Goal: Information Seeking & Learning: Learn about a topic

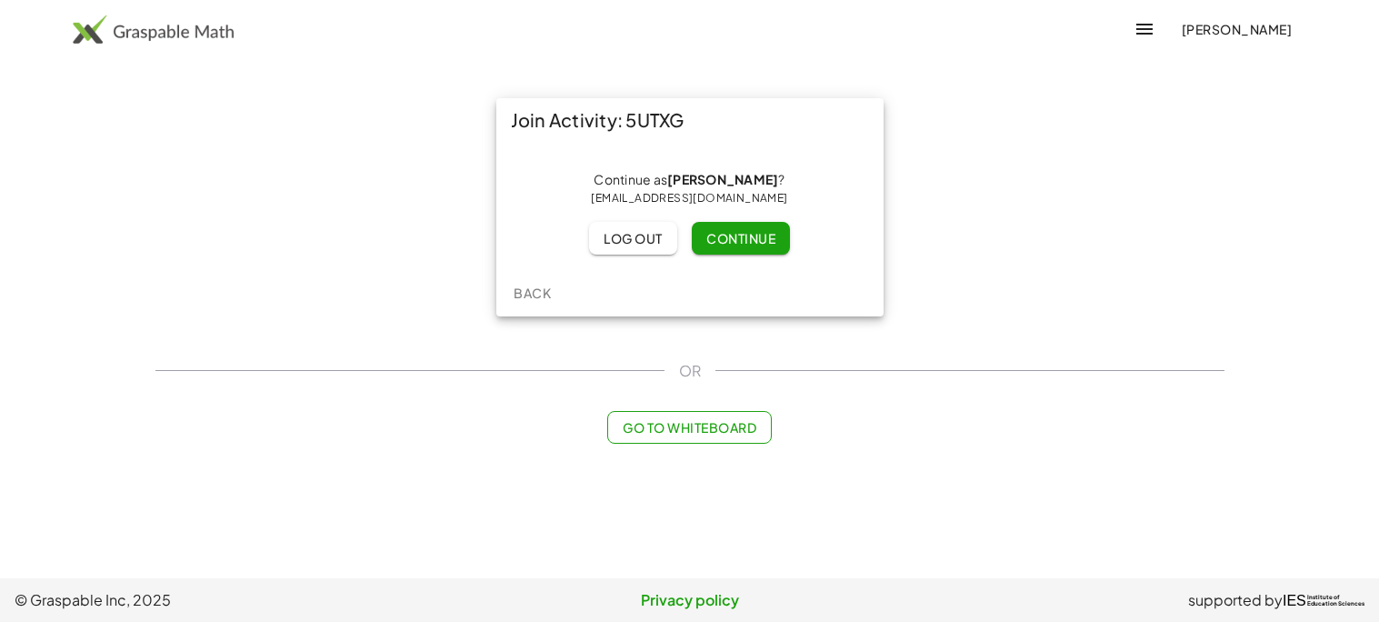
click at [741, 238] on span "Continue" at bounding box center [740, 238] width 69 height 16
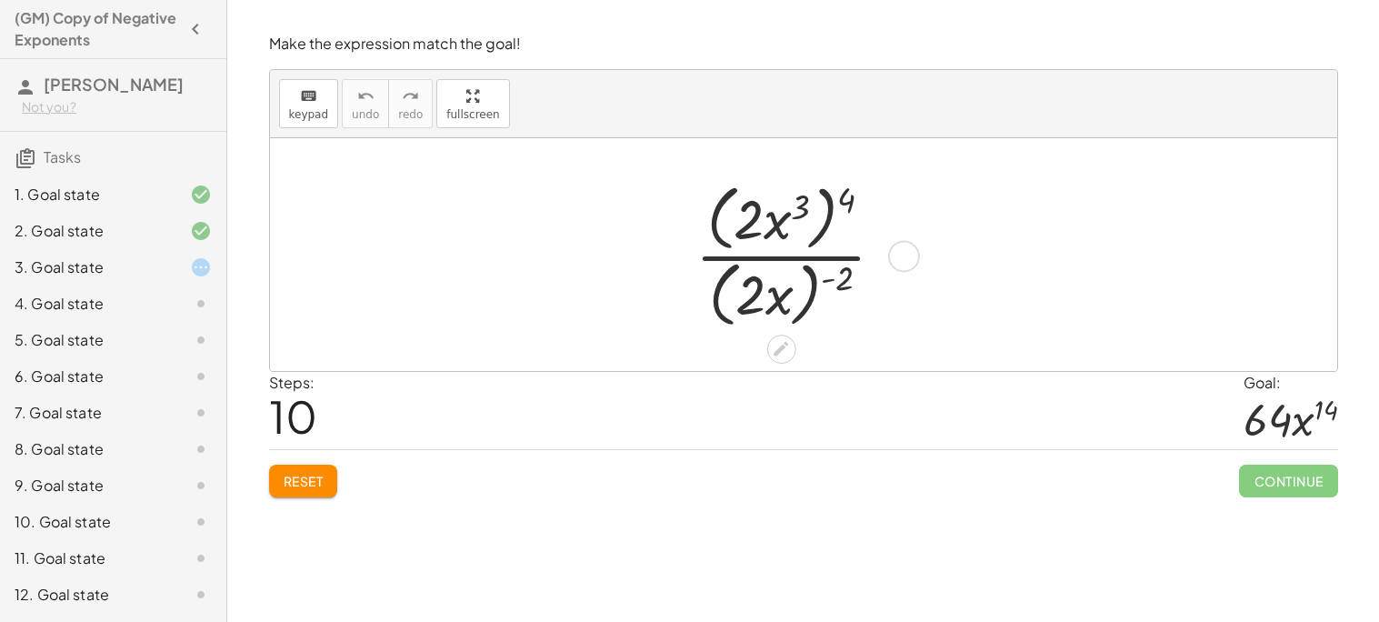
click at [912, 262] on div at bounding box center [903, 256] width 32 height 32
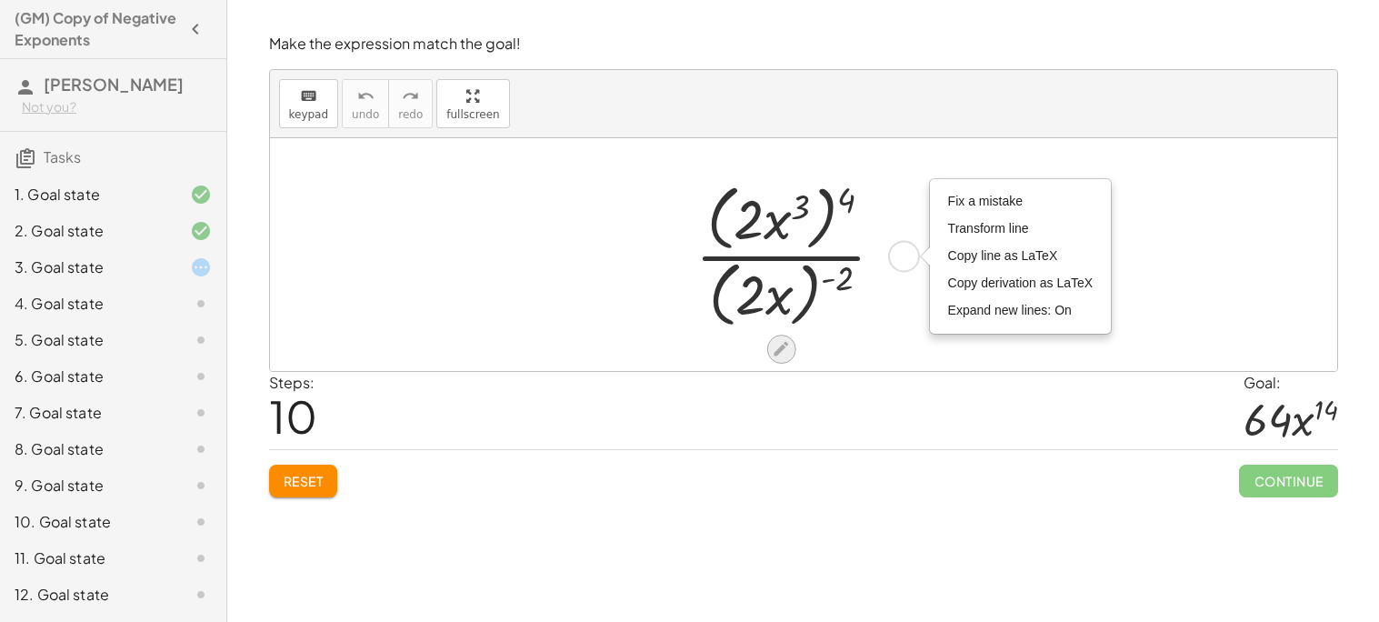
click at [784, 354] on icon at bounding box center [781, 348] width 19 height 19
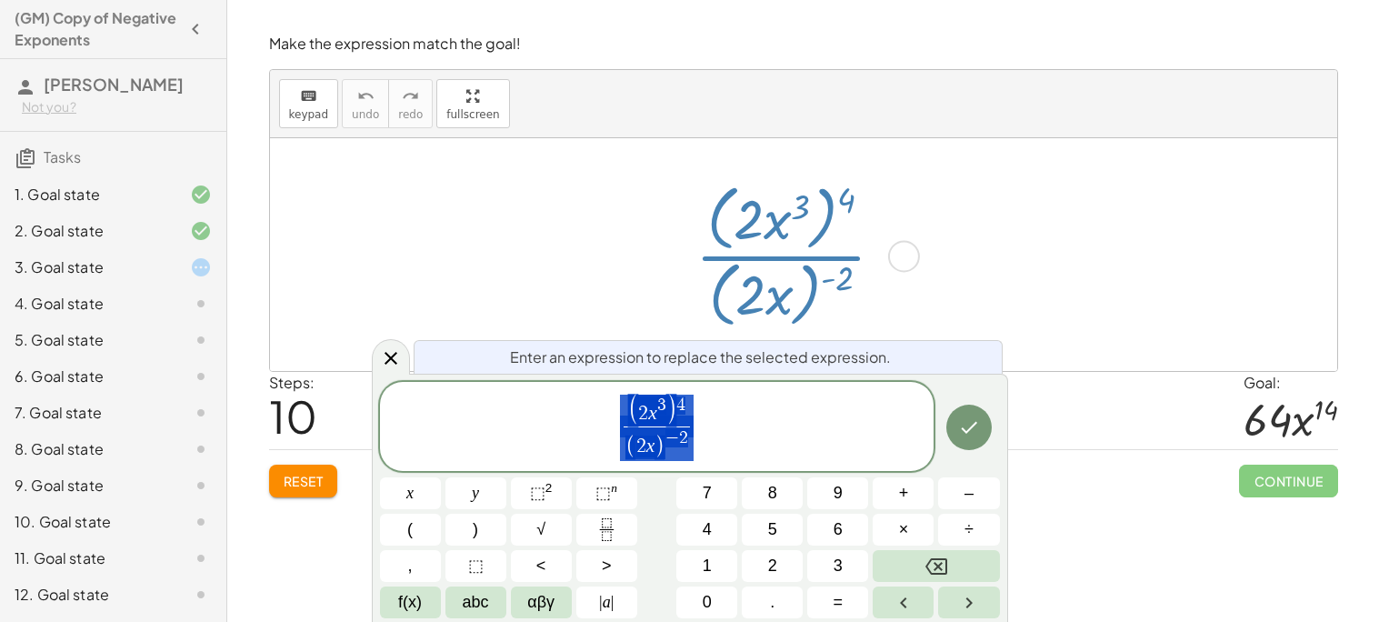
click at [1030, 188] on div at bounding box center [803, 254] width 1067 height 233
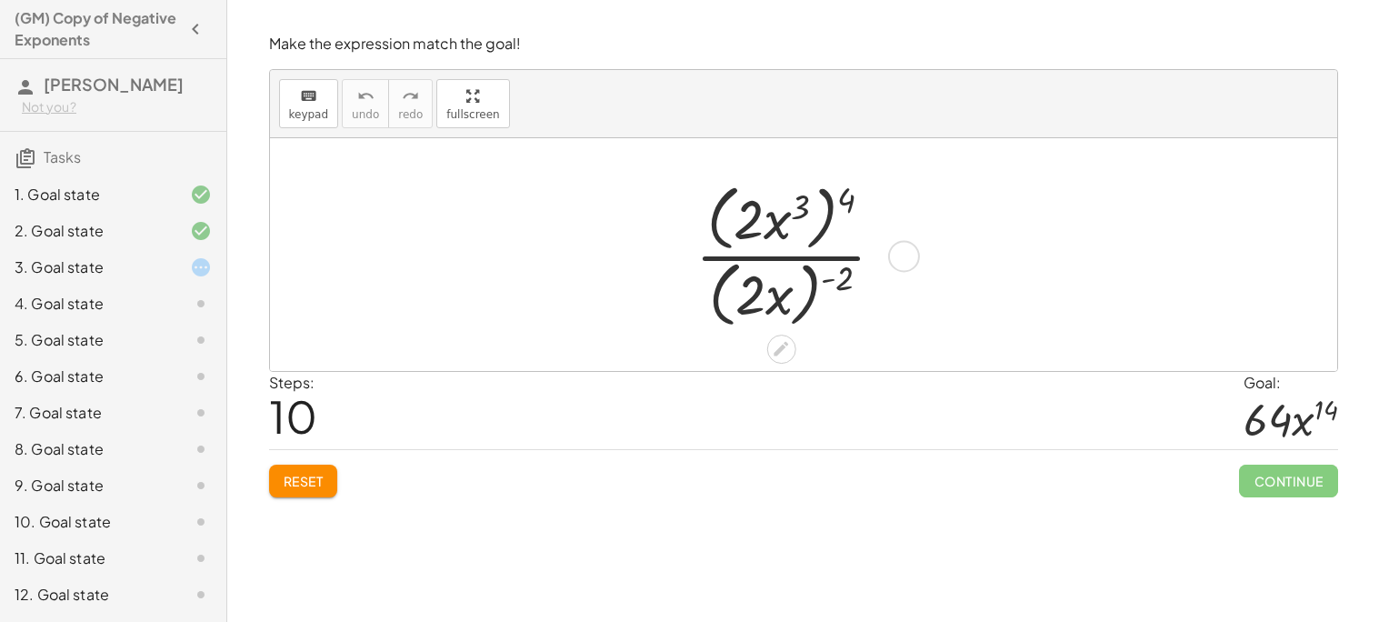
click at [789, 524] on div "Make the expression match the goal! keyboard keypad undo undo redo redo fullscr…" at bounding box center [802, 311] width 1151 height 622
drag, startPoint x: 848, startPoint y: 194, endPoint x: 797, endPoint y: 202, distance: 51.4
click at [797, 202] on div at bounding box center [797, 254] width 223 height 156
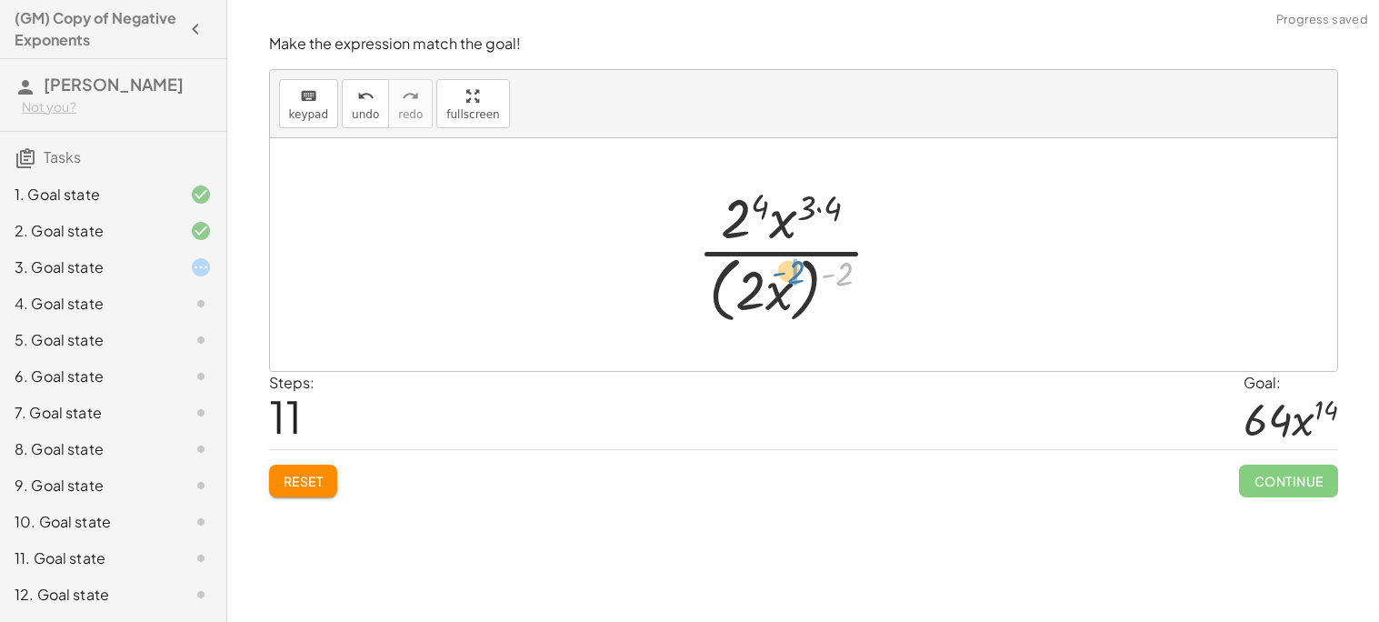
drag, startPoint x: 848, startPoint y: 278, endPoint x: 787, endPoint y: 287, distance: 61.6
click at [787, 287] on div at bounding box center [797, 254] width 218 height 148
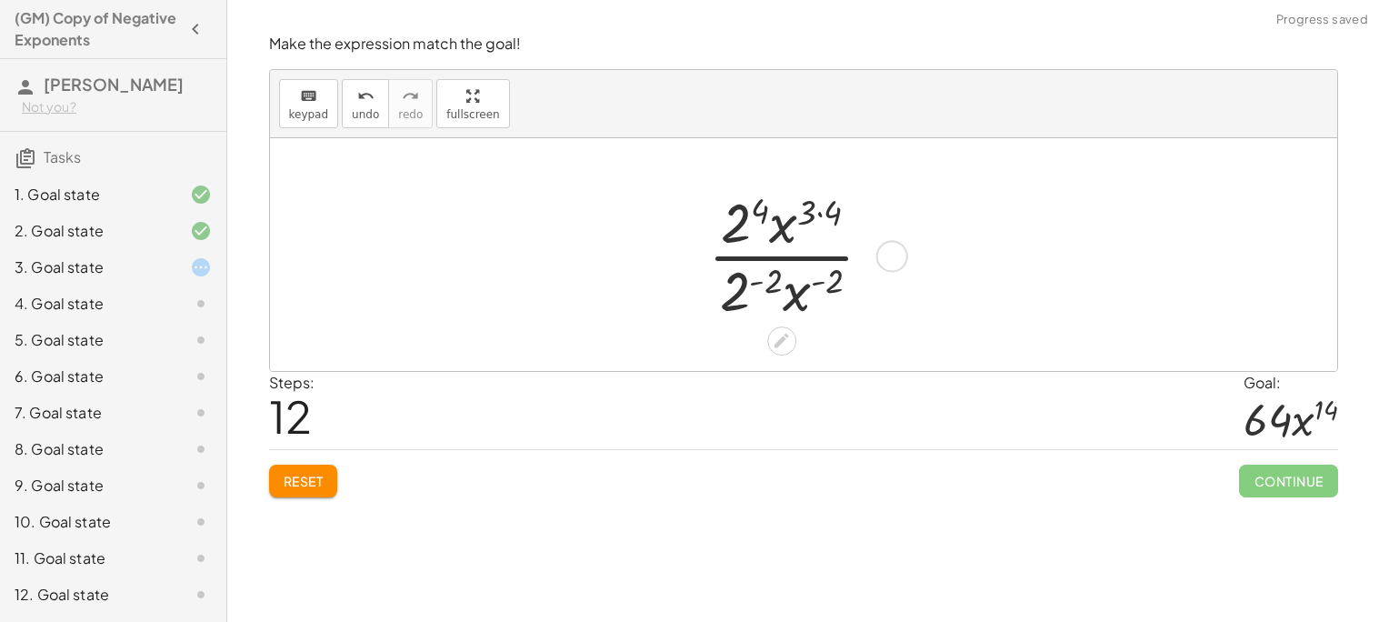
click at [832, 284] on div at bounding box center [797, 254] width 197 height 140
click at [810, 286] on div at bounding box center [797, 254] width 197 height 140
drag, startPoint x: 802, startPoint y: 301, endPoint x: 822, endPoint y: 297, distance: 21.2
click at [822, 297] on div at bounding box center [797, 254] width 197 height 140
drag, startPoint x: 828, startPoint y: 277, endPoint x: 797, endPoint y: 294, distance: 35.0
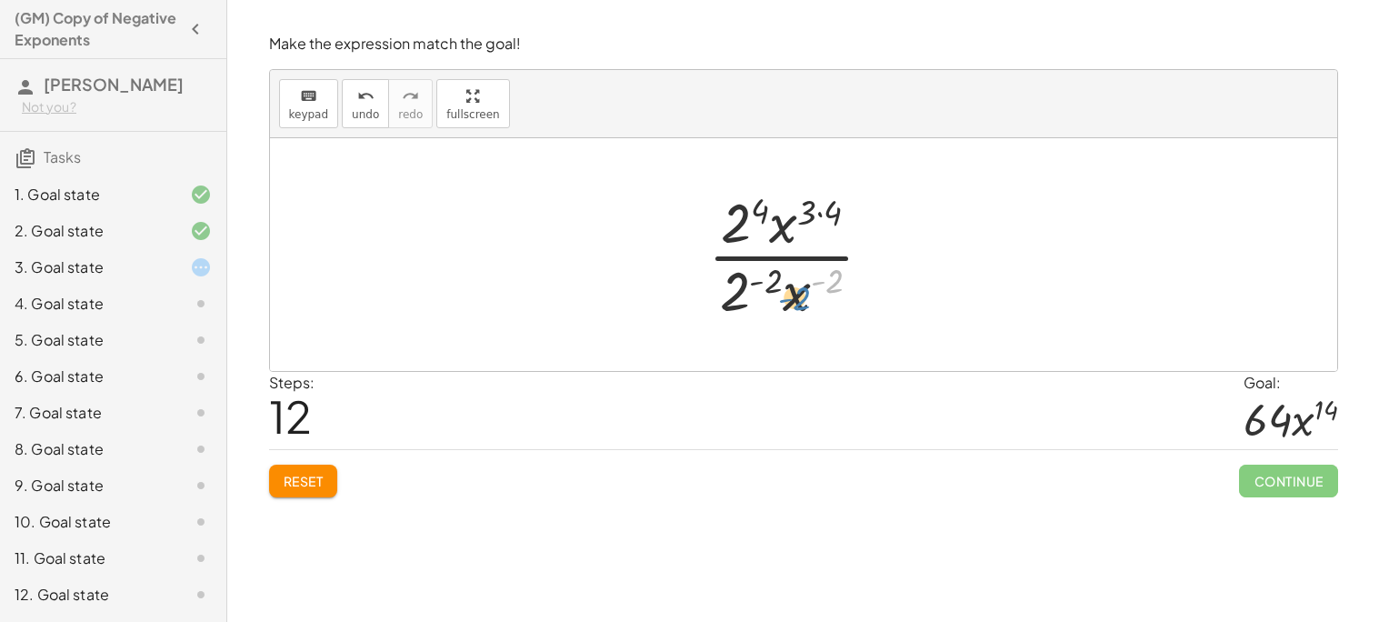
click at [797, 294] on div at bounding box center [797, 254] width 197 height 140
drag, startPoint x: 773, startPoint y: 274, endPoint x: 735, endPoint y: 294, distance: 43.5
drag, startPoint x: 831, startPoint y: 210, endPoint x: 805, endPoint y: 211, distance: 25.5
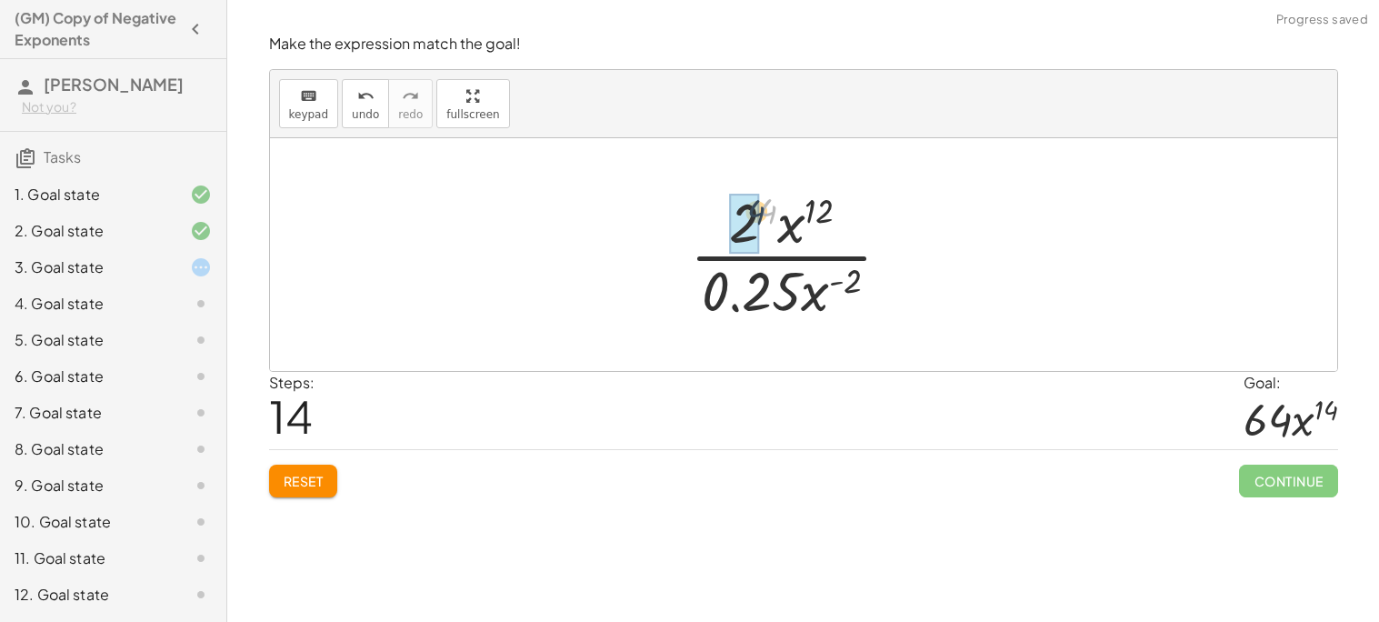
drag, startPoint x: 763, startPoint y: 211, endPoint x: 744, endPoint y: 214, distance: 19.4
drag, startPoint x: 815, startPoint y: 205, endPoint x: 746, endPoint y: 221, distance: 70.8
click at [746, 221] on div at bounding box center [798, 254] width 234 height 140
drag, startPoint x: 819, startPoint y: 288, endPoint x: 787, endPoint y: 218, distance: 76.9
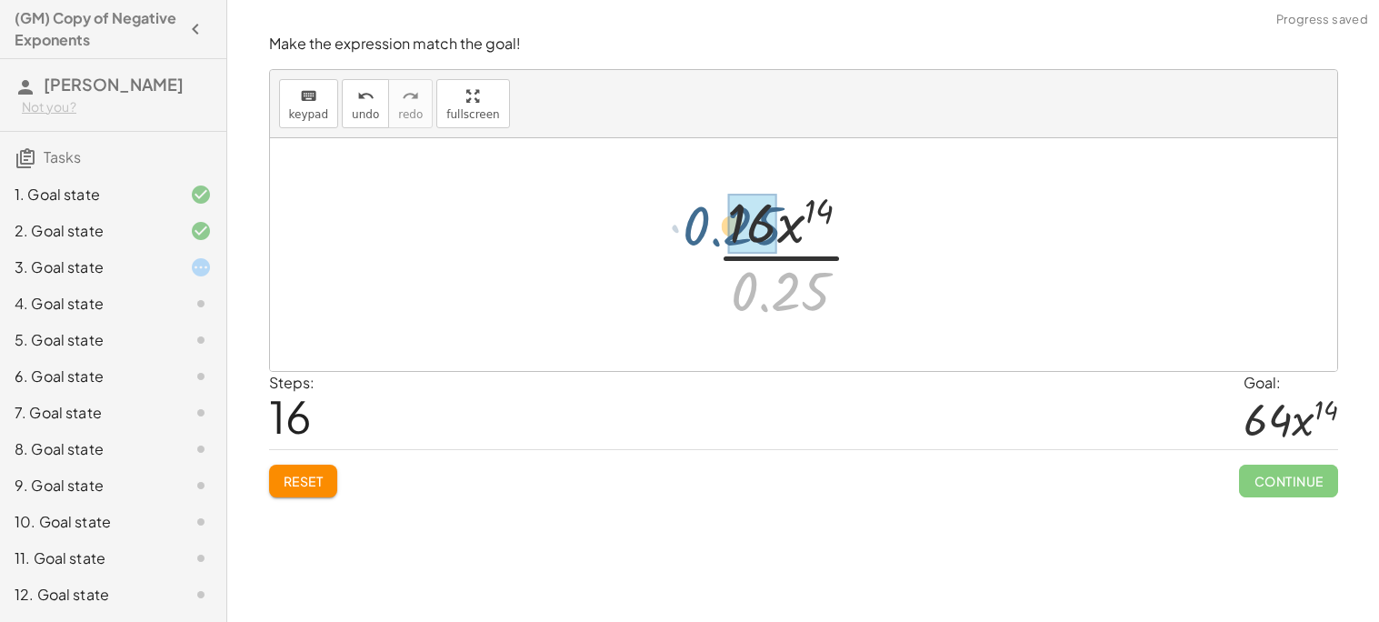
drag, startPoint x: 805, startPoint y: 292, endPoint x: 757, endPoint y: 218, distance: 88.0
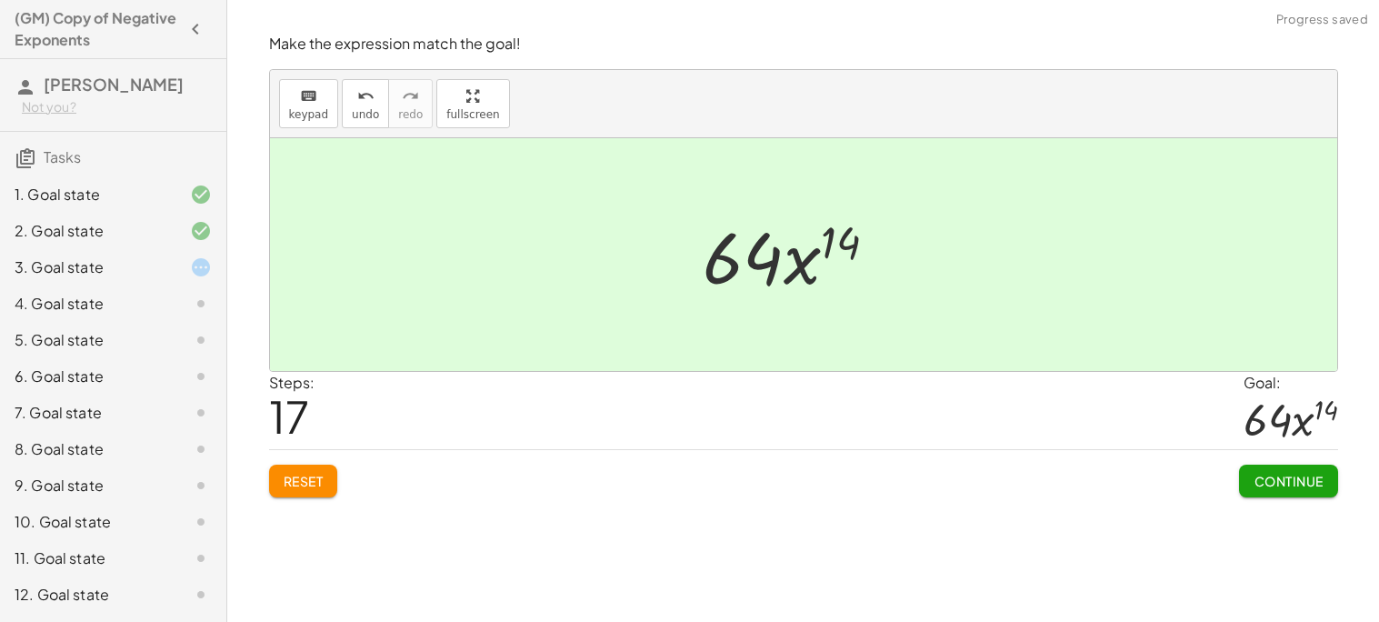
click at [1299, 478] on span "Continue" at bounding box center [1287, 481] width 69 height 16
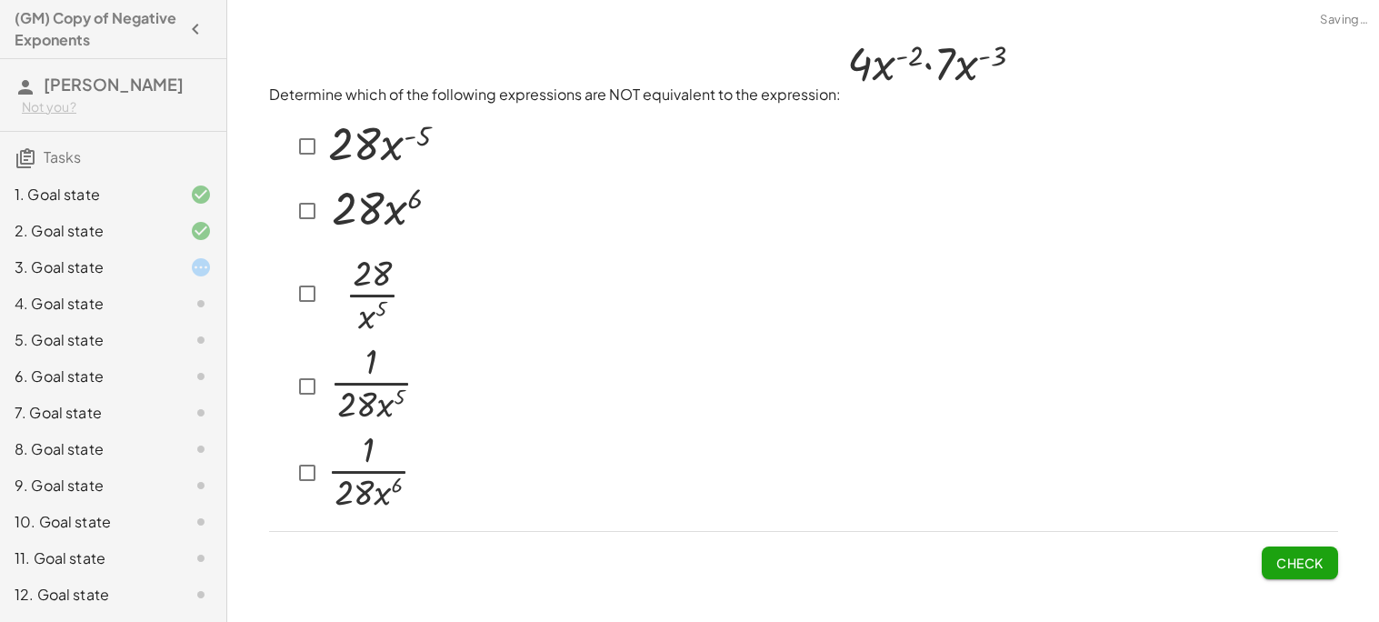
scroll to position [143, 0]
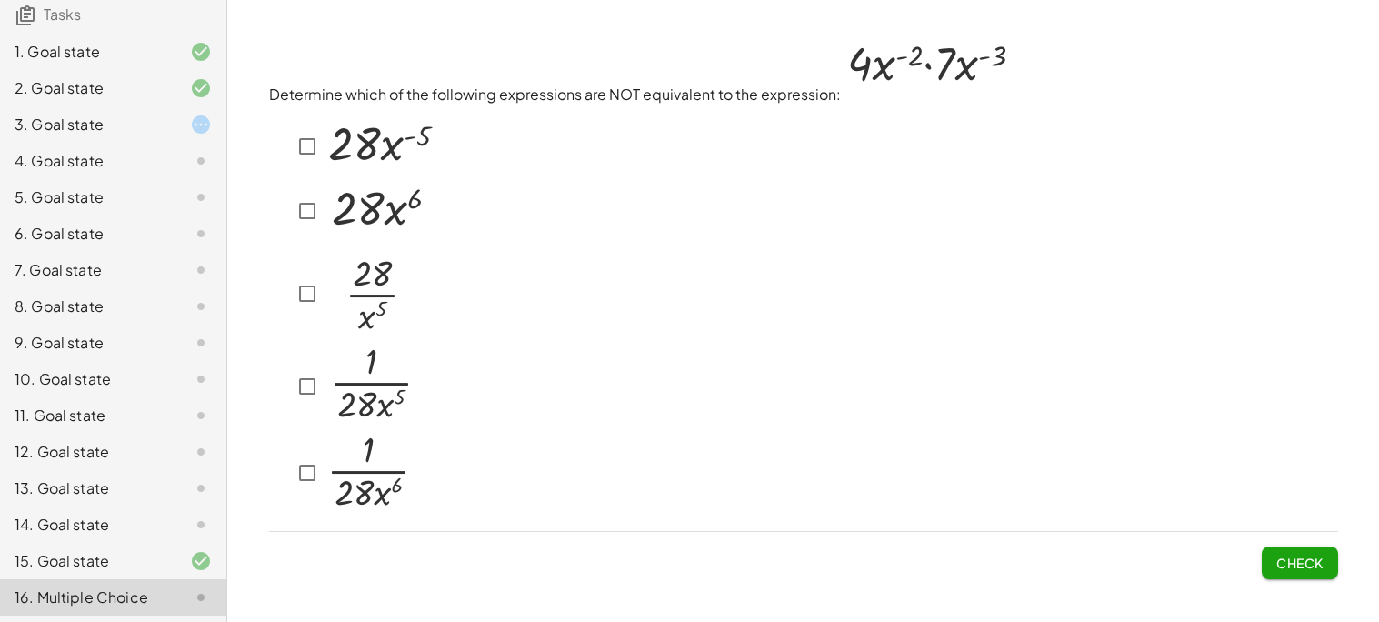
click at [185, 514] on div at bounding box center [186, 524] width 51 height 22
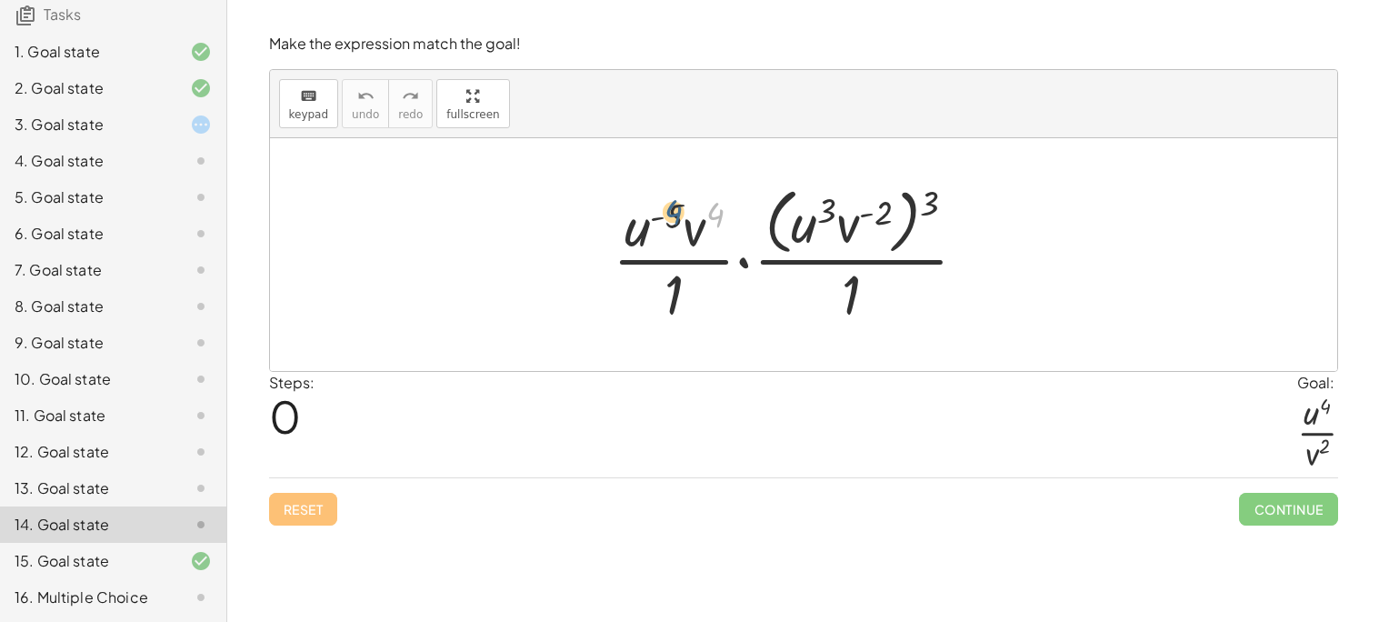
drag, startPoint x: 726, startPoint y: 216, endPoint x: 682, endPoint y: 214, distance: 44.6
click at [682, 214] on div at bounding box center [797, 254] width 388 height 148
drag, startPoint x: 693, startPoint y: 229, endPoint x: 859, endPoint y: 224, distance: 165.5
click at [859, 224] on div at bounding box center [797, 254] width 388 height 148
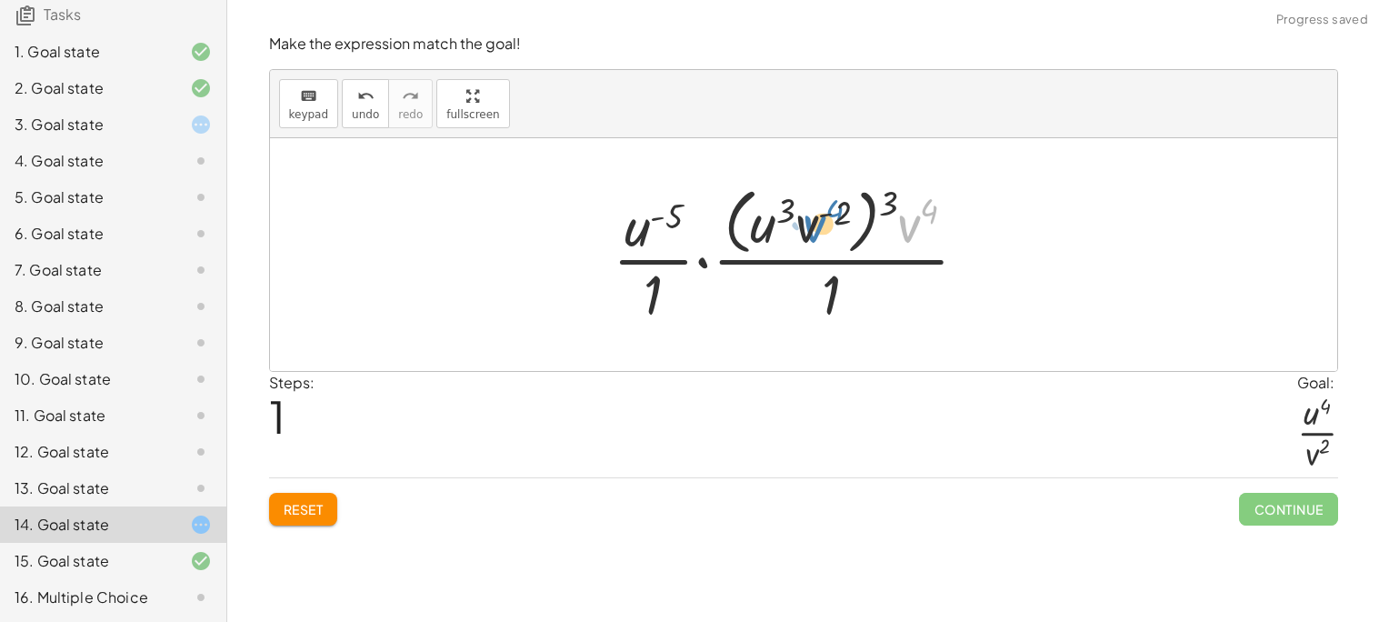
drag, startPoint x: 920, startPoint y: 230, endPoint x: 826, endPoint y: 232, distance: 93.6
click at [826, 232] on div at bounding box center [797, 254] width 388 height 148
drag, startPoint x: 895, startPoint y: 197, endPoint x: 841, endPoint y: 194, distance: 54.6
click at [841, 194] on div at bounding box center [797, 254] width 388 height 148
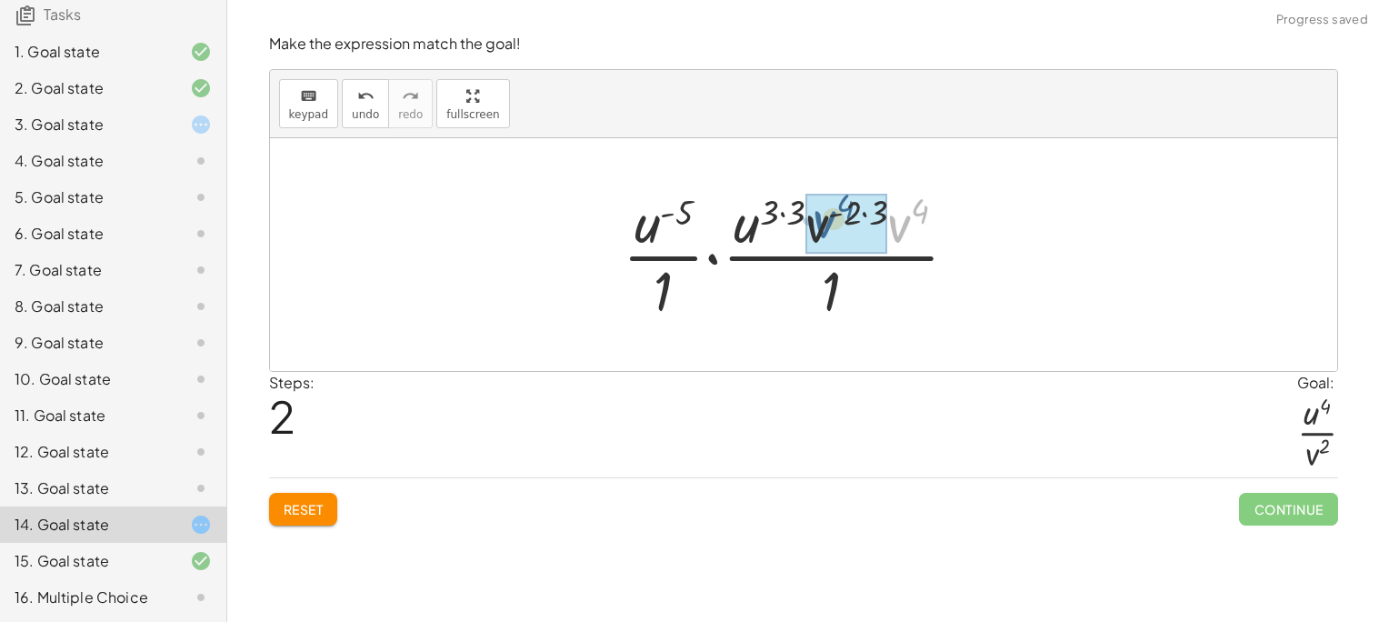
drag, startPoint x: 903, startPoint y: 222, endPoint x: 828, endPoint y: 217, distance: 75.6
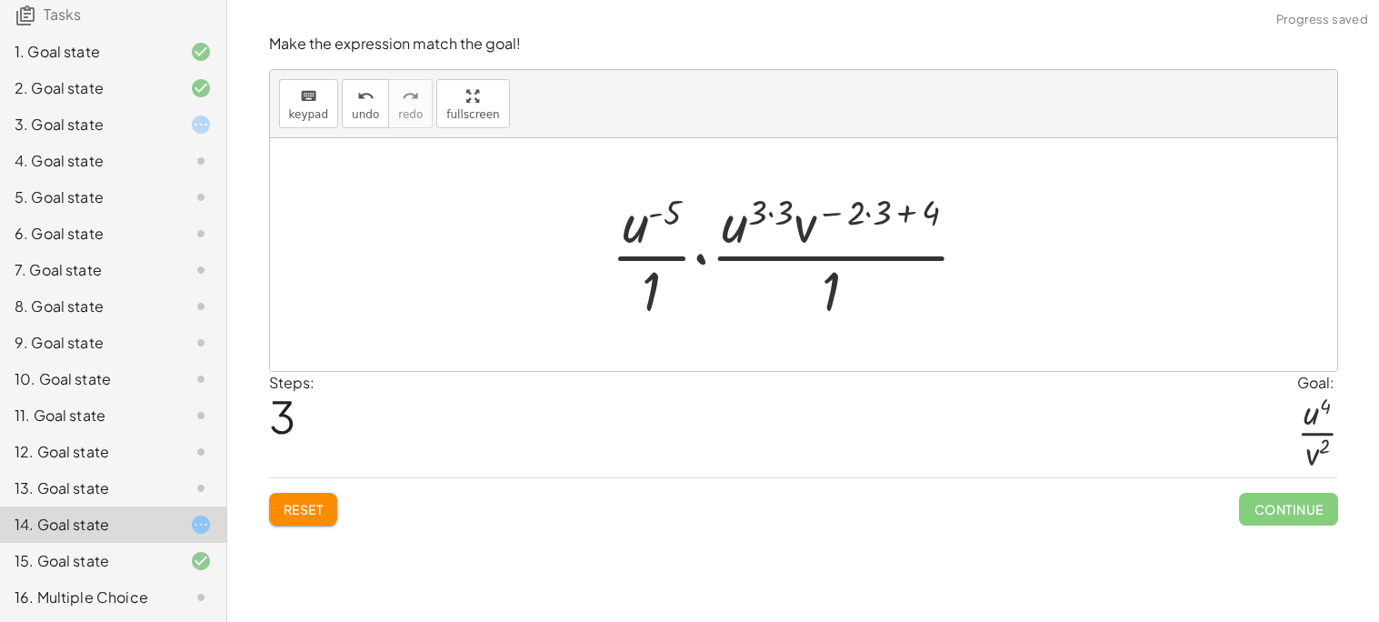
click at [900, 210] on div at bounding box center [797, 254] width 391 height 140
click at [875, 212] on div at bounding box center [797, 254] width 391 height 140
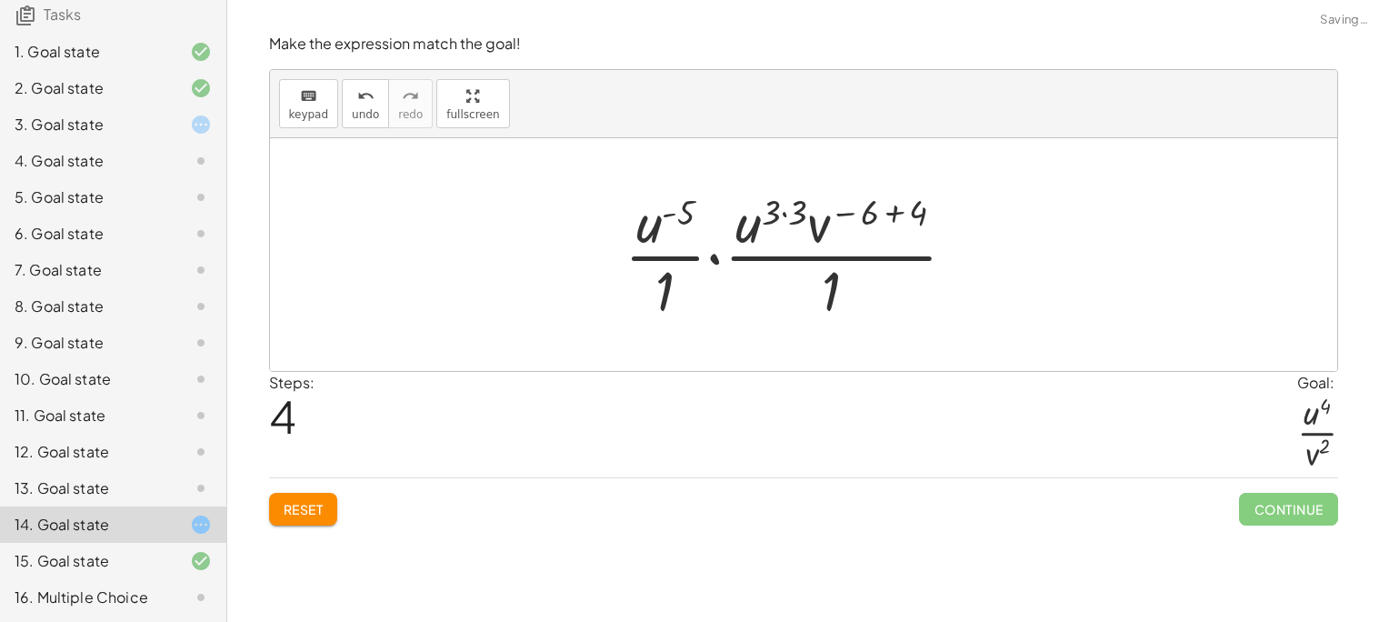
click at [883, 212] on div at bounding box center [797, 254] width 365 height 140
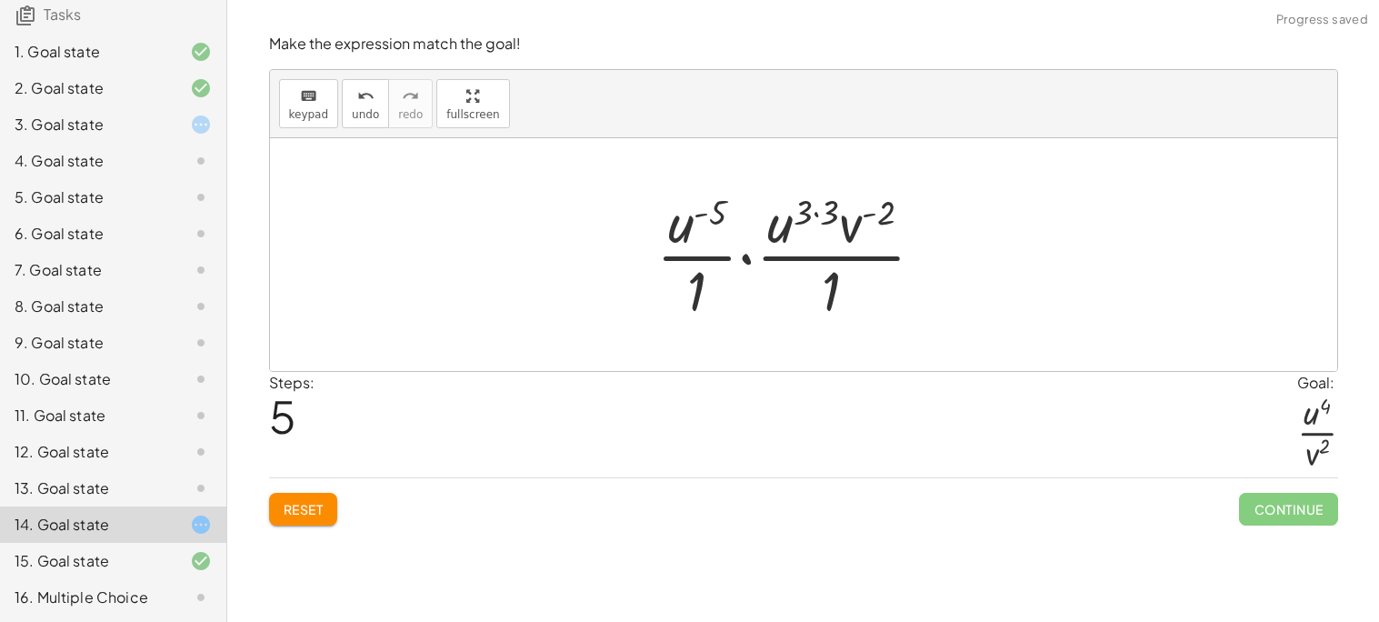
click at [818, 217] on div at bounding box center [797, 254] width 301 height 140
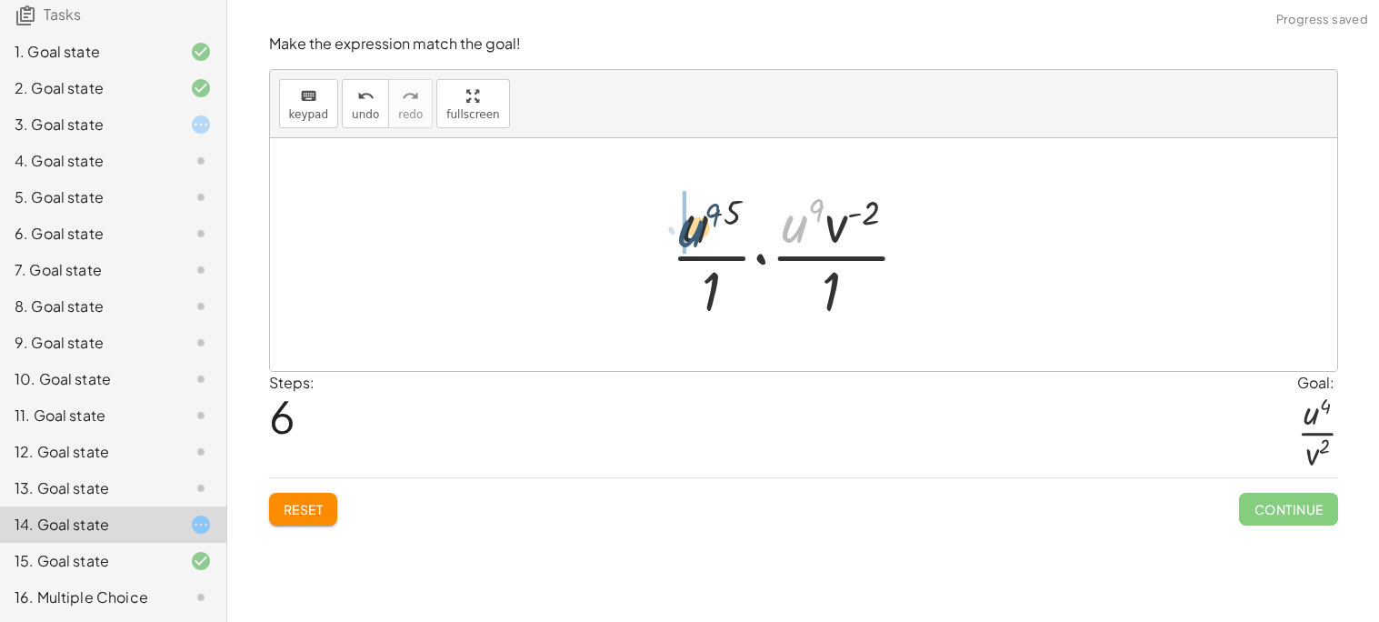
drag, startPoint x: 806, startPoint y: 228, endPoint x: 700, endPoint y: 233, distance: 106.4
click at [700, 233] on div at bounding box center [798, 254] width 272 height 140
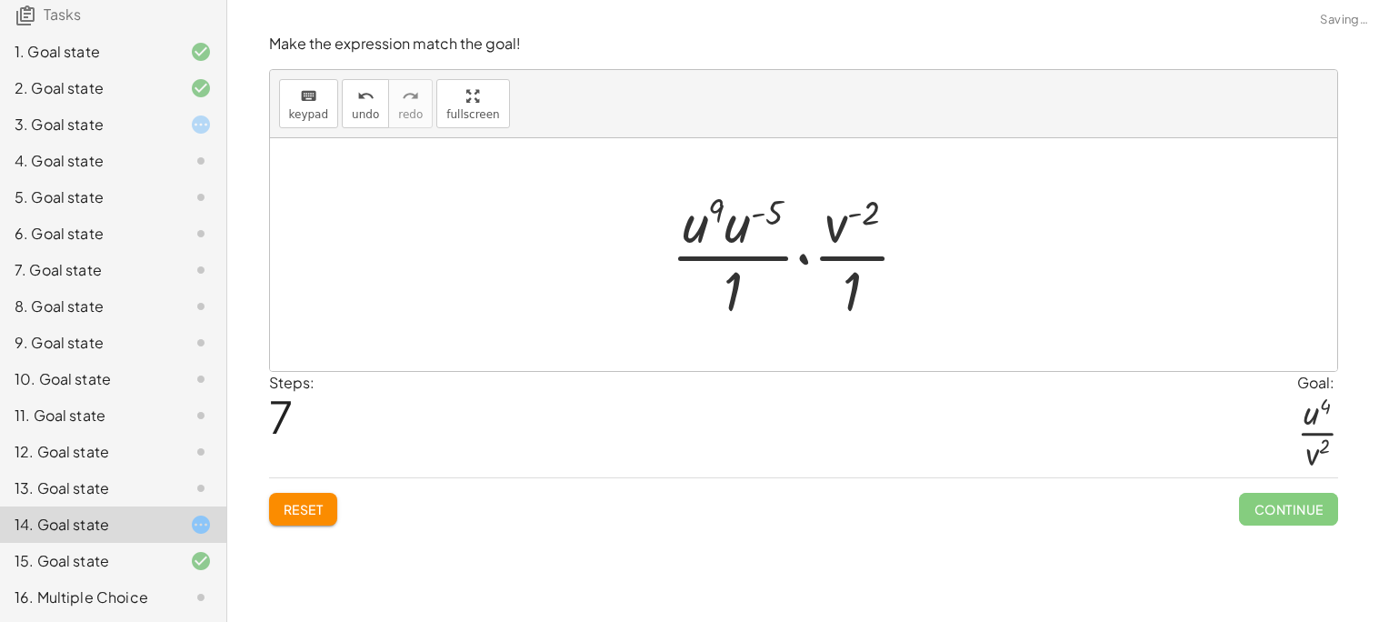
click at [733, 233] on div at bounding box center [798, 254] width 272 height 140
click at [765, 219] on div at bounding box center [797, 254] width 261 height 140
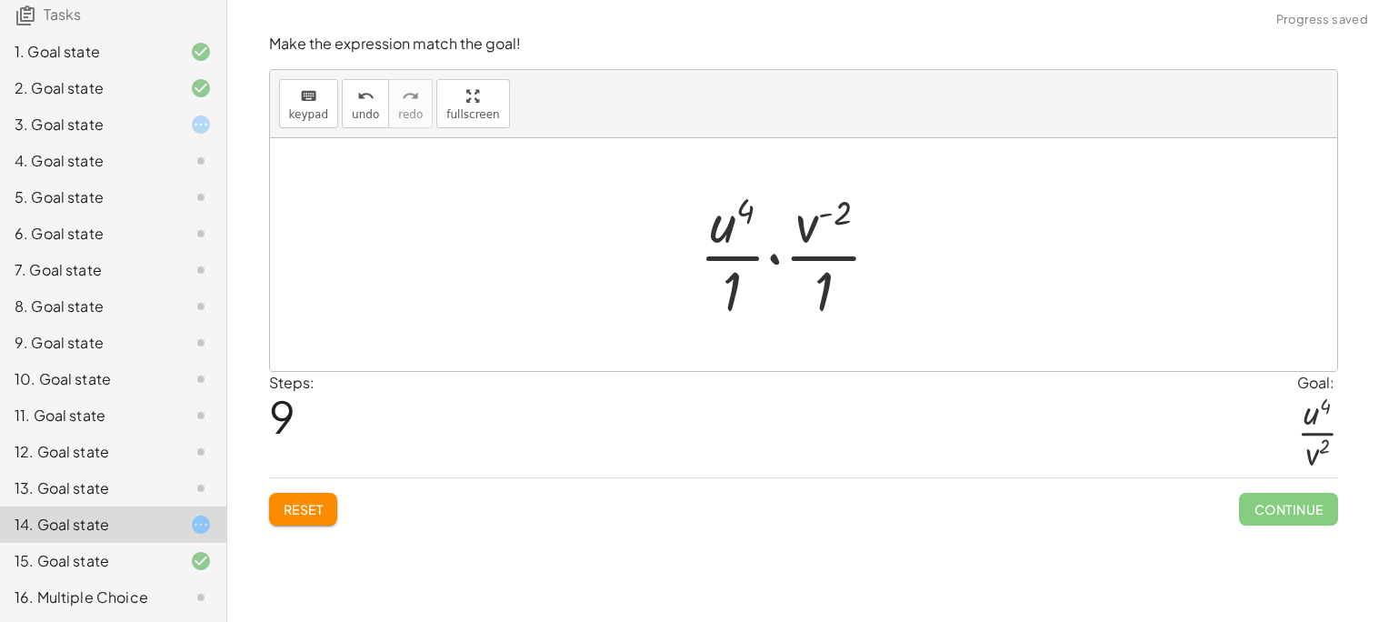
click at [822, 224] on div at bounding box center [797, 254] width 214 height 140
drag, startPoint x: 829, startPoint y: 287, endPoint x: 834, endPoint y: 204, distance: 83.8
click at [834, 204] on div at bounding box center [797, 254] width 214 height 140
click at [828, 249] on div at bounding box center [798, 254] width 218 height 140
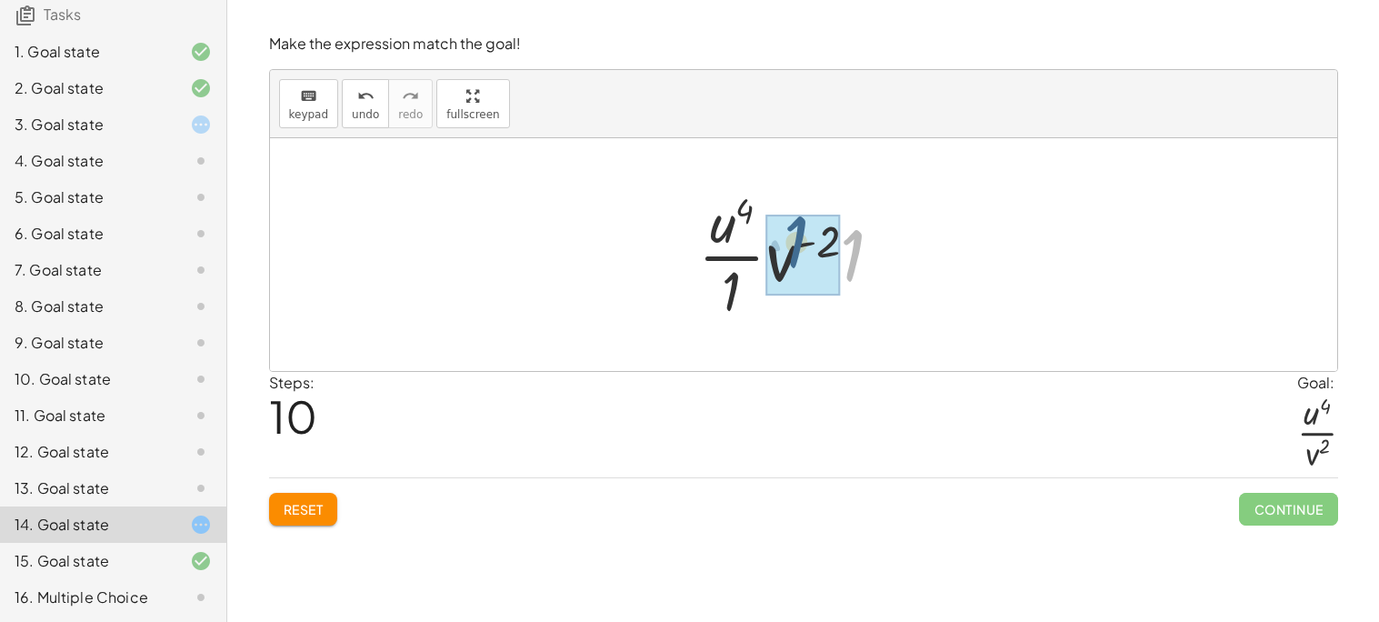
drag, startPoint x: 852, startPoint y: 257, endPoint x: 795, endPoint y: 244, distance: 58.6
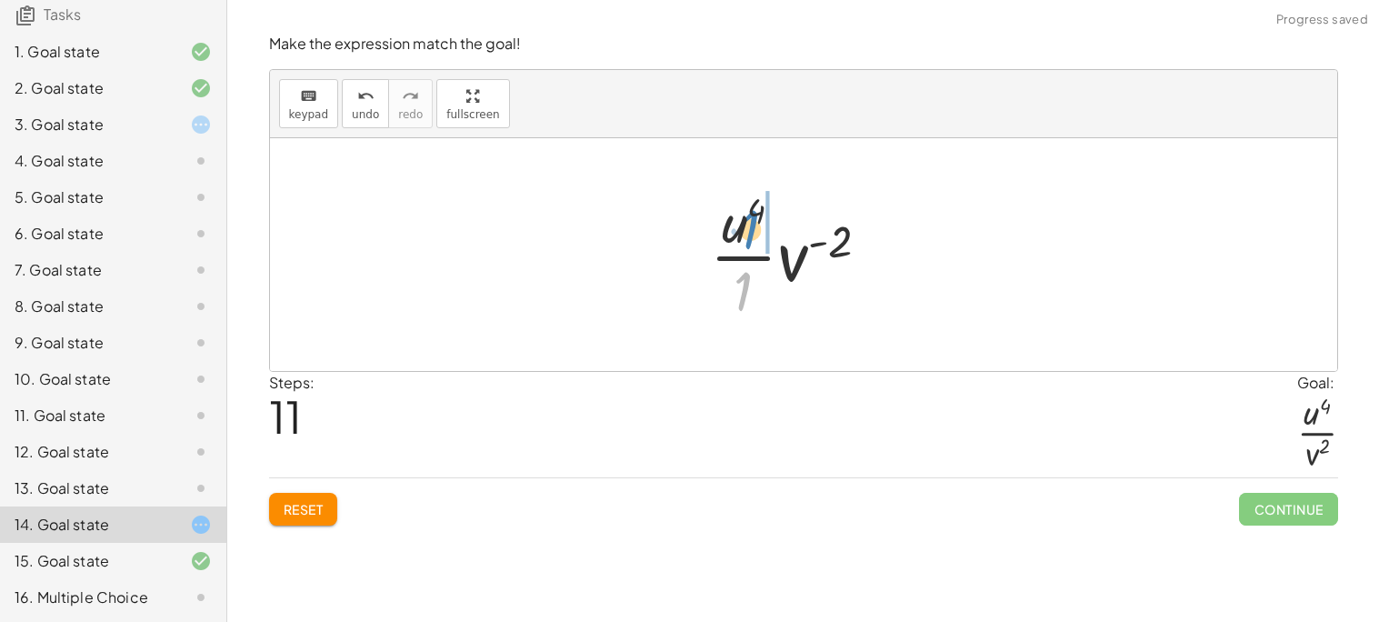
drag, startPoint x: 753, startPoint y: 287, endPoint x: 762, endPoint y: 224, distance: 64.1
click at [762, 224] on div at bounding box center [797, 254] width 193 height 140
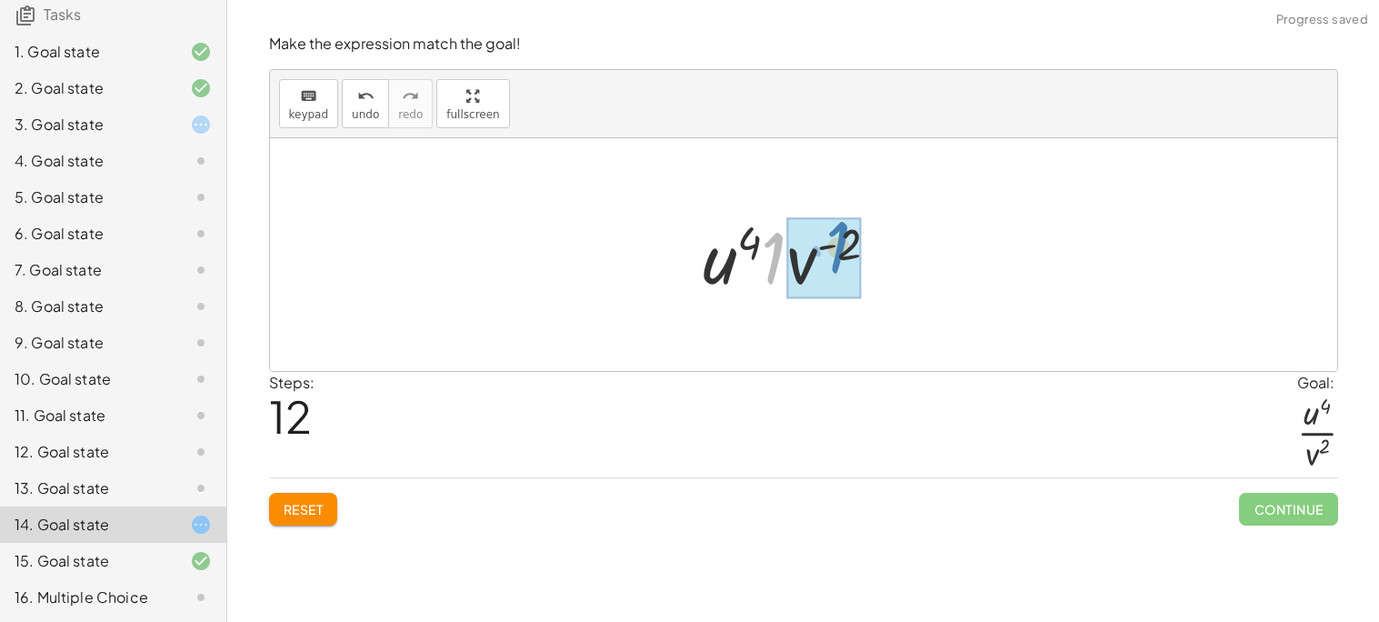
drag, startPoint x: 775, startPoint y: 259, endPoint x: 840, endPoint y: 248, distance: 65.4
click at [840, 248] on div at bounding box center [797, 255] width 184 height 94
click at [817, 254] on div at bounding box center [797, 255] width 184 height 94
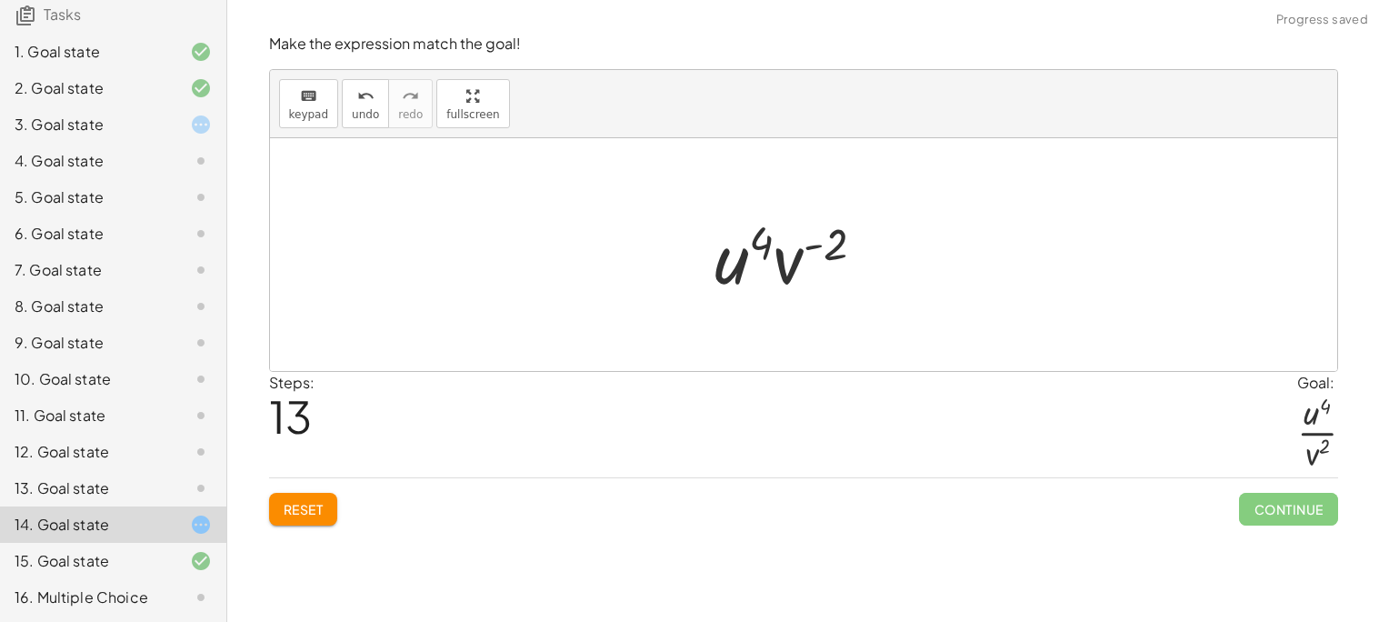
click at [817, 254] on div at bounding box center [797, 255] width 184 height 94
click at [352, 114] on span "undo" at bounding box center [365, 114] width 27 height 13
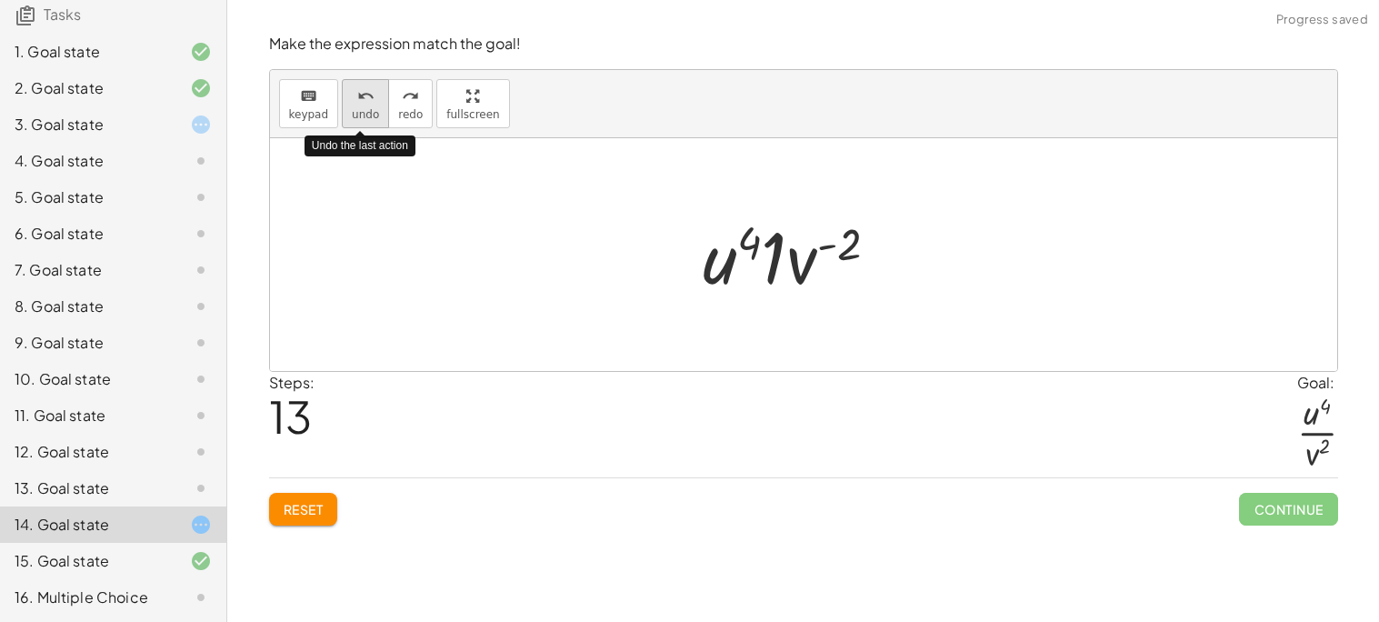
click at [352, 114] on span "undo" at bounding box center [365, 114] width 27 height 13
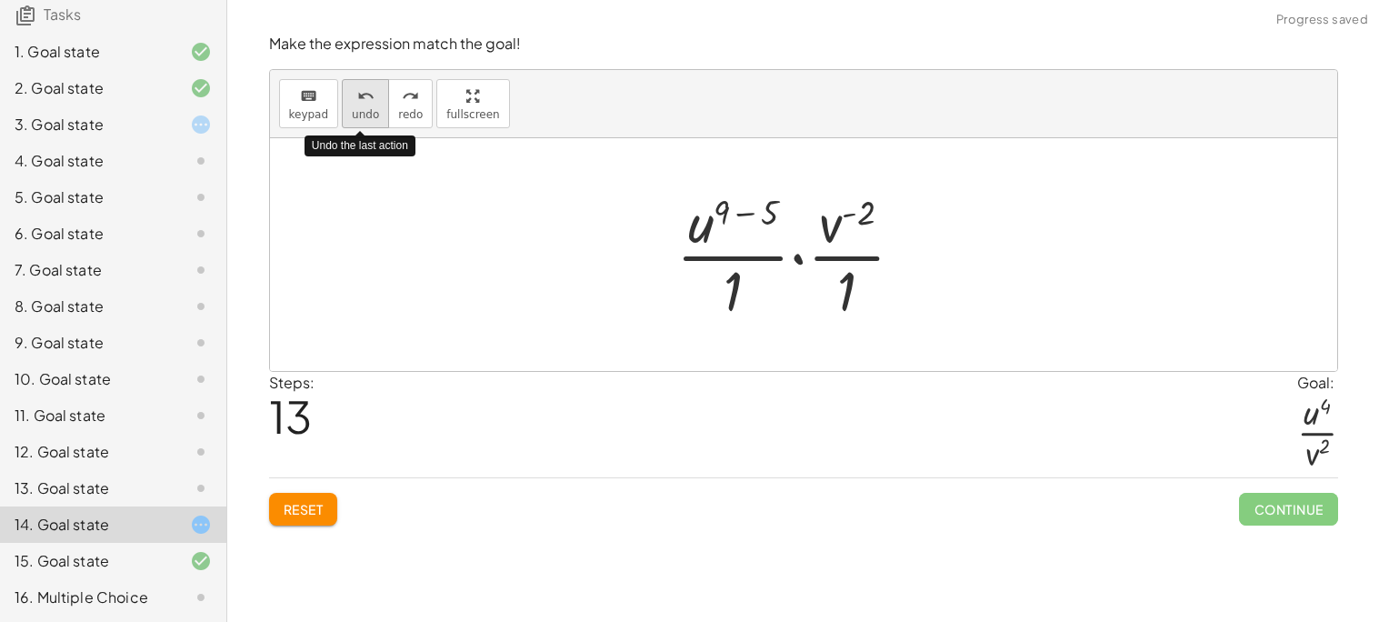
click at [352, 114] on span "undo" at bounding box center [365, 114] width 27 height 13
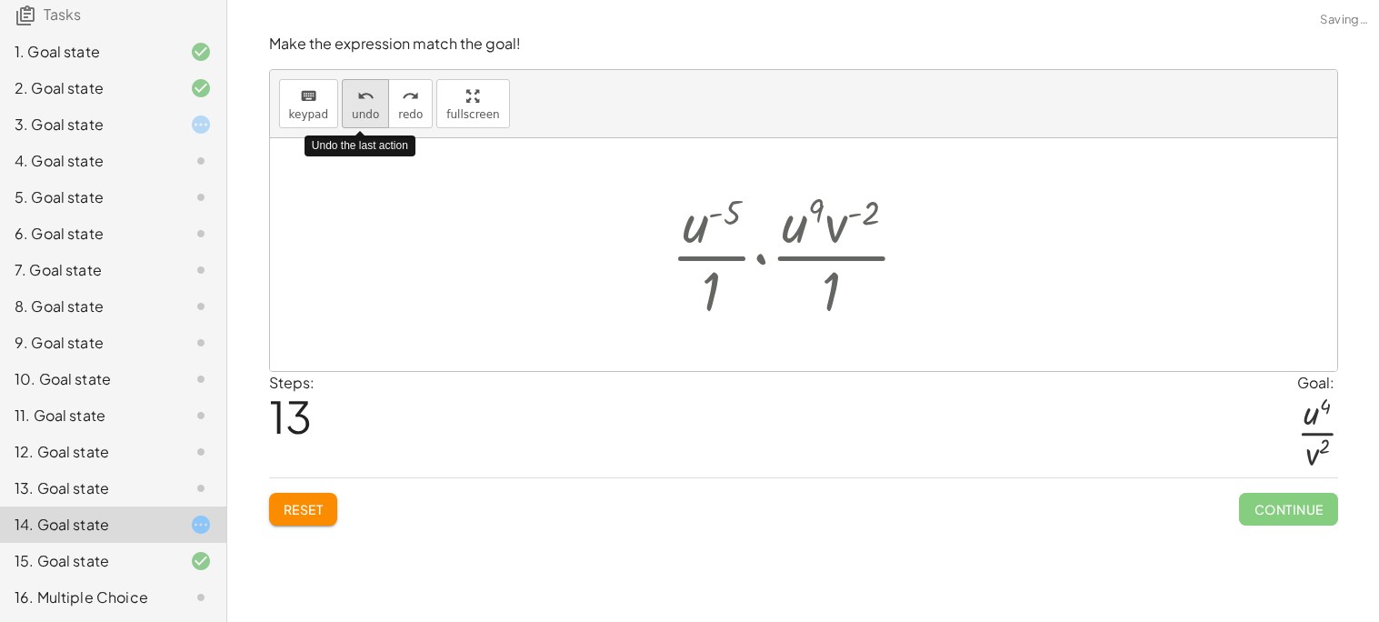
click at [352, 114] on span "undo" at bounding box center [365, 114] width 27 height 13
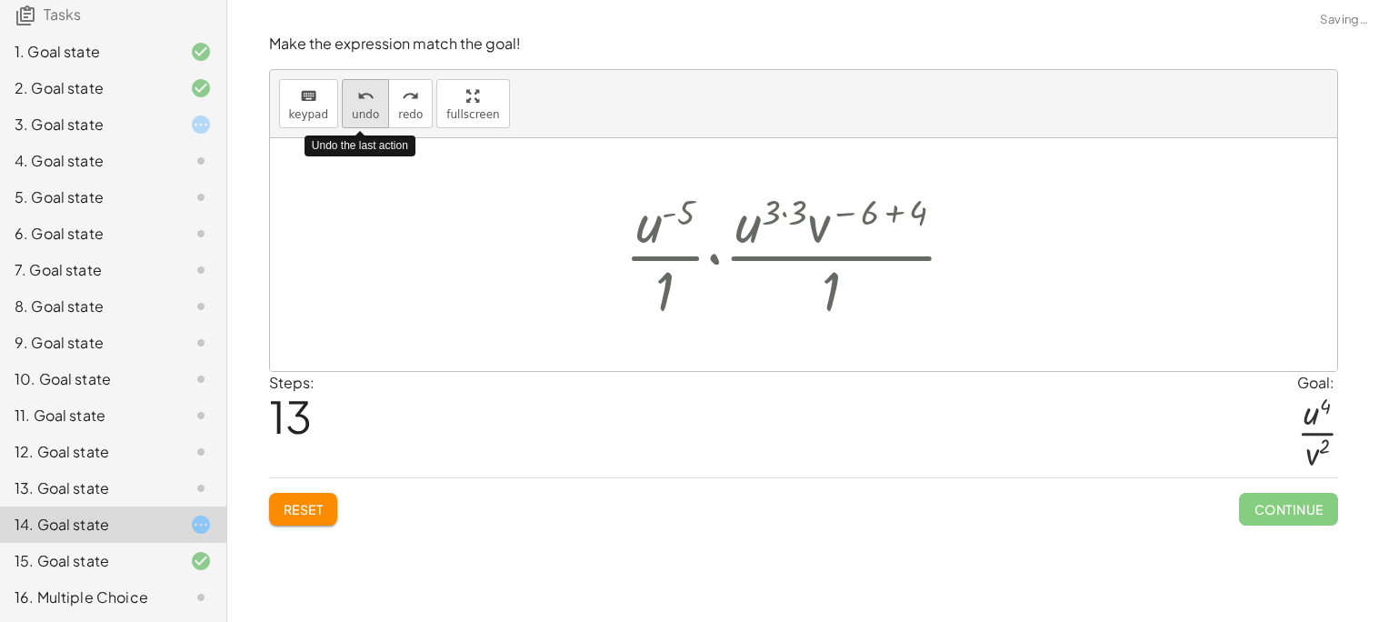
click at [352, 114] on span "undo" at bounding box center [365, 114] width 27 height 13
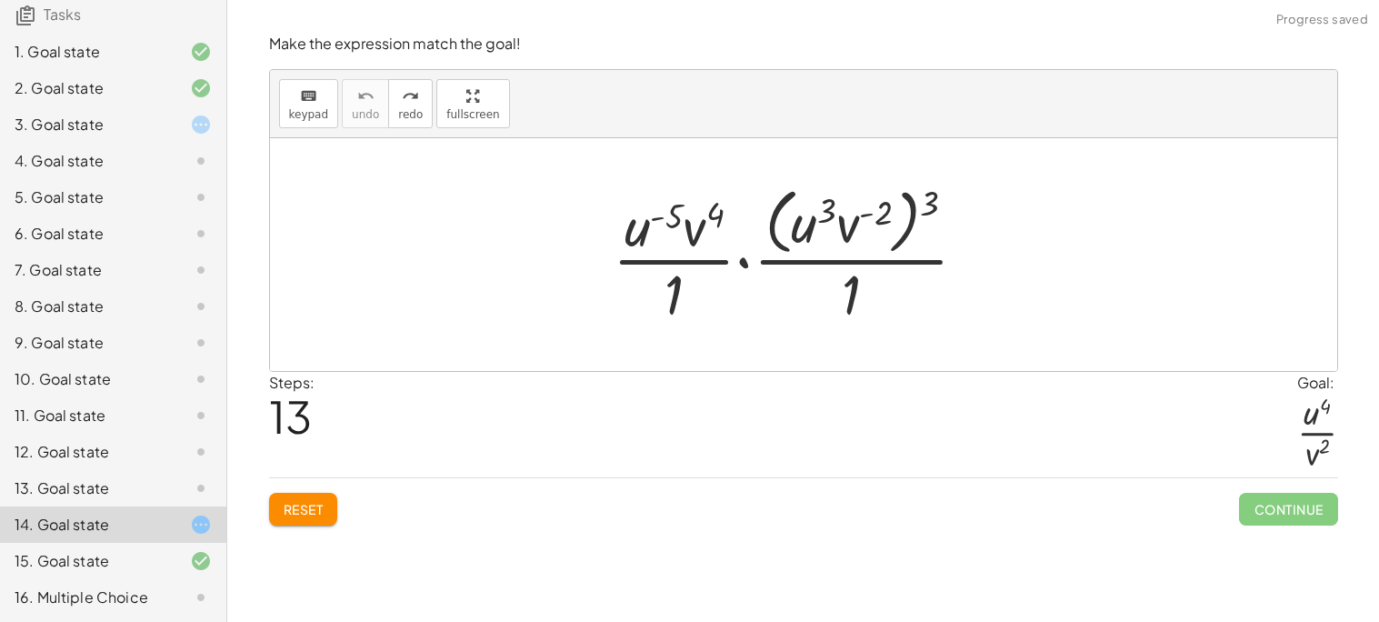
click at [295, 498] on button "Reset" at bounding box center [303, 509] width 69 height 33
click at [162, 486] on div at bounding box center [186, 488] width 51 height 22
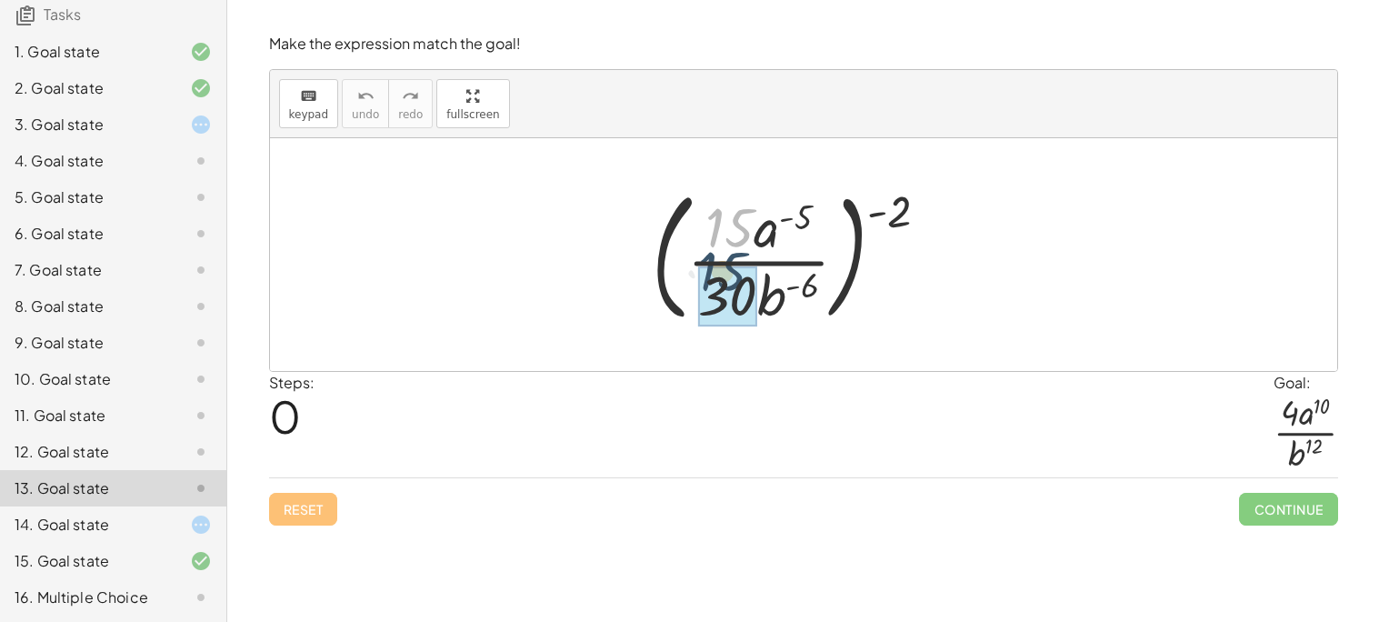
drag, startPoint x: 723, startPoint y: 248, endPoint x: 714, endPoint y: 305, distance: 58.0
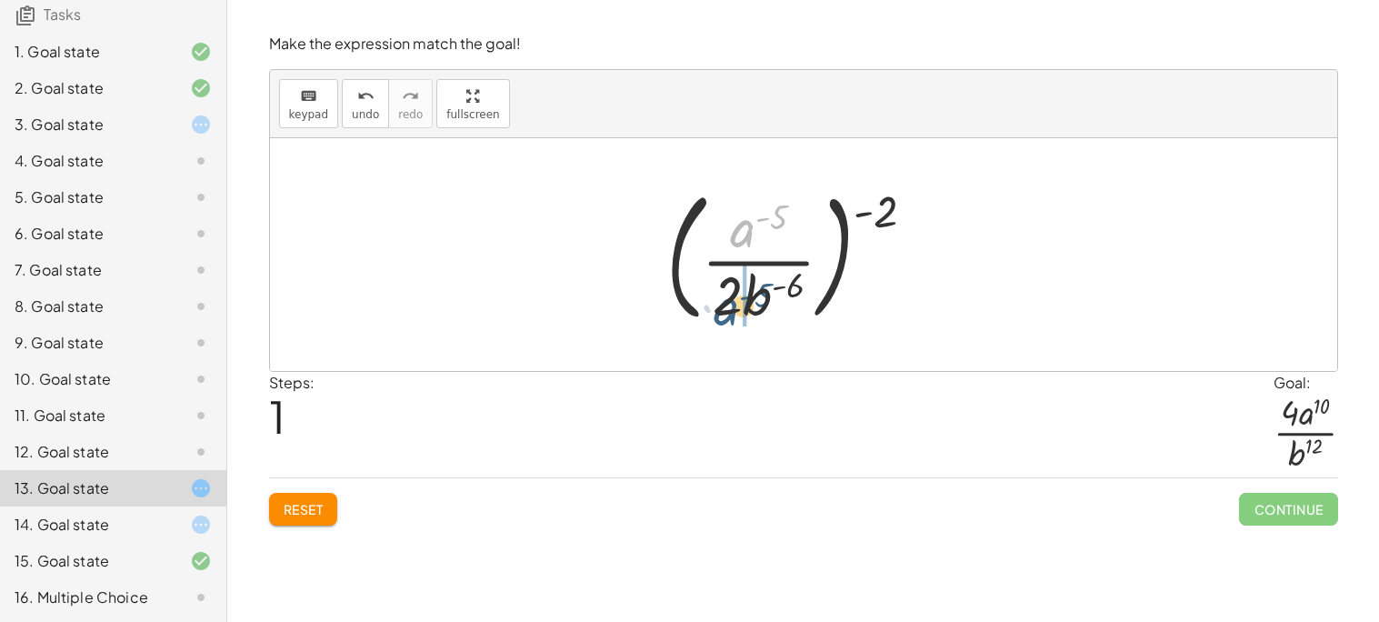
drag, startPoint x: 742, startPoint y: 233, endPoint x: 732, endPoint y: 311, distance: 78.8
click at [732, 311] on div at bounding box center [797, 254] width 281 height 151
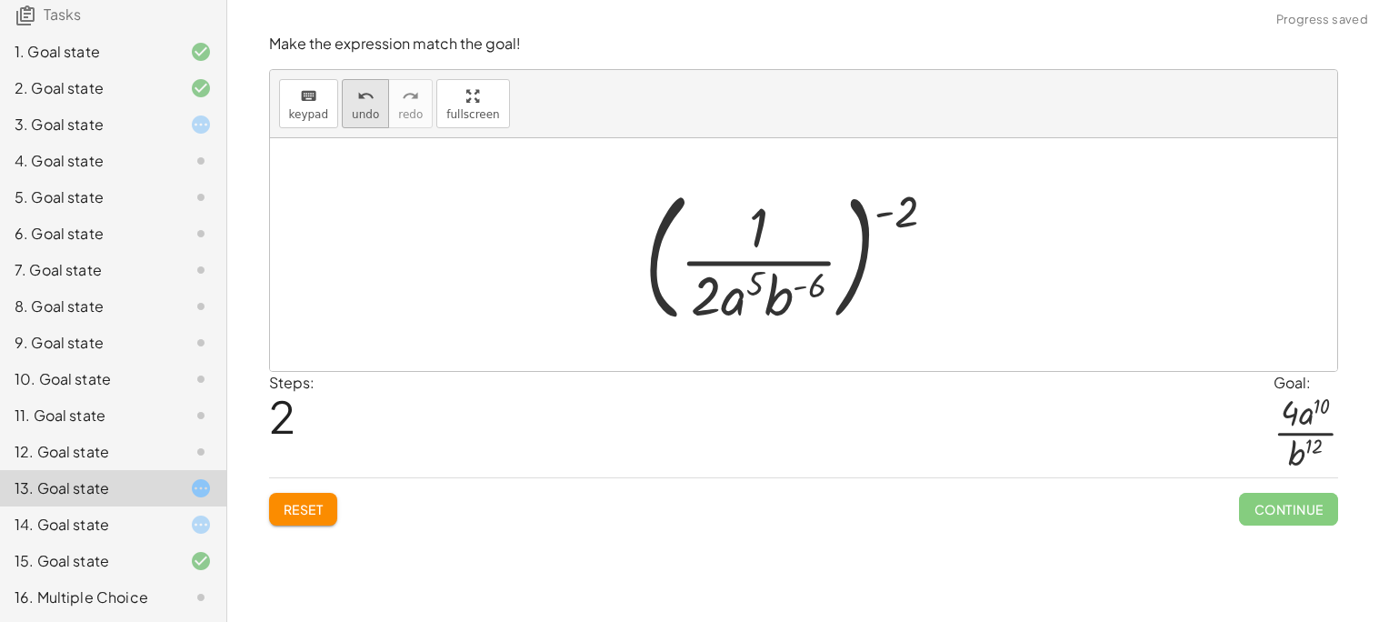
click at [357, 103] on icon "undo" at bounding box center [365, 96] width 17 height 22
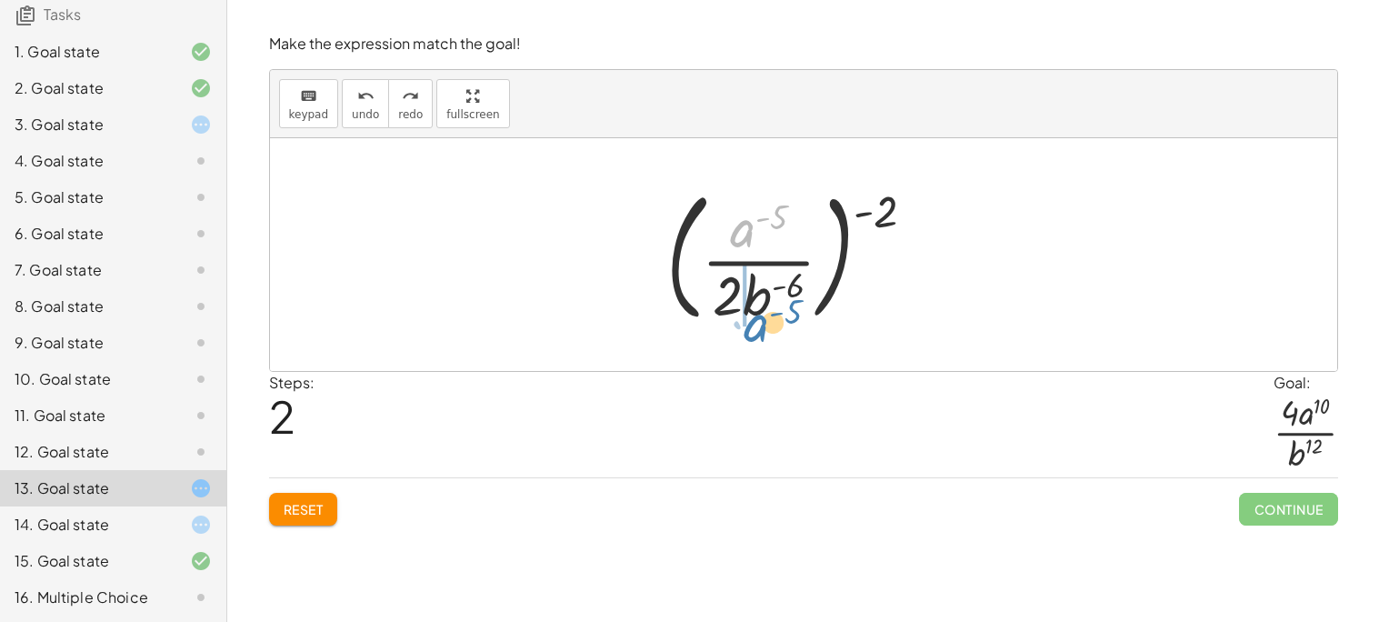
drag, startPoint x: 745, startPoint y: 236, endPoint x: 759, endPoint y: 331, distance: 95.5
click at [759, 331] on div "( · 15 · a ( - 5 ) · 30 · b ( - 6 ) ) ( - 2 ) · a ( - 5 ) ( · a ( - 5 ) · 2 · b…" at bounding box center [804, 254] width 330 height 160
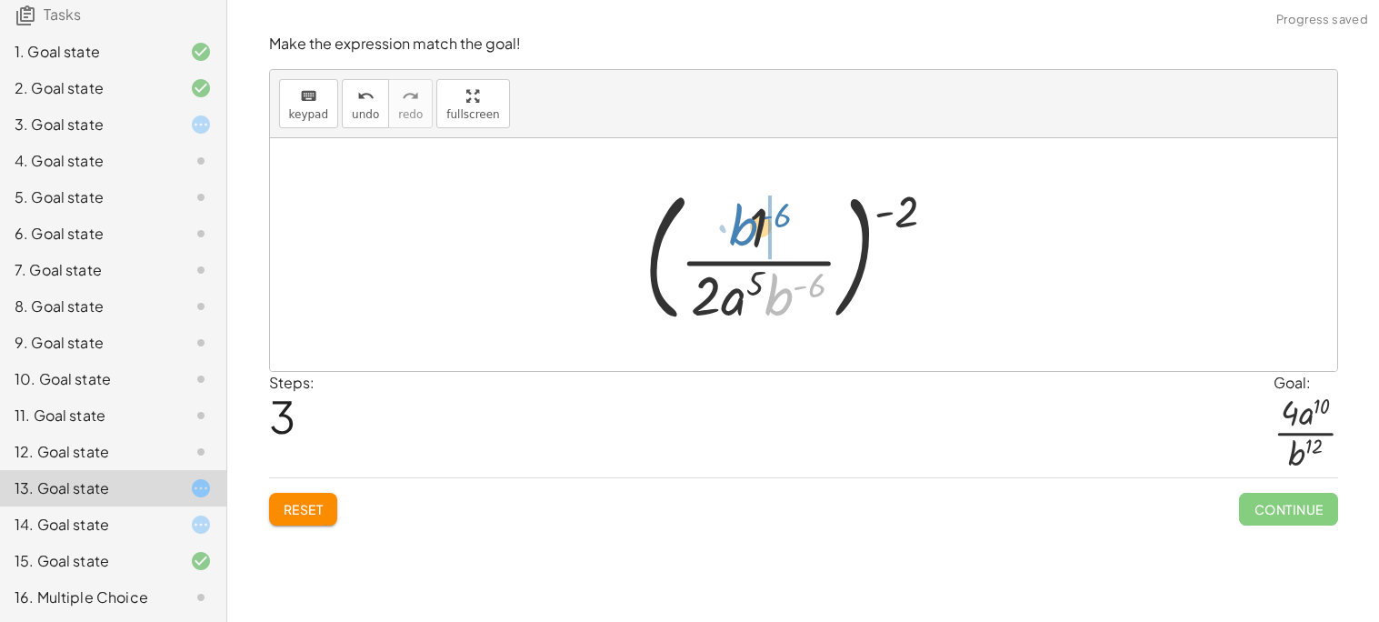
drag, startPoint x: 779, startPoint y: 307, endPoint x: 744, endPoint y: 238, distance: 77.2
click at [744, 238] on div at bounding box center [797, 254] width 324 height 151
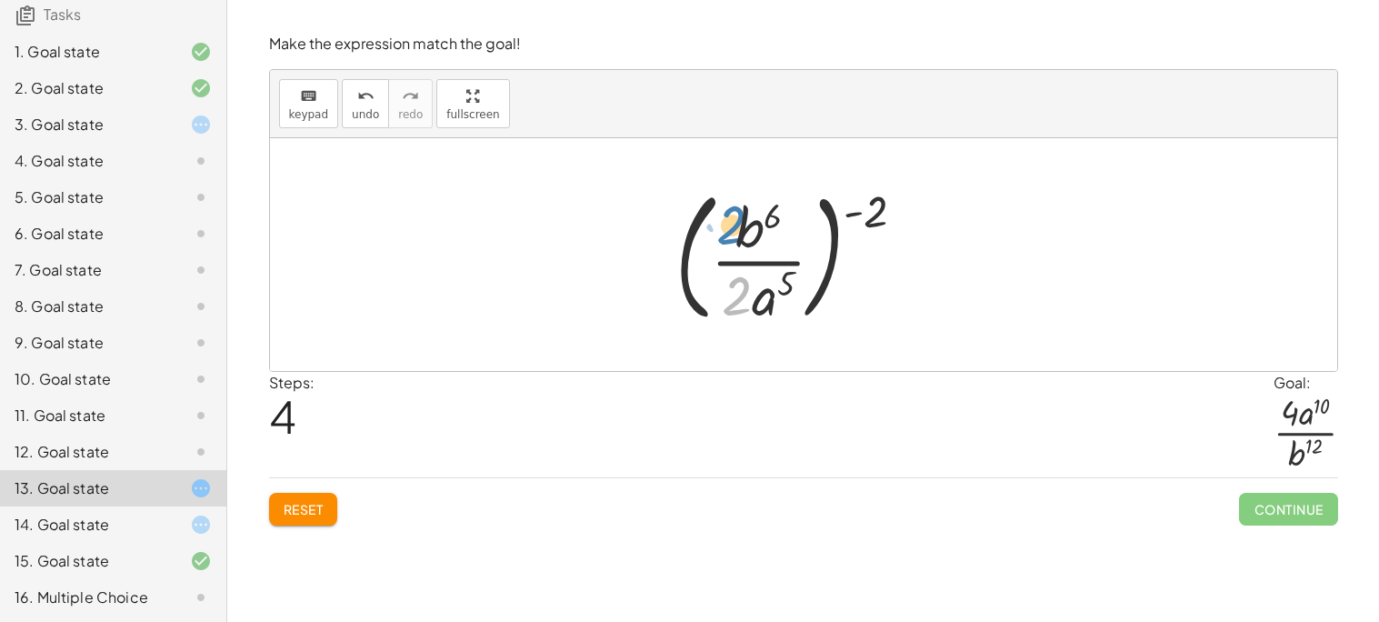
drag, startPoint x: 738, startPoint y: 300, endPoint x: 732, endPoint y: 232, distance: 68.4
click at [732, 232] on div at bounding box center [797, 254] width 263 height 151
drag, startPoint x: 741, startPoint y: 292, endPoint x: 747, endPoint y: 221, distance: 71.2
click at [747, 221] on div at bounding box center [797, 254] width 263 height 151
click at [352, 119] on span "undo" at bounding box center [365, 114] width 27 height 13
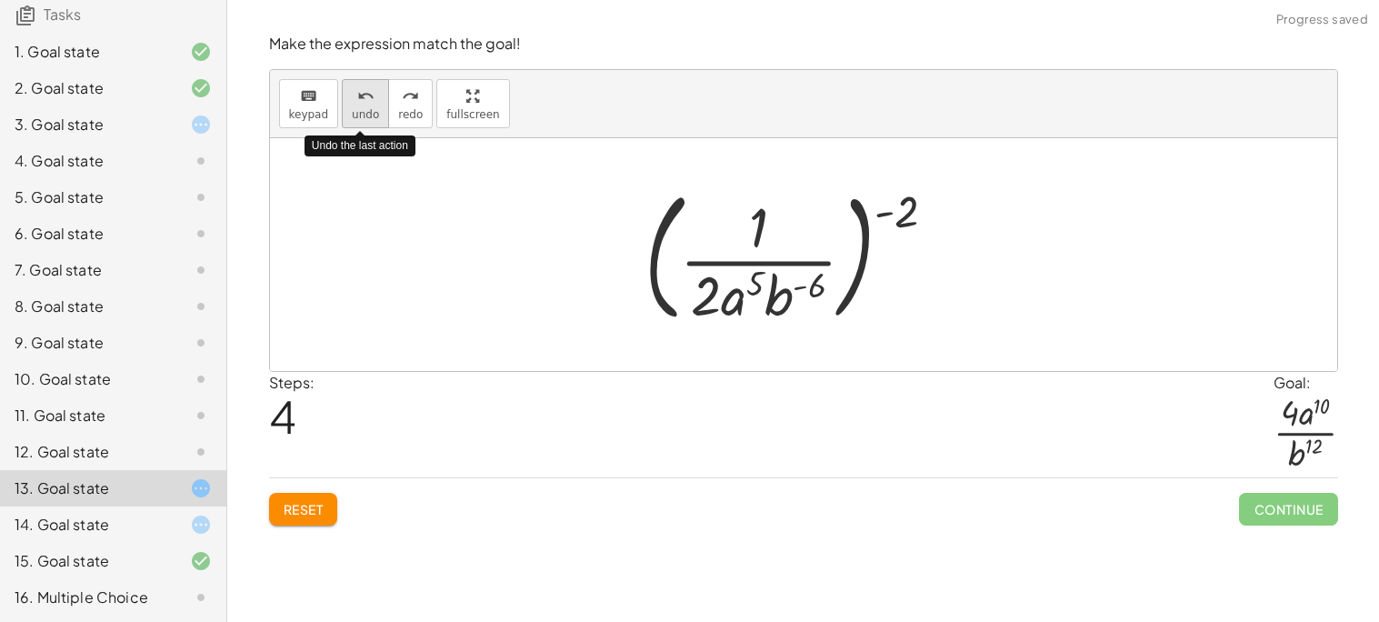
click at [352, 119] on span "undo" at bounding box center [365, 114] width 27 height 13
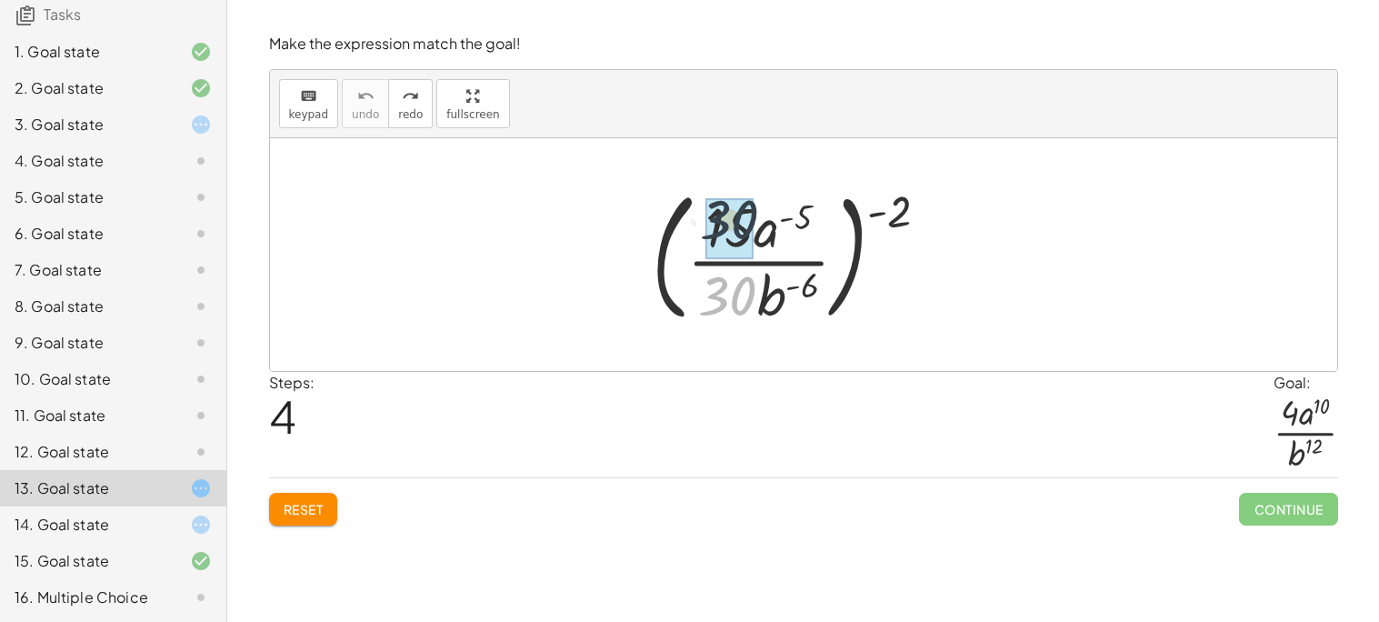
drag, startPoint x: 739, startPoint y: 287, endPoint x: 741, endPoint y: 205, distance: 81.8
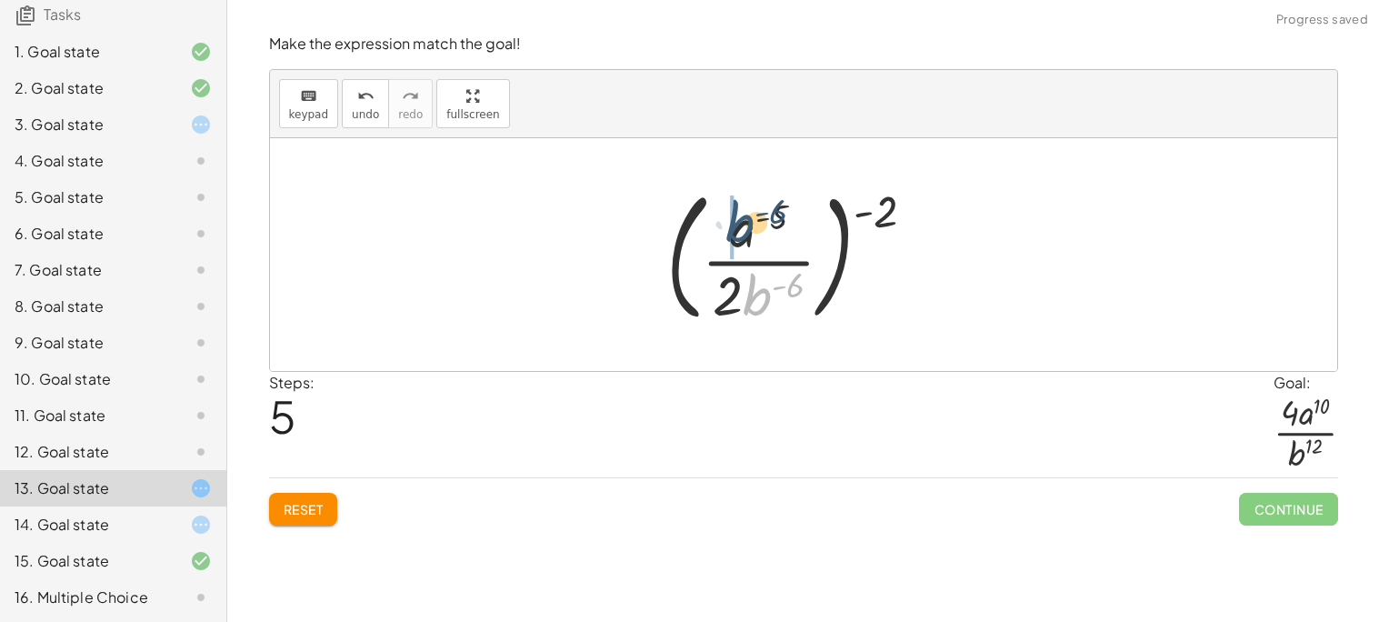
drag, startPoint x: 762, startPoint y: 295, endPoint x: 744, endPoint y: 222, distance: 75.6
click at [744, 222] on div at bounding box center [797, 254] width 281 height 151
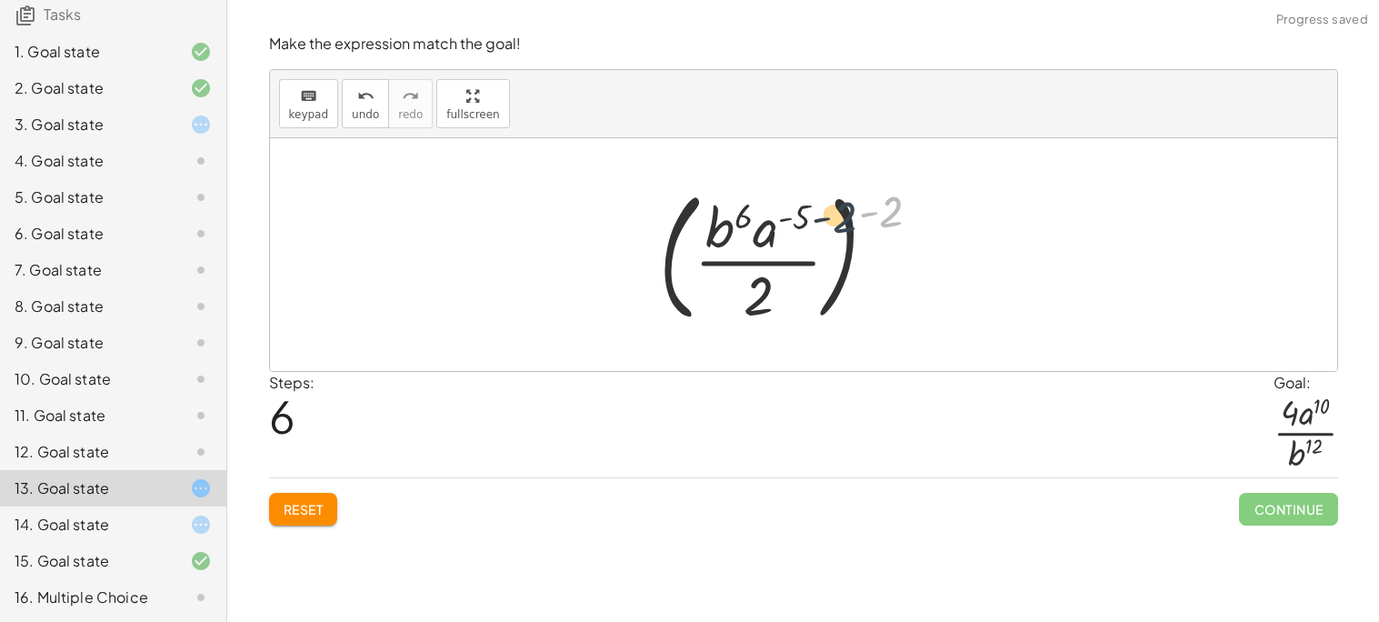
drag, startPoint x: 891, startPoint y: 216, endPoint x: 830, endPoint y: 218, distance: 60.9
click at [830, 218] on div at bounding box center [797, 254] width 294 height 151
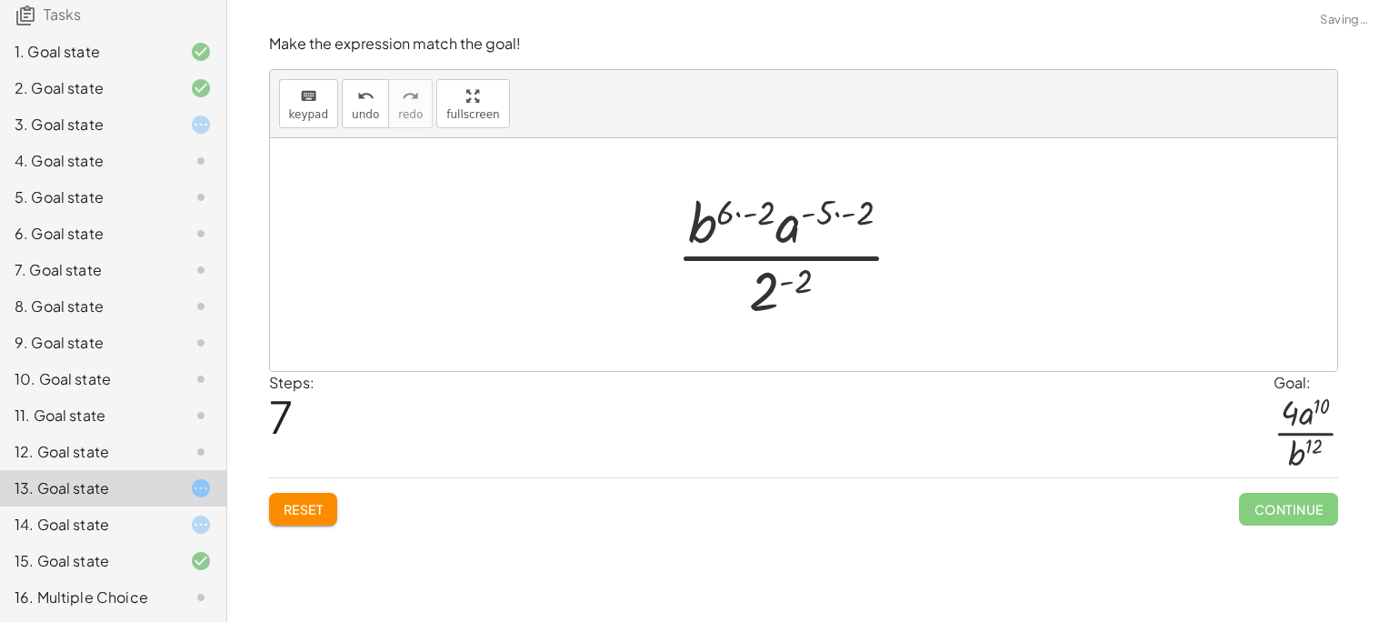
click at [821, 211] on div at bounding box center [797, 254] width 260 height 140
click at [849, 220] on div at bounding box center [797, 254] width 260 height 140
click at [776, 218] on div at bounding box center [797, 254] width 214 height 140
click at [802, 287] on div at bounding box center [797, 254] width 200 height 140
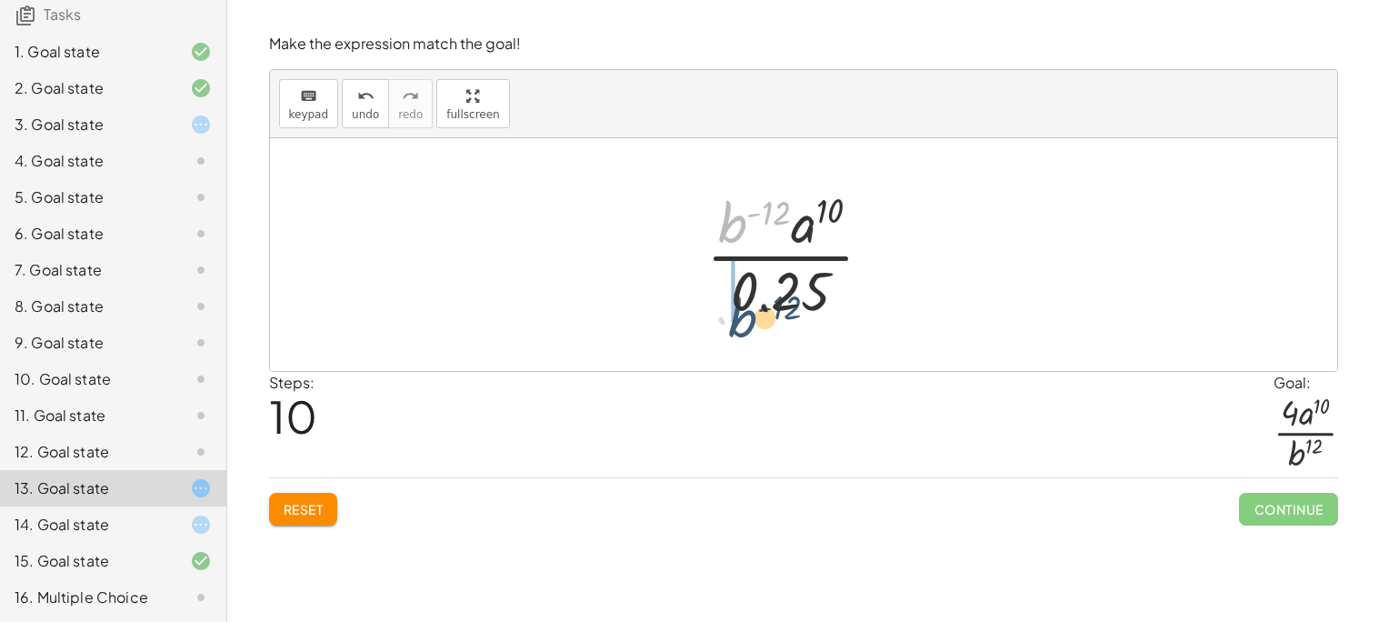
drag, startPoint x: 740, startPoint y: 224, endPoint x: 751, endPoint y: 320, distance: 96.0
click at [751, 320] on div at bounding box center [797, 254] width 200 height 140
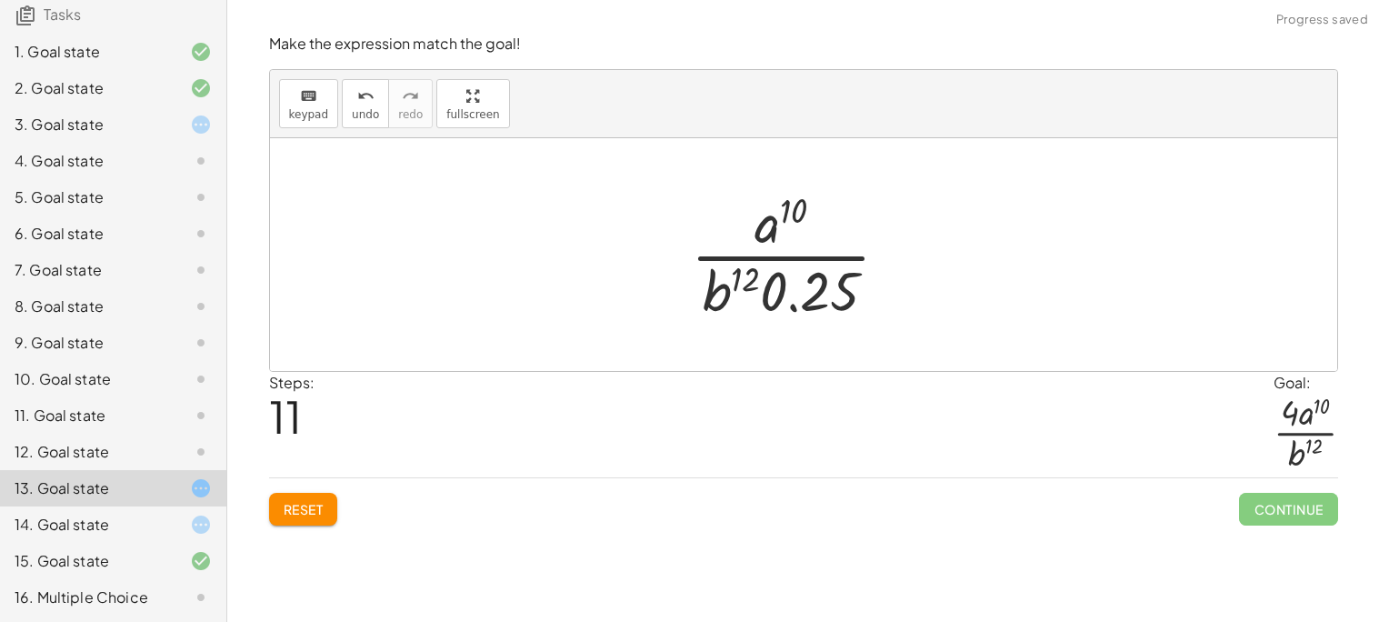
click at [846, 285] on div at bounding box center [797, 254] width 231 height 140
drag, startPoint x: 846, startPoint y: 285, endPoint x: 733, endPoint y: 273, distance: 113.4
click at [733, 273] on div at bounding box center [797, 254] width 231 height 140
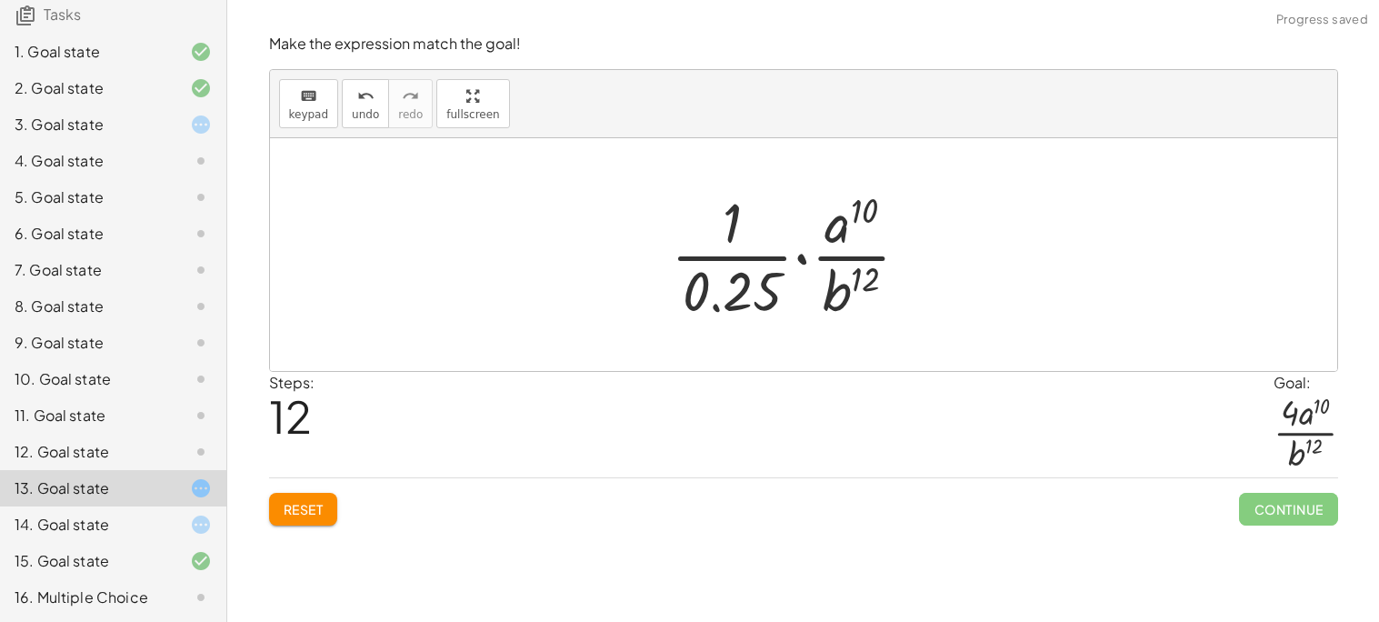
click at [308, 518] on button "Reset" at bounding box center [303, 509] width 69 height 33
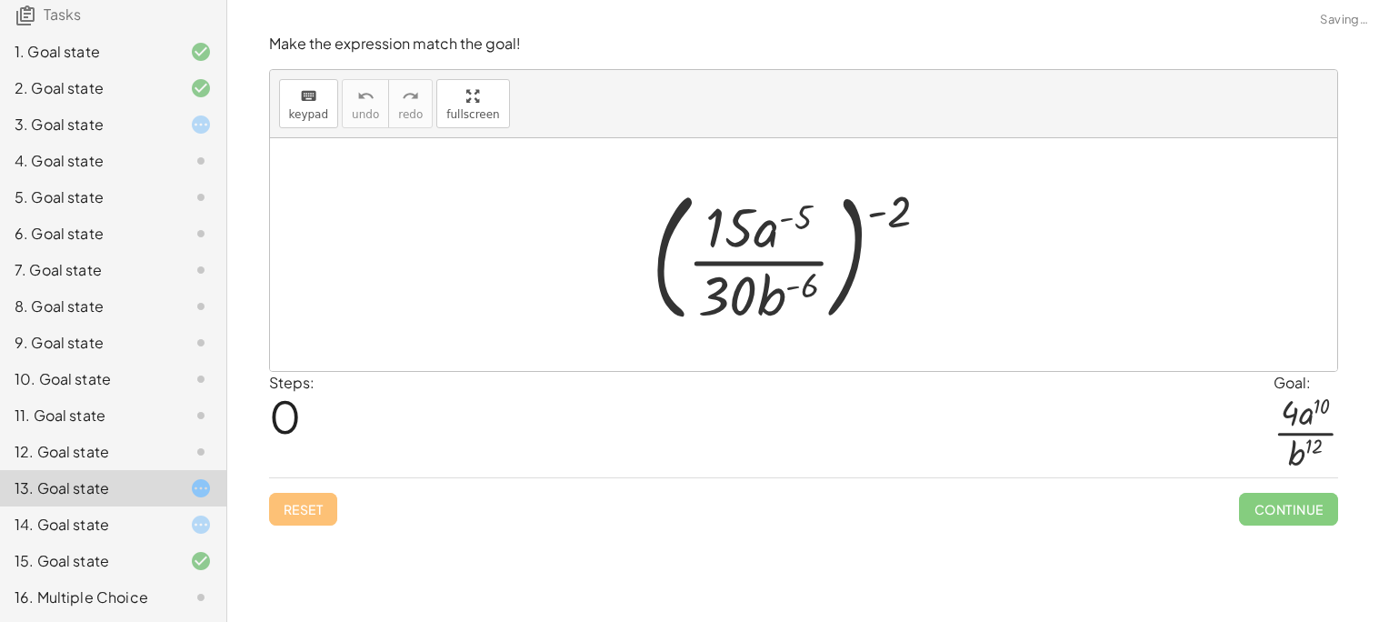
click at [308, 518] on div "Reset Continue" at bounding box center [803, 501] width 1069 height 48
click at [896, 204] on div at bounding box center [798, 254] width 310 height 151
drag, startPoint x: 895, startPoint y: 204, endPoint x: 797, endPoint y: 230, distance: 101.4
click at [797, 230] on div at bounding box center [798, 254] width 310 height 151
click at [314, 507] on span "Reset" at bounding box center [304, 509] width 40 height 16
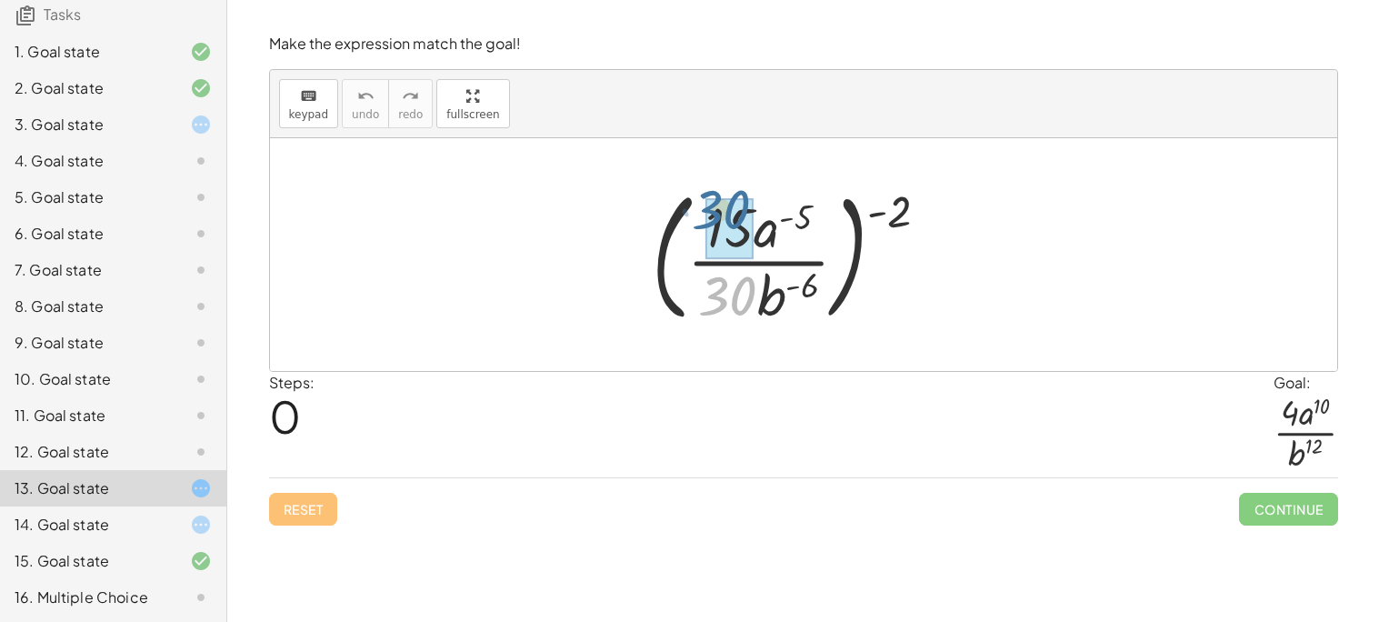
drag, startPoint x: 734, startPoint y: 304, endPoint x: 728, endPoint y: 217, distance: 87.5
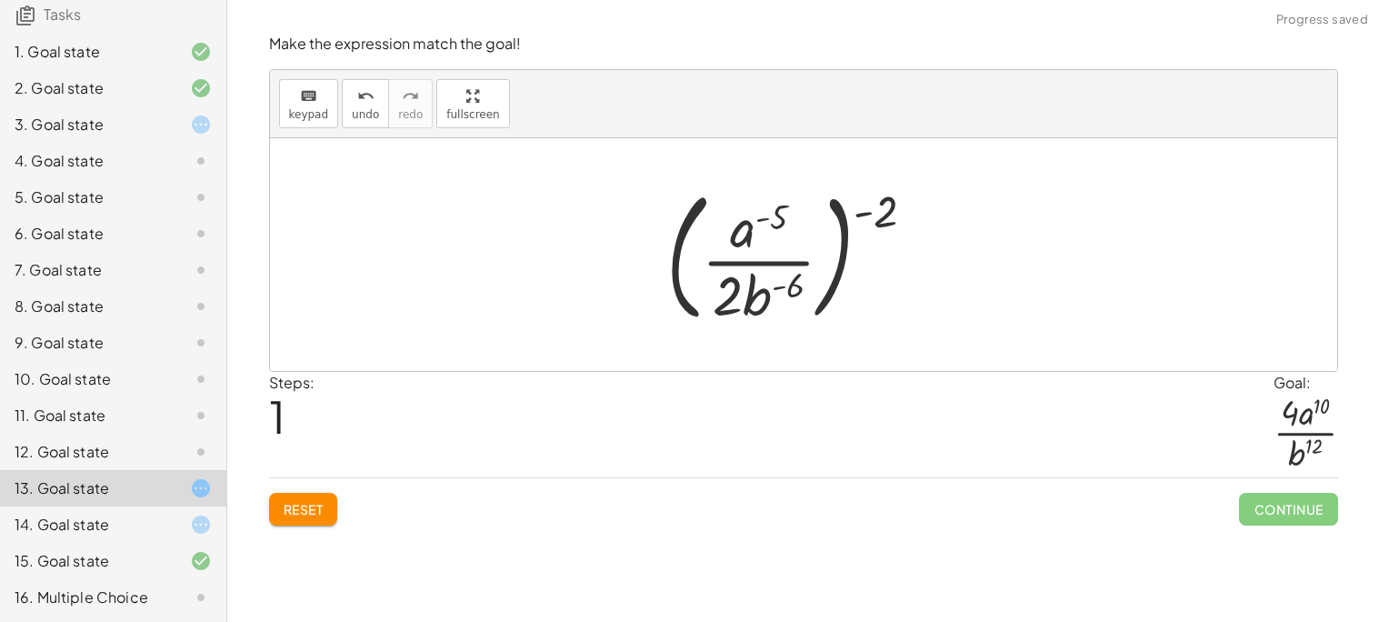
click at [746, 235] on div at bounding box center [797, 254] width 281 height 151
click at [790, 291] on div at bounding box center [797, 254] width 281 height 151
drag, startPoint x: 790, startPoint y: 291, endPoint x: 785, endPoint y: 213, distance: 78.3
click at [785, 213] on div at bounding box center [797, 254] width 281 height 151
drag, startPoint x: 780, startPoint y: 221, endPoint x: 772, endPoint y: 285, distance: 64.9
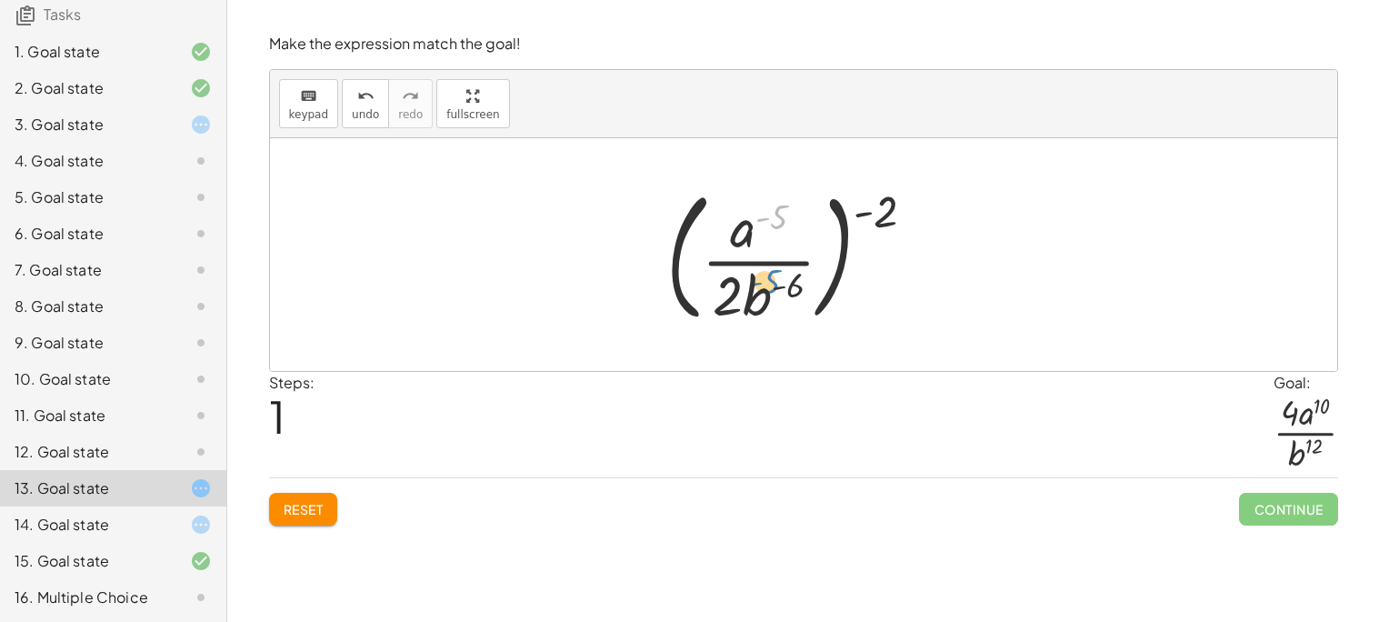
click at [772, 285] on div at bounding box center [797, 254] width 281 height 151
drag, startPoint x: 795, startPoint y: 289, endPoint x: 752, endPoint y: 228, distance: 74.4
click at [752, 228] on div at bounding box center [797, 254] width 281 height 151
drag, startPoint x: 772, startPoint y: 214, endPoint x: 720, endPoint y: 296, distance: 96.8
click at [720, 296] on div at bounding box center [797, 254] width 281 height 151
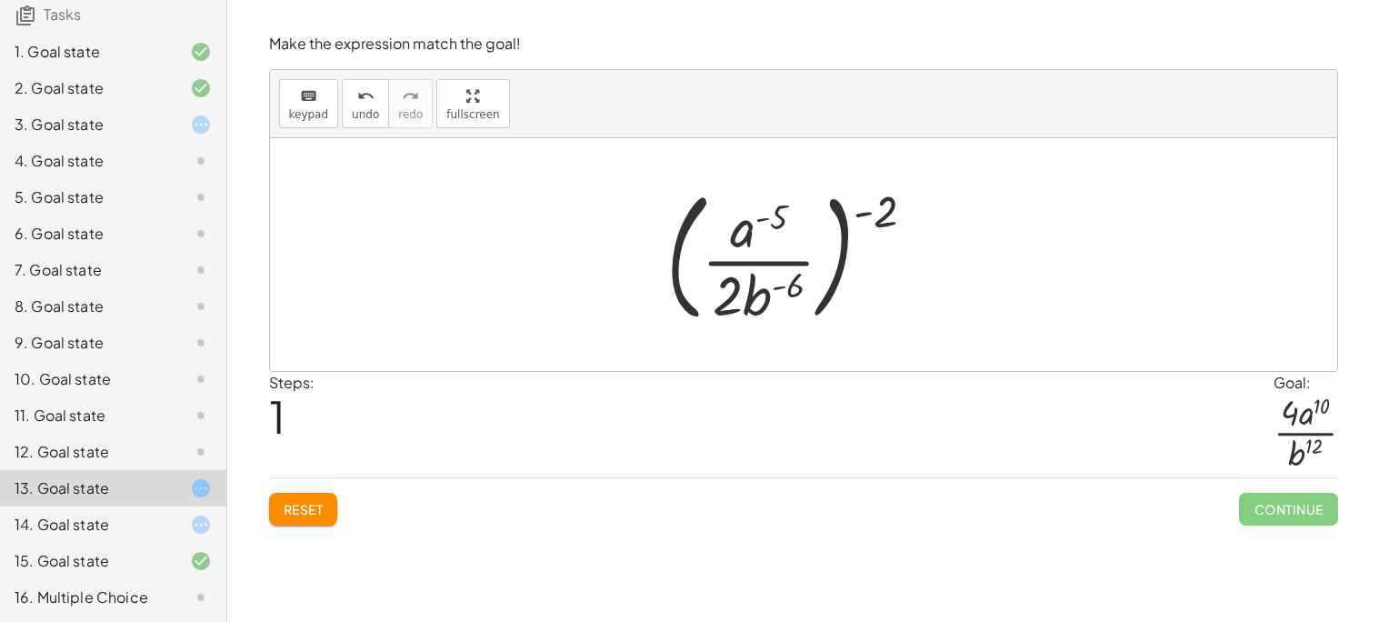
click at [791, 284] on div at bounding box center [797, 254] width 281 height 151
click at [750, 290] on div at bounding box center [797, 254] width 281 height 151
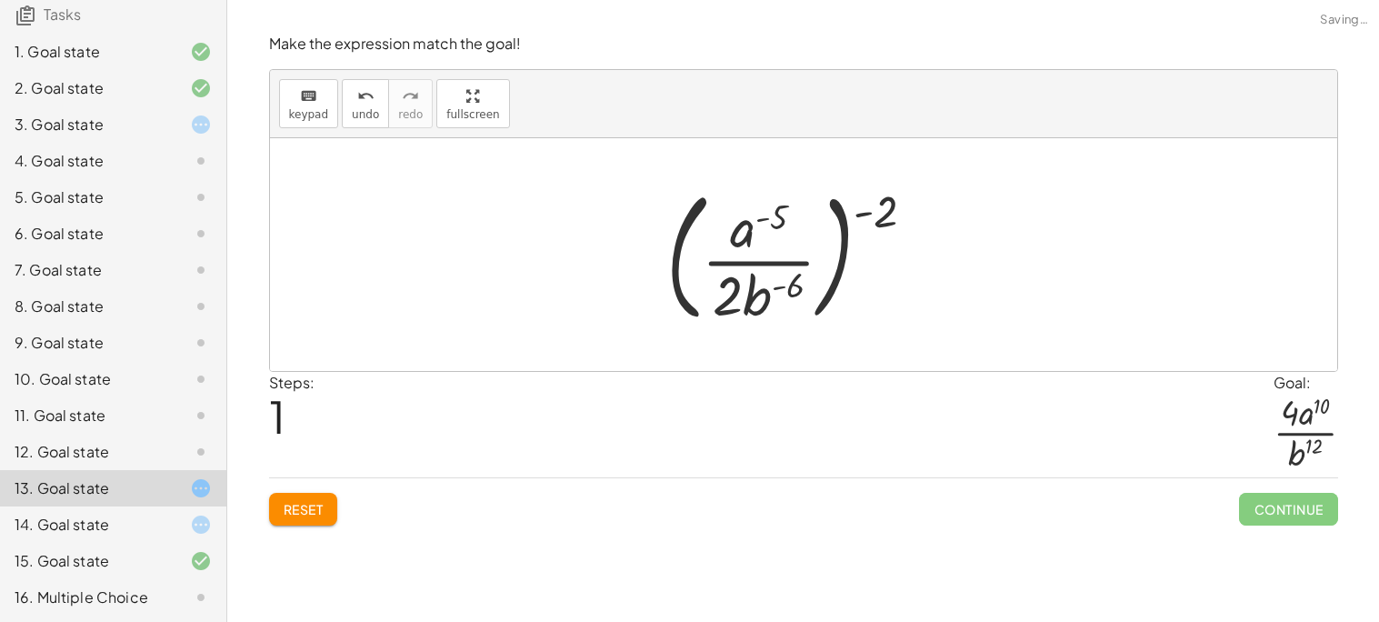
click at [750, 290] on div at bounding box center [797, 254] width 281 height 151
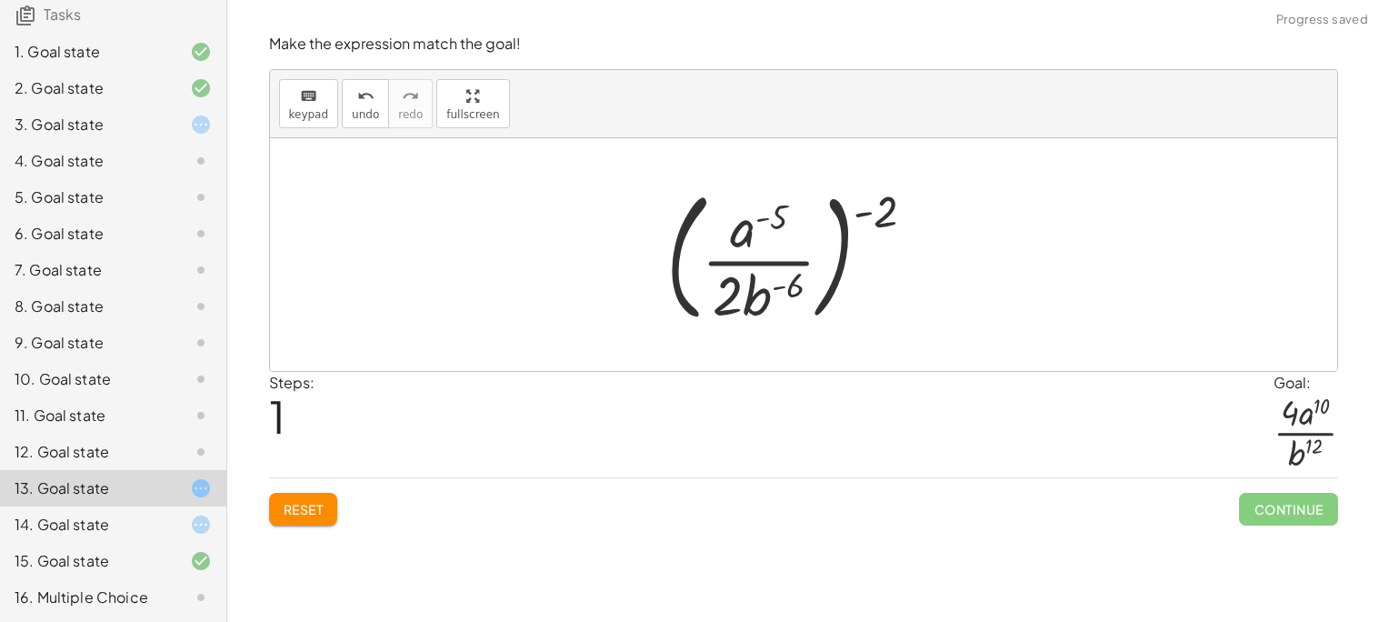
click at [750, 290] on div at bounding box center [797, 254] width 281 height 151
click at [147, 150] on div "4. Goal state" at bounding box center [88, 161] width 146 height 22
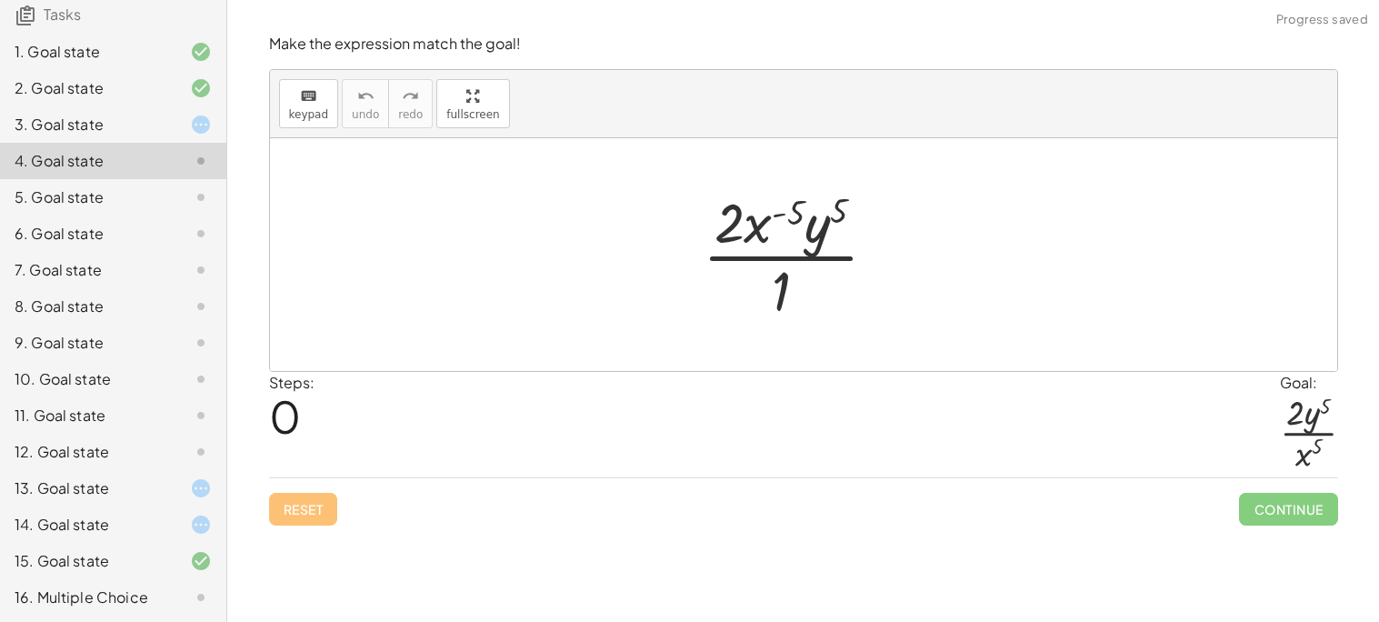
click at [741, 234] on div at bounding box center [796, 254] width 207 height 140
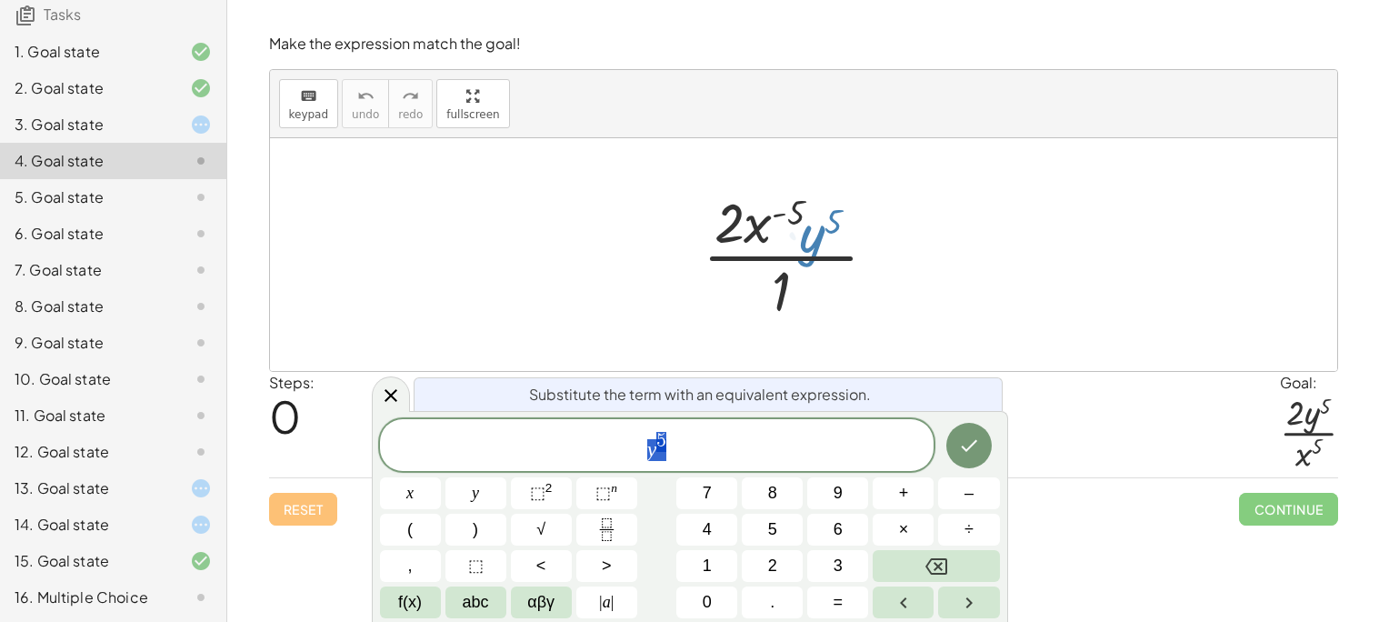
drag, startPoint x: 820, startPoint y: 228, endPoint x: 802, endPoint y: 336, distance: 109.5
click at [802, 336] on div "· y 5 · 2 · x ( - 5 ) · y 5 · 1" at bounding box center [803, 254] width 1067 height 233
click at [957, 231] on div at bounding box center [803, 254] width 1067 height 233
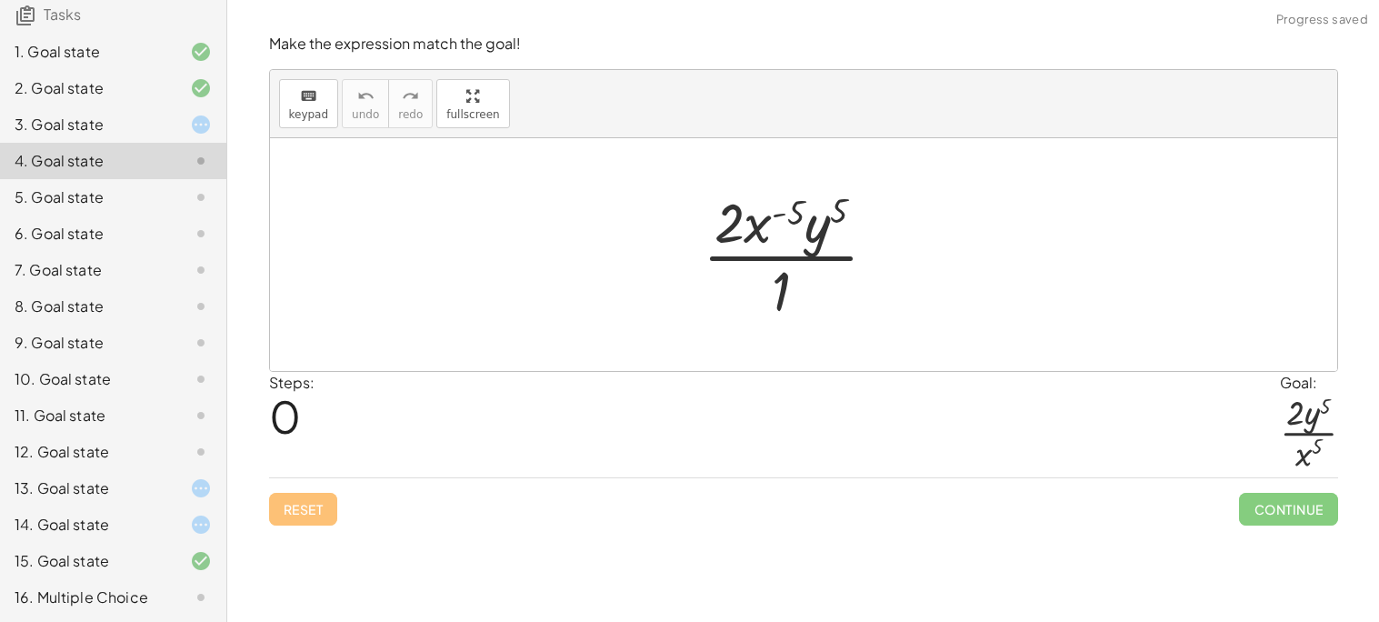
click at [753, 222] on div at bounding box center [796, 254] width 207 height 140
drag, startPoint x: 760, startPoint y: 239, endPoint x: 733, endPoint y: 233, distance: 27.1
click at [733, 233] on div at bounding box center [796, 254] width 207 height 140
drag, startPoint x: 820, startPoint y: 231, endPoint x: 790, endPoint y: 287, distance: 63.8
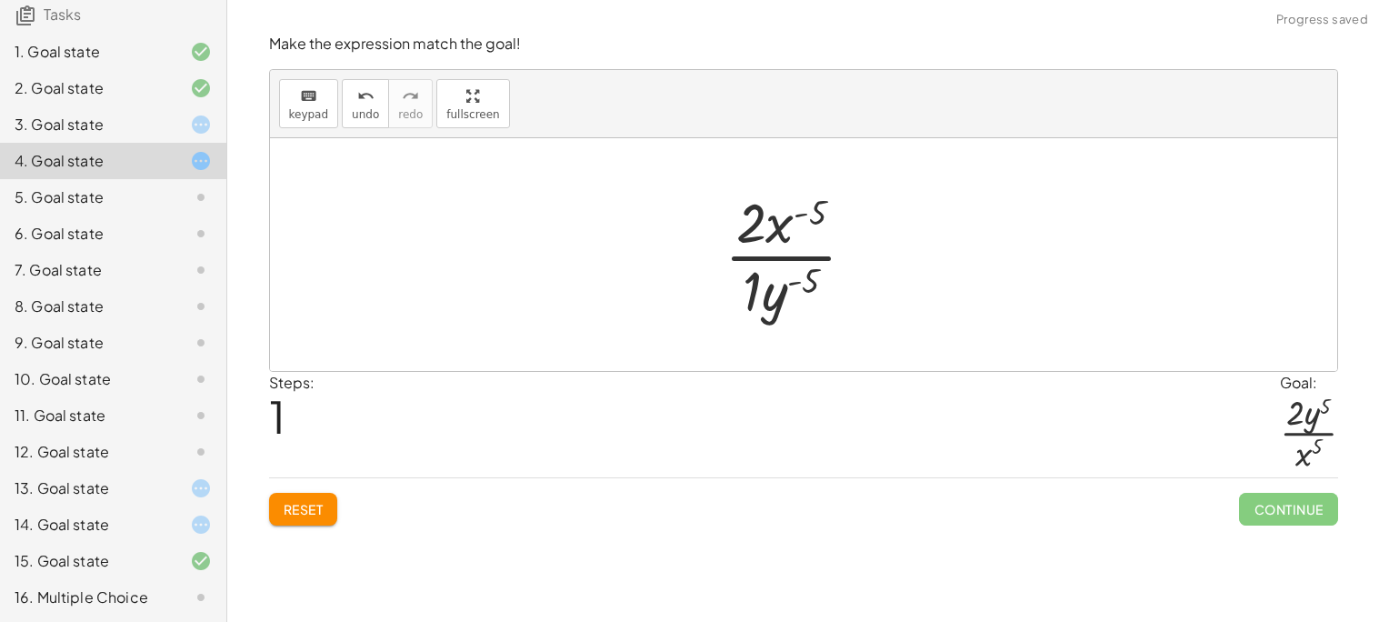
click at [805, 281] on div at bounding box center [797, 254] width 164 height 140
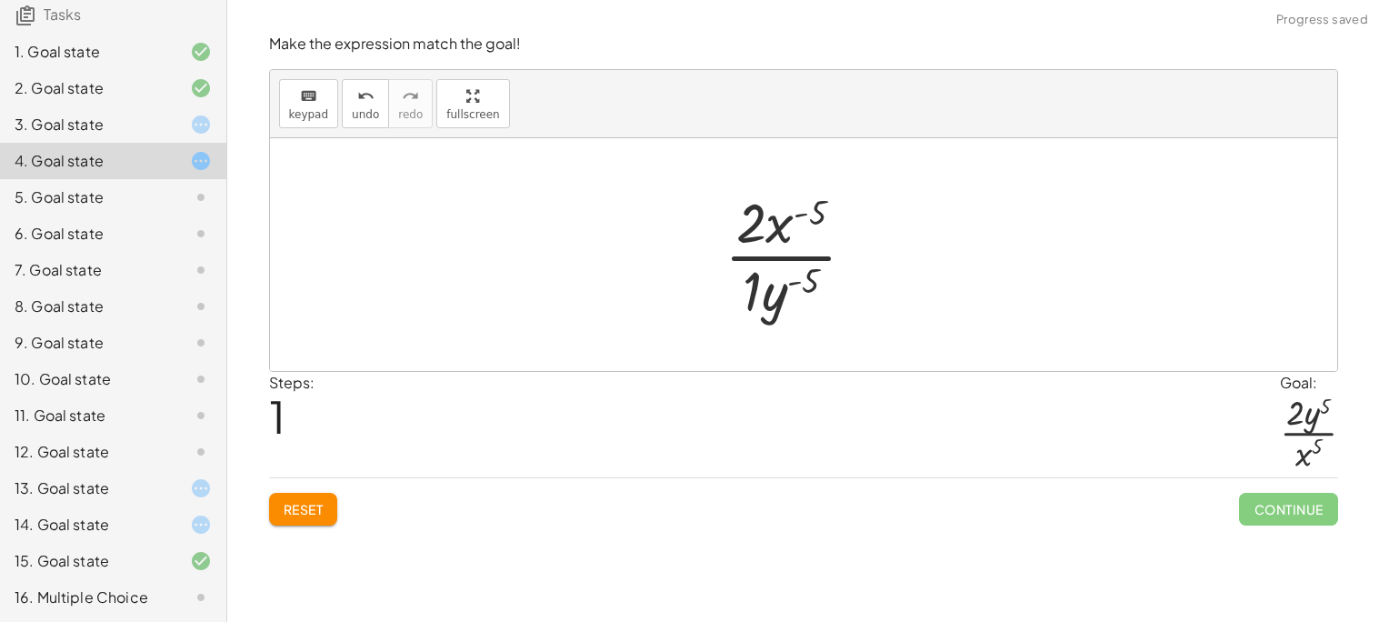
click at [811, 274] on div at bounding box center [797, 254] width 164 height 140
drag, startPoint x: 761, startPoint y: 295, endPoint x: 814, endPoint y: 284, distance: 54.7
click at [364, 108] on span "undo" at bounding box center [365, 114] width 27 height 13
drag, startPoint x: 782, startPoint y: 233, endPoint x: 750, endPoint y: 314, distance: 88.1
click at [750, 314] on div at bounding box center [797, 254] width 164 height 140
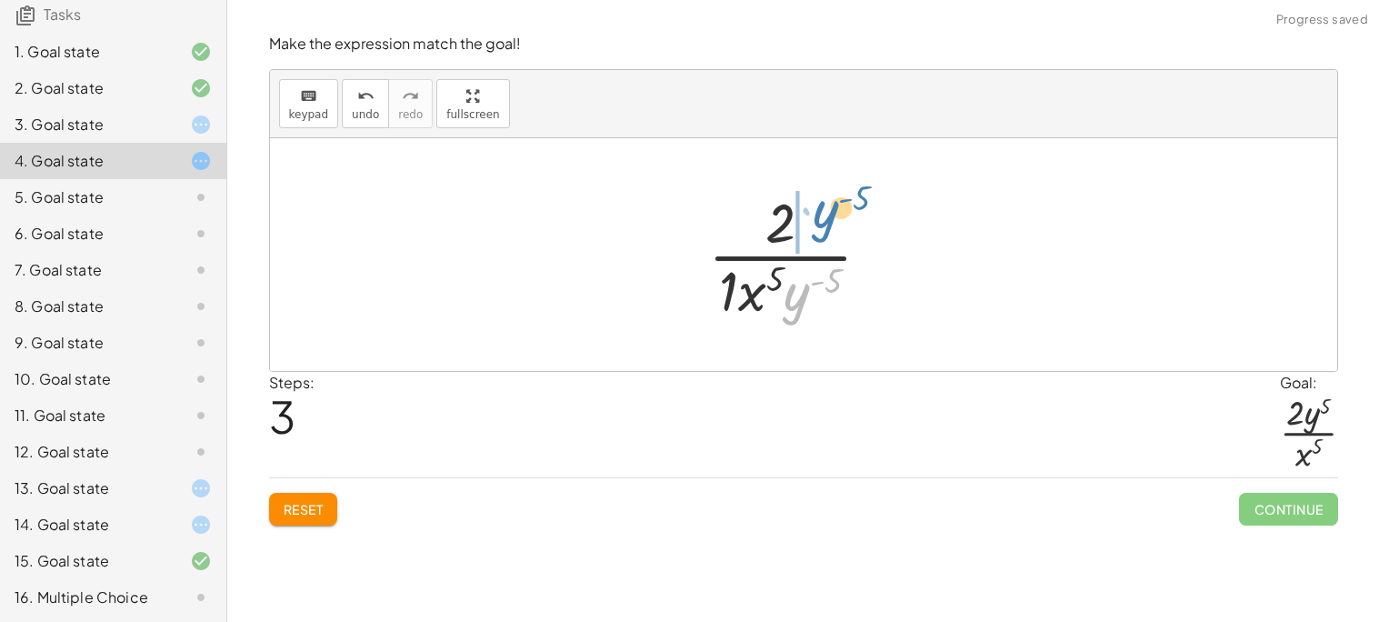
drag, startPoint x: 807, startPoint y: 294, endPoint x: 833, endPoint y: 221, distance: 78.2
click at [833, 221] on div at bounding box center [797, 254] width 196 height 140
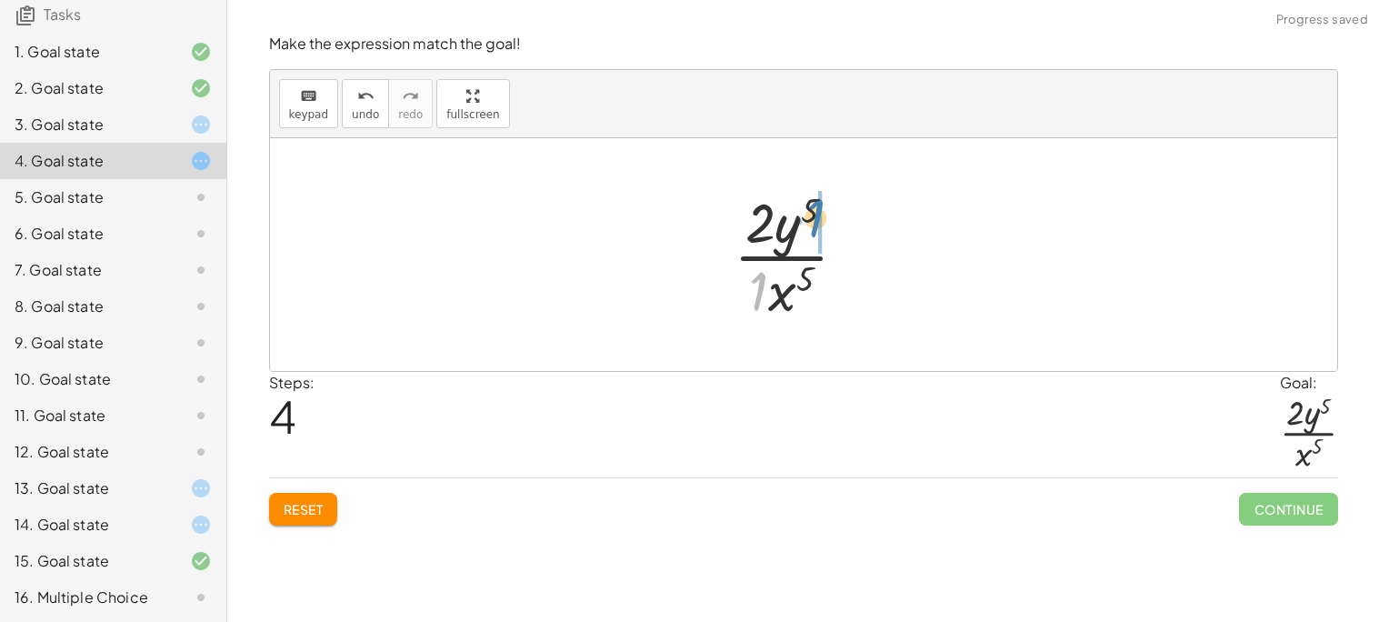
drag, startPoint x: 760, startPoint y: 282, endPoint x: 820, endPoint y: 204, distance: 97.8
click at [820, 204] on div at bounding box center [797, 254] width 146 height 140
click at [823, 215] on div at bounding box center [796, 254] width 165 height 140
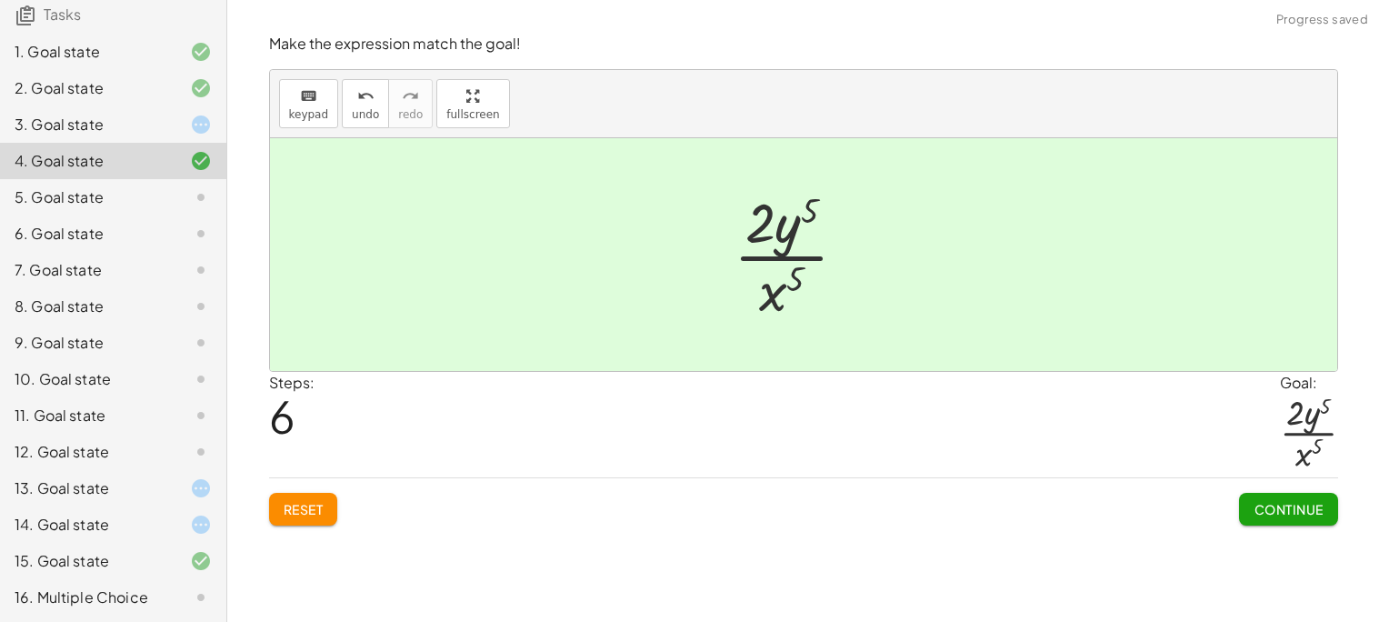
click at [1288, 502] on span "Continue" at bounding box center [1287, 509] width 69 height 16
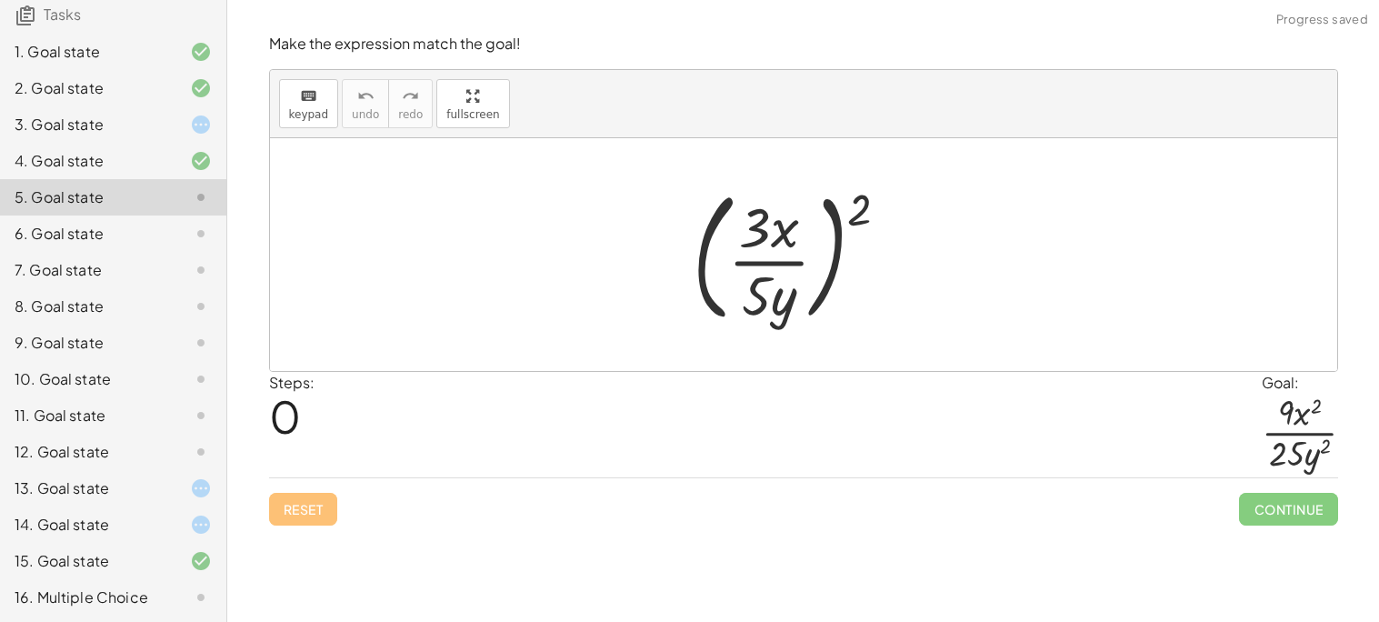
click at [859, 206] on div at bounding box center [797, 254] width 229 height 151
drag, startPoint x: 859, startPoint y: 206, endPoint x: 766, endPoint y: 294, distance: 127.9
click at [766, 294] on div at bounding box center [797, 254] width 229 height 151
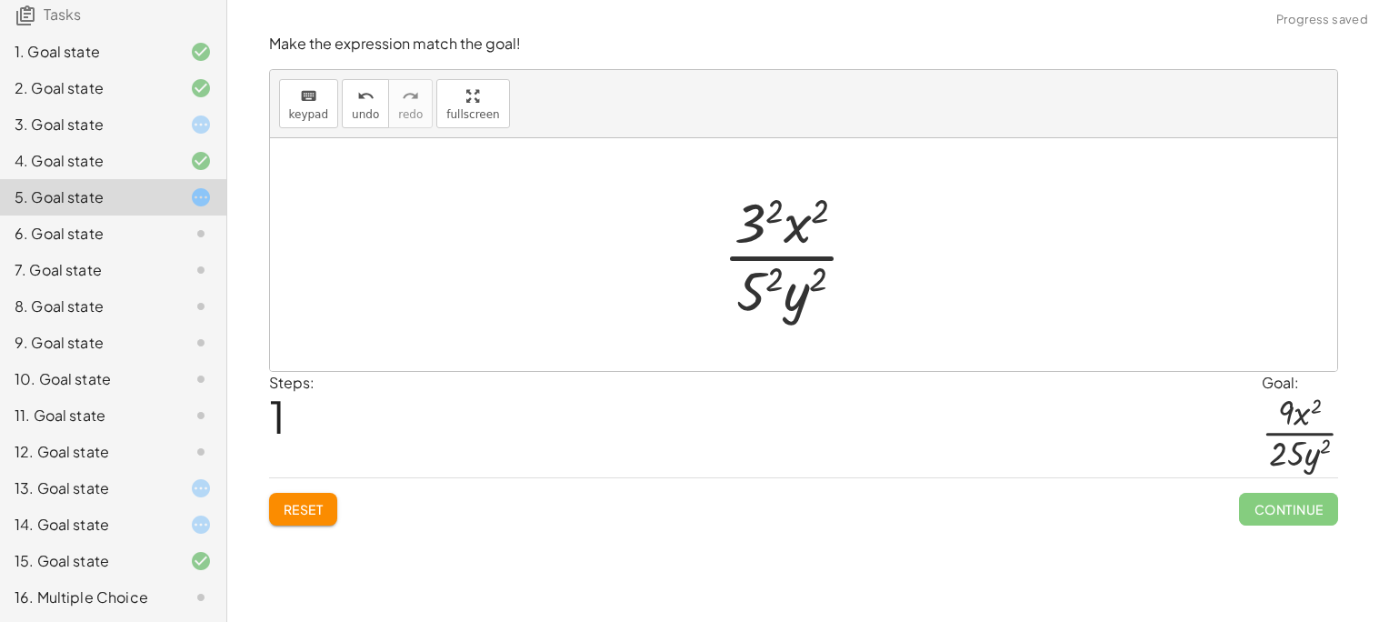
click at [776, 266] on div at bounding box center [797, 254] width 169 height 140
click at [765, 213] on div at bounding box center [797, 254] width 169 height 140
click at [781, 285] on div at bounding box center [797, 254] width 164 height 140
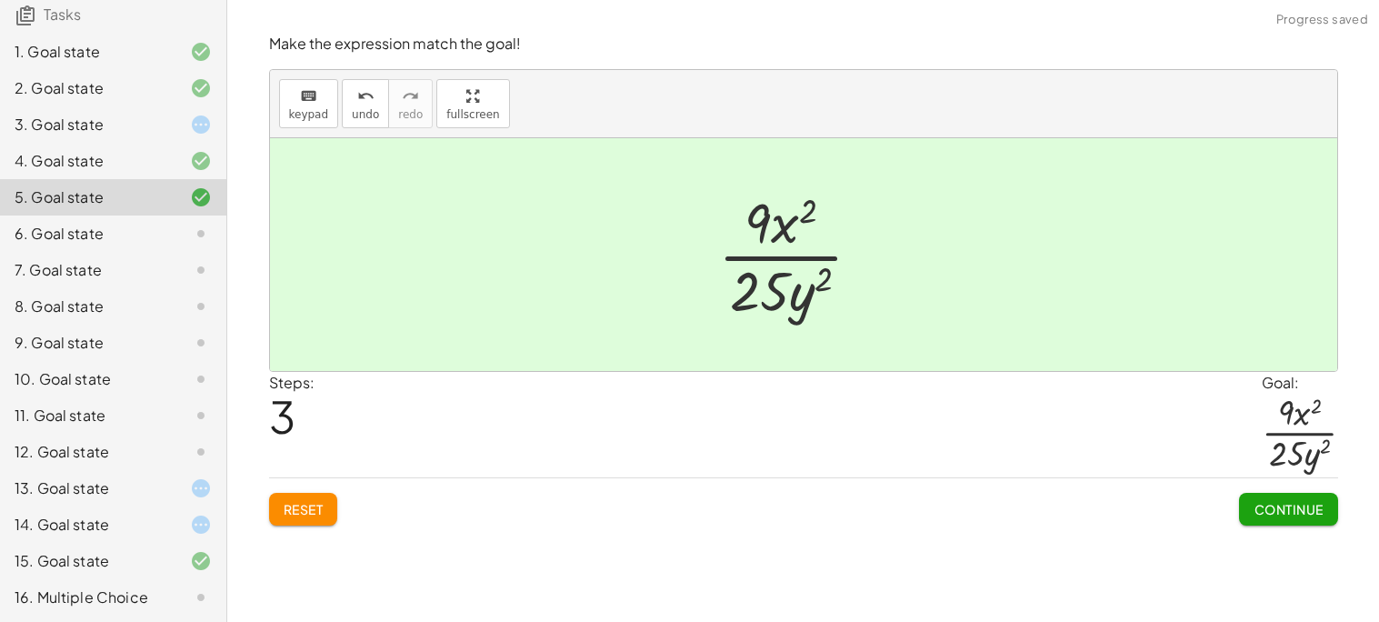
click at [1300, 501] on span "Continue" at bounding box center [1287, 509] width 69 height 16
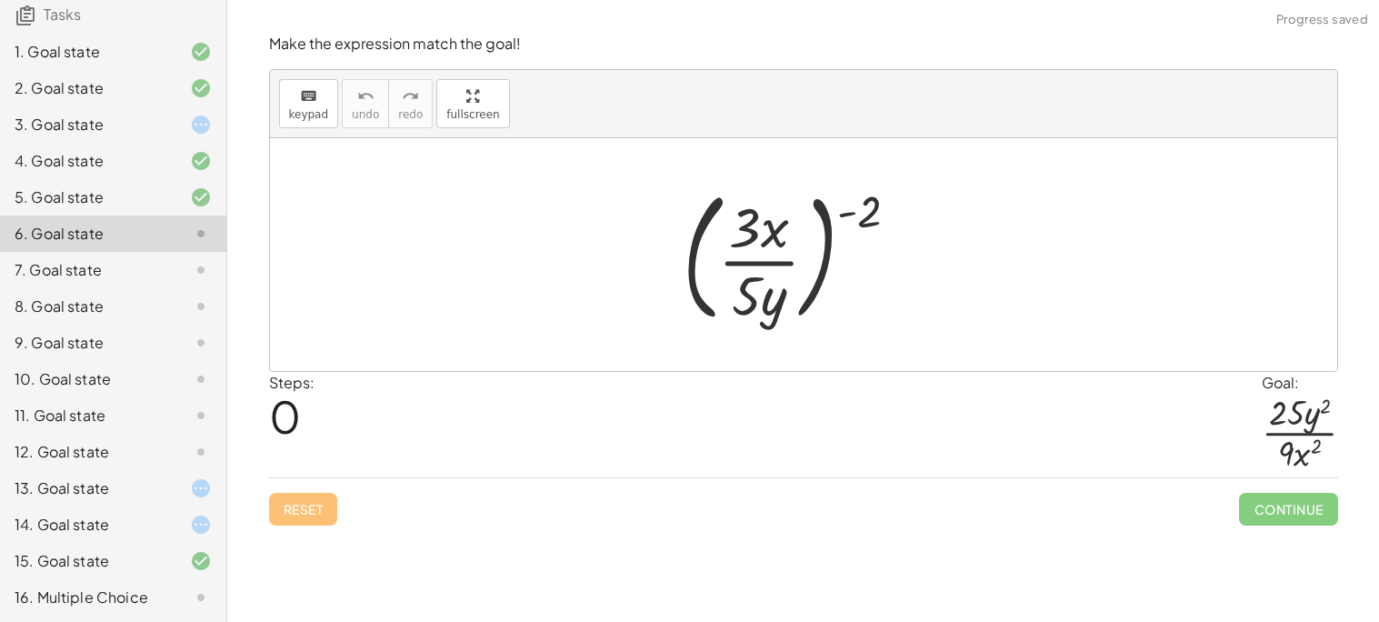
click at [194, 111] on div "3. Goal state" at bounding box center [113, 124] width 226 height 36
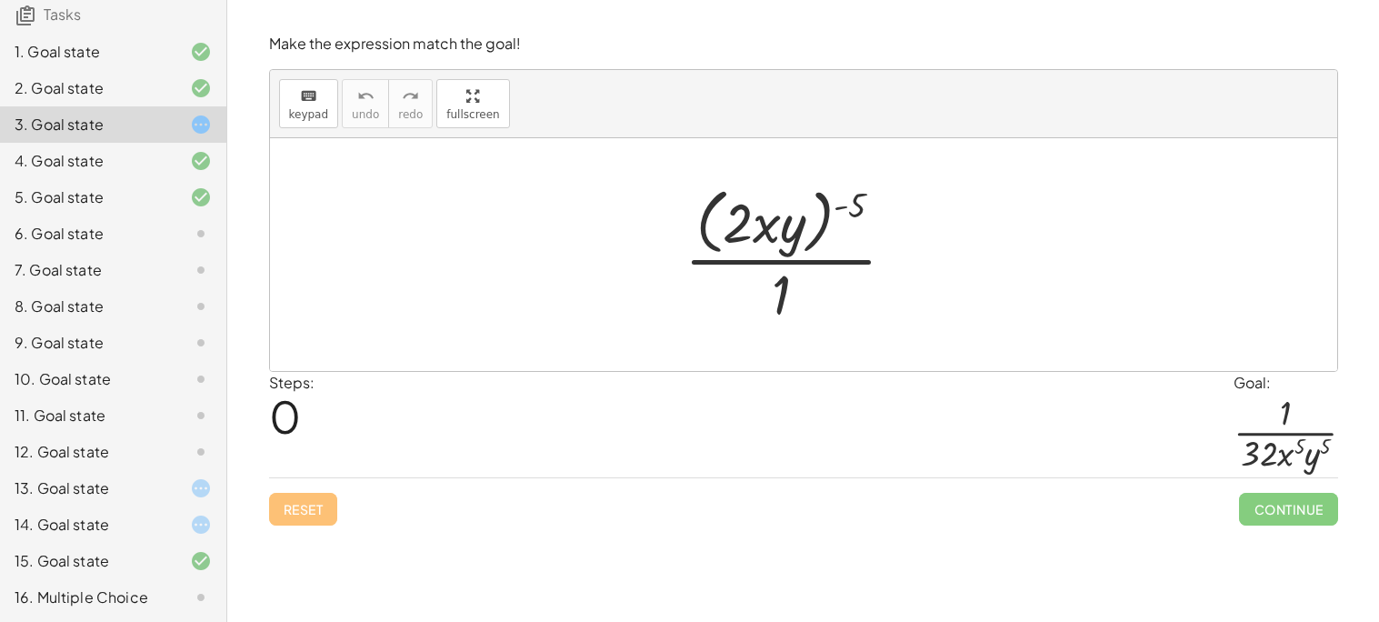
click at [843, 199] on div at bounding box center [797, 254] width 244 height 148
drag, startPoint x: 850, startPoint y: 204, endPoint x: 786, endPoint y: 218, distance: 65.1
click at [786, 218] on div at bounding box center [797, 254] width 244 height 148
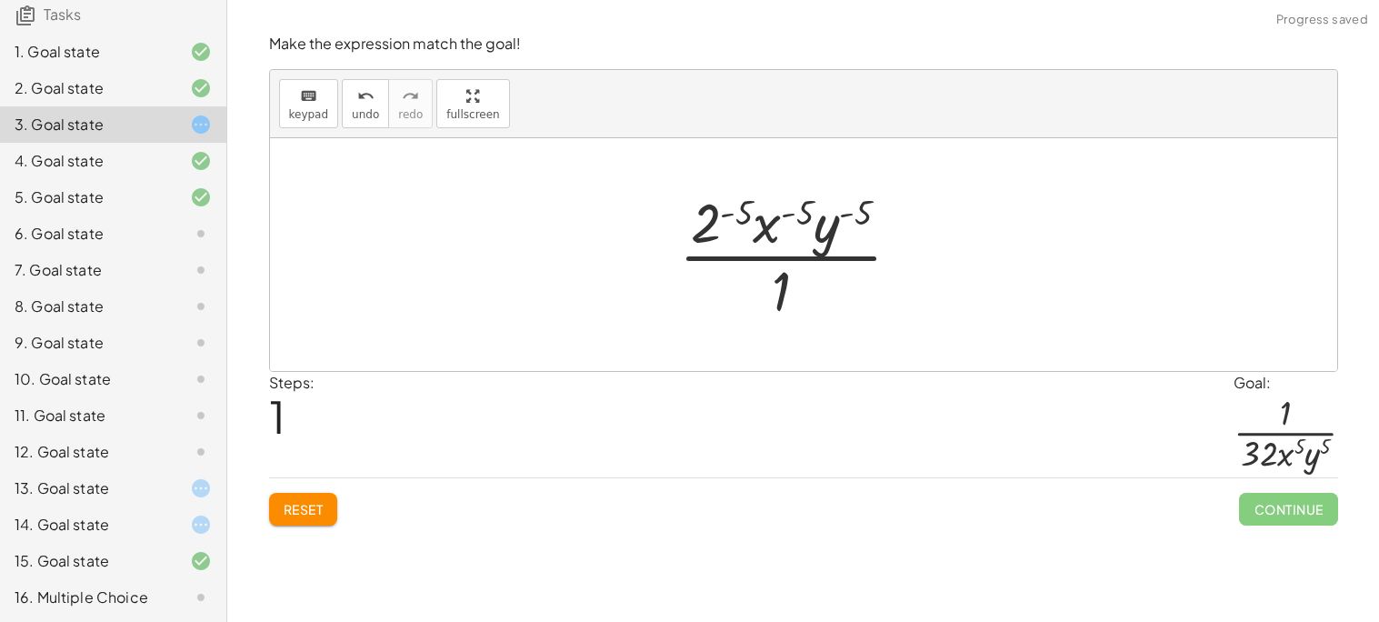
click at [829, 211] on div at bounding box center [797, 254] width 254 height 140
click at [852, 208] on div at bounding box center [797, 254] width 254 height 140
drag, startPoint x: 823, startPoint y: 232, endPoint x: 860, endPoint y: 219, distance: 38.5
click at [860, 219] on div at bounding box center [797, 254] width 254 height 140
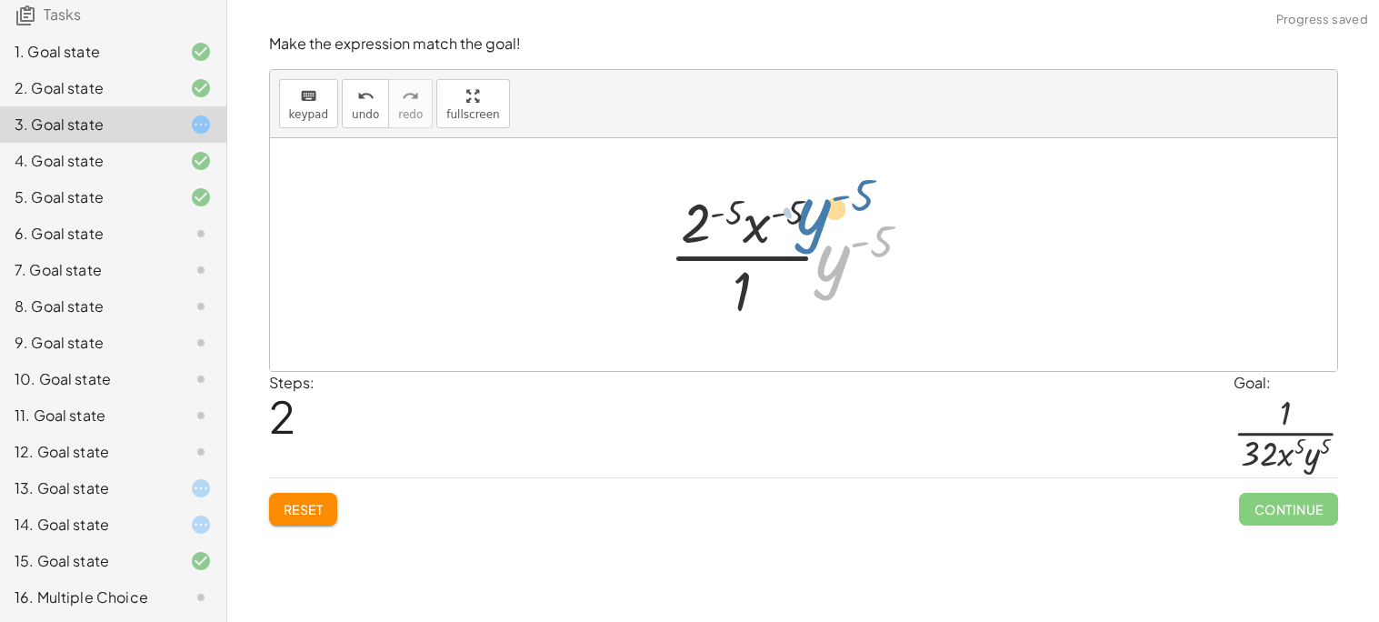
drag, startPoint x: 827, startPoint y: 277, endPoint x: 804, endPoint y: 230, distance: 52.4
click at [804, 230] on div at bounding box center [797, 254] width 274 height 140
click at [369, 115] on span "undo" at bounding box center [365, 114] width 27 height 13
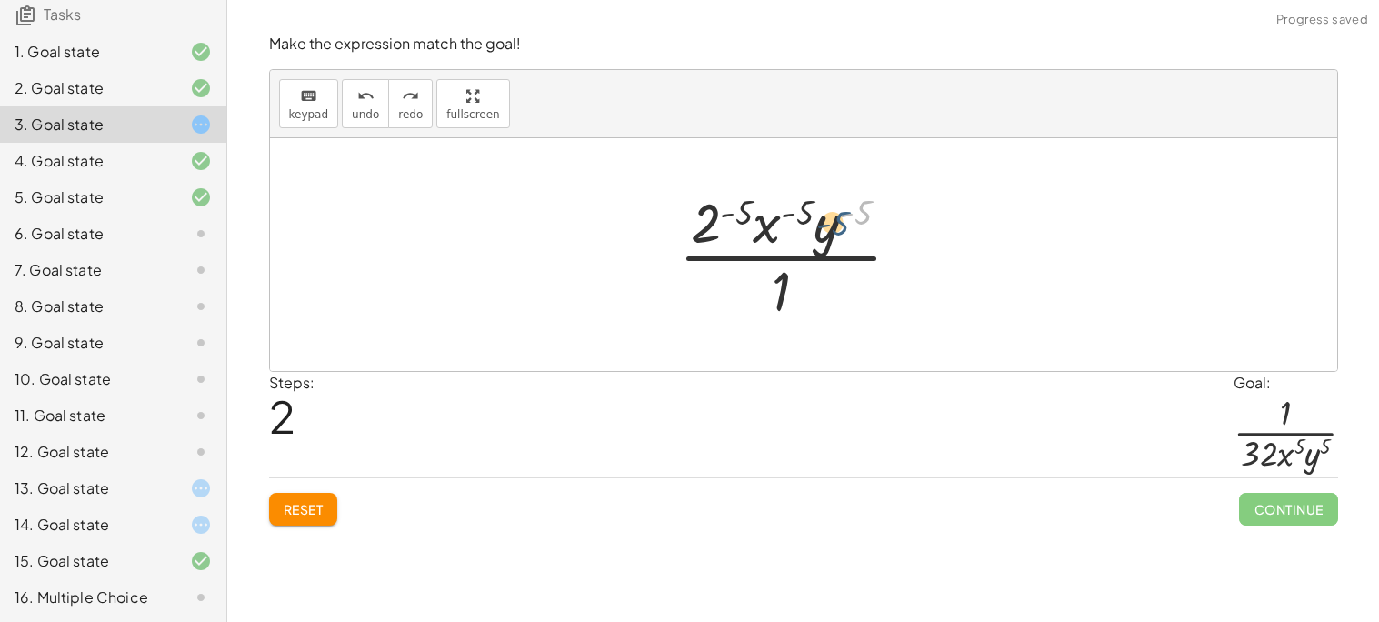
drag, startPoint x: 865, startPoint y: 216, endPoint x: 842, endPoint y: 229, distance: 26.0
click at [842, 229] on div at bounding box center [797, 254] width 254 height 140
click at [804, 209] on div at bounding box center [797, 254] width 254 height 140
drag, startPoint x: 732, startPoint y: 214, endPoint x: 707, endPoint y: 220, distance: 26.0
click at [707, 220] on div at bounding box center [797, 254] width 254 height 140
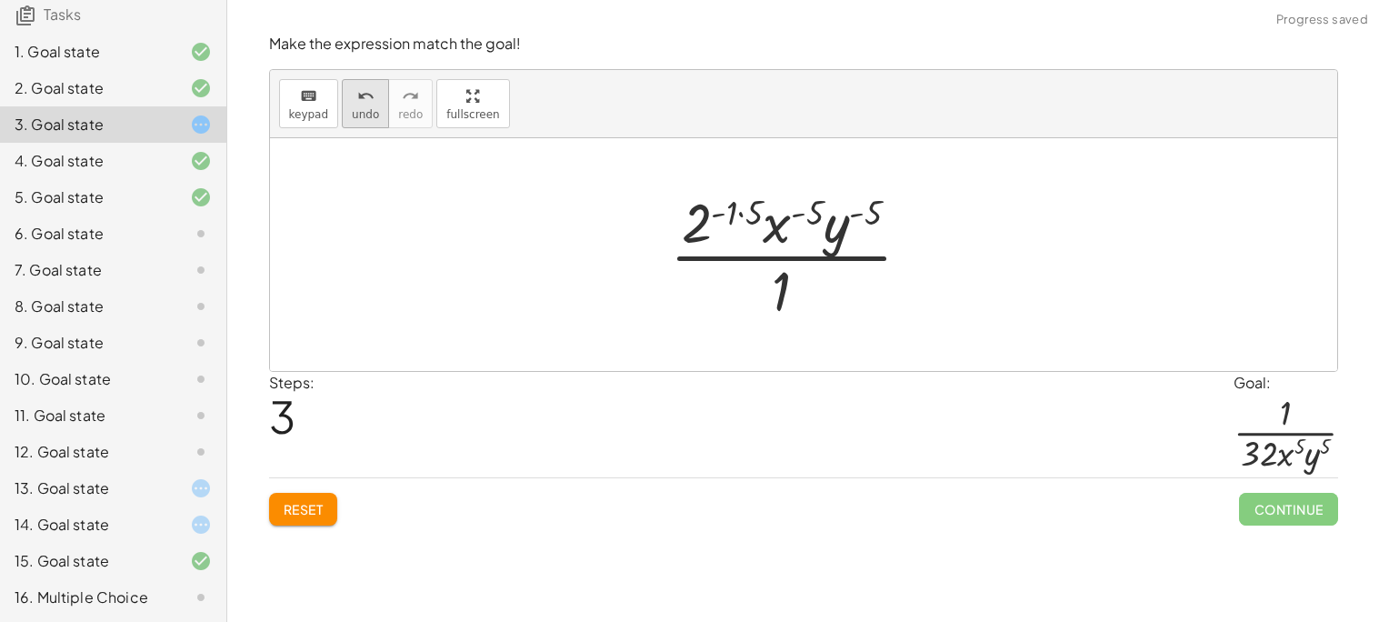
click at [355, 115] on span "undo" at bounding box center [365, 114] width 27 height 13
drag, startPoint x: 730, startPoint y: 218, endPoint x: 734, endPoint y: 226, distance: 9.4
click at [734, 226] on div at bounding box center [797, 254] width 254 height 140
drag, startPoint x: 748, startPoint y: 214, endPoint x: 714, endPoint y: 230, distance: 37.0
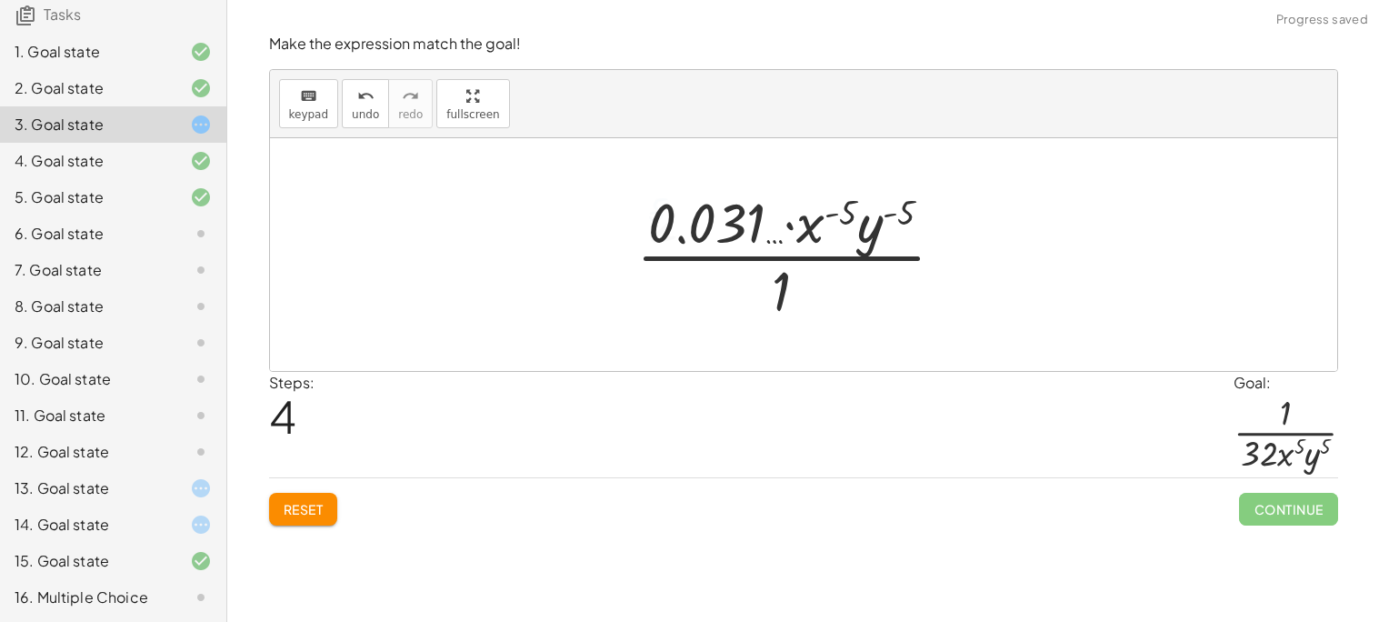
click at [714, 230] on div at bounding box center [797, 254] width 341 height 140
click at [354, 114] on span "undo" at bounding box center [365, 114] width 27 height 13
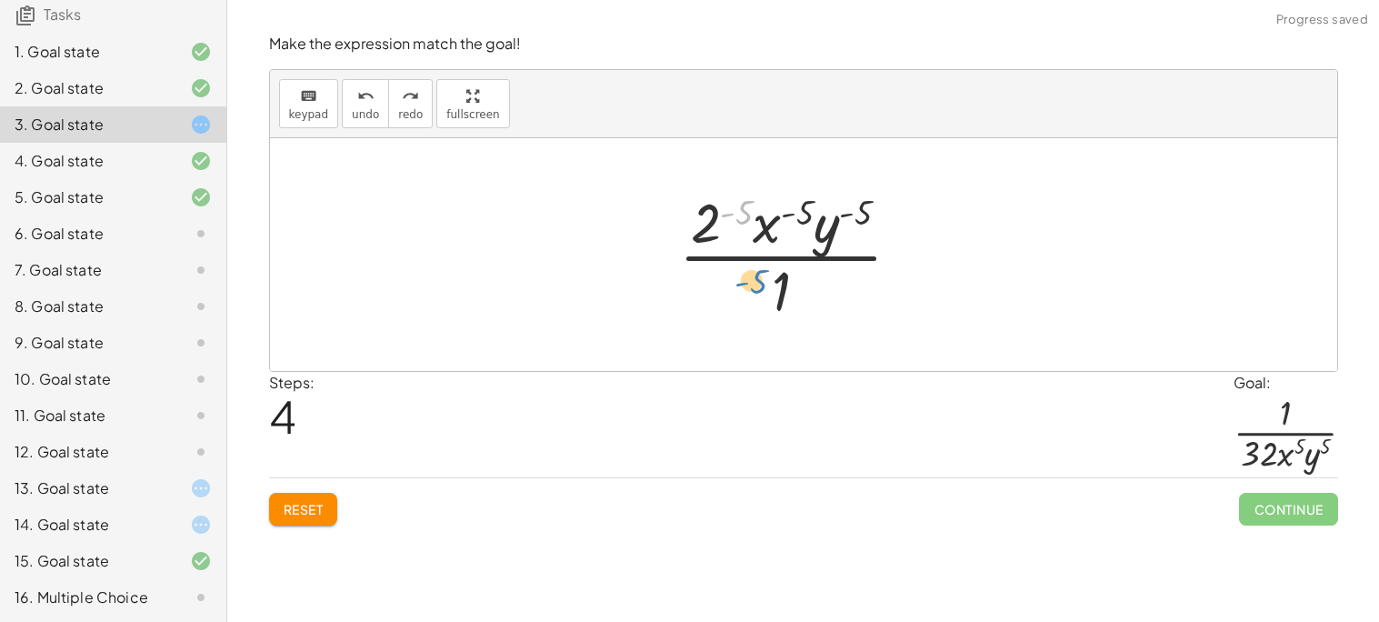
drag, startPoint x: 729, startPoint y: 217, endPoint x: 737, endPoint y: 282, distance: 65.0
click at [737, 282] on div at bounding box center [797, 254] width 254 height 140
drag, startPoint x: 722, startPoint y: 213, endPoint x: 697, endPoint y: 178, distance: 42.9
click at [697, 178] on div "· ( · 2 · x · y ) ( - 5 ) · 1 - ( 5 ) · 2 ( - 5 ) · x ( - 5 ) · y ( - 5 ) · 1" at bounding box center [803, 254] width 1067 height 233
drag, startPoint x: 722, startPoint y: 212, endPoint x: 680, endPoint y: 225, distance: 44.0
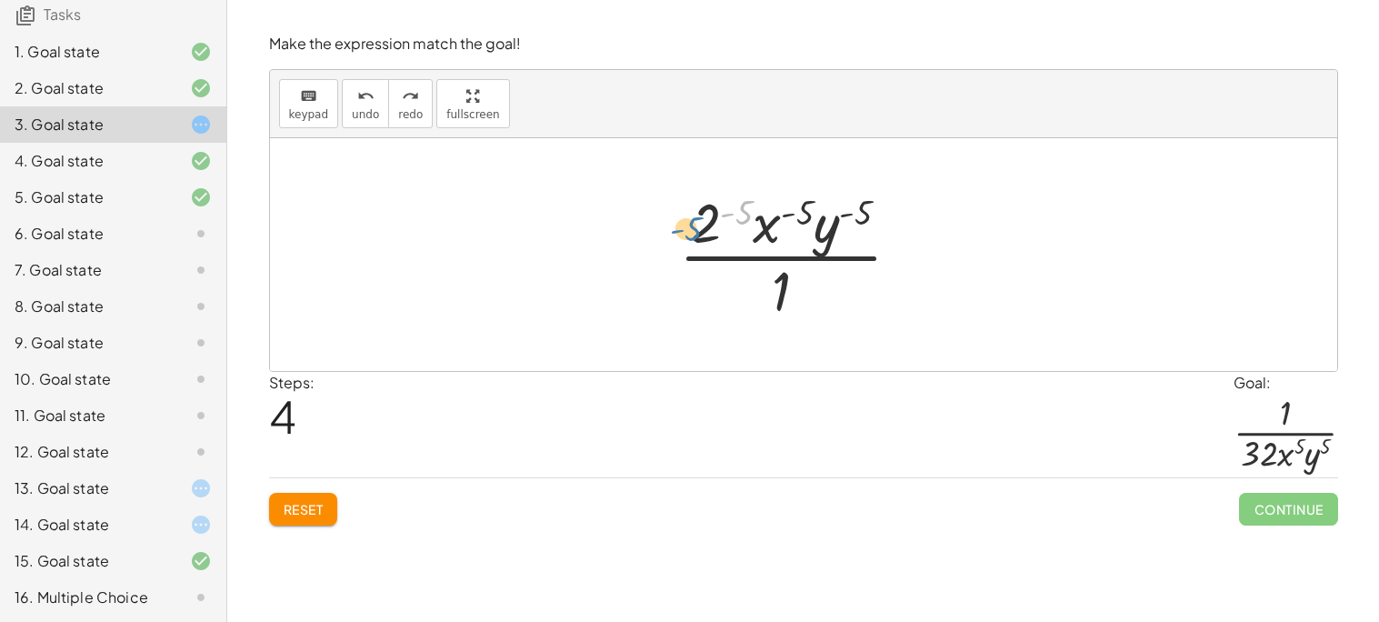
click at [680, 225] on div at bounding box center [797, 254] width 254 height 140
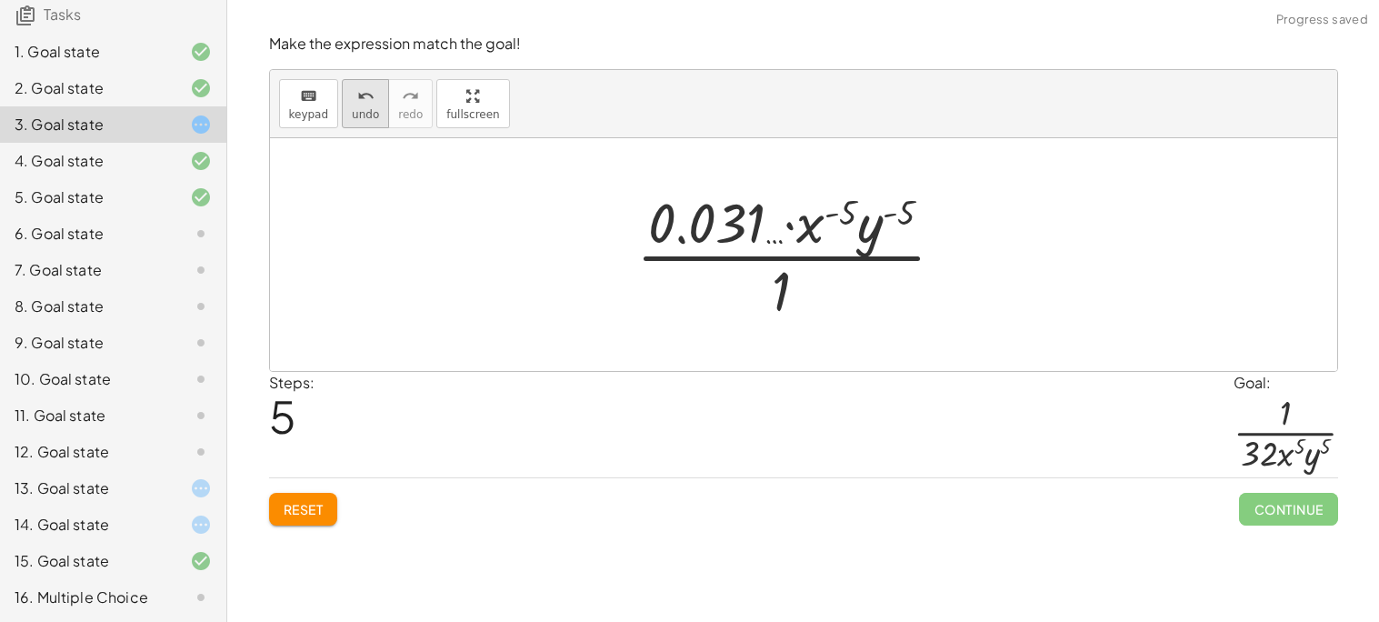
click at [364, 103] on icon "undo" at bounding box center [365, 96] width 17 height 22
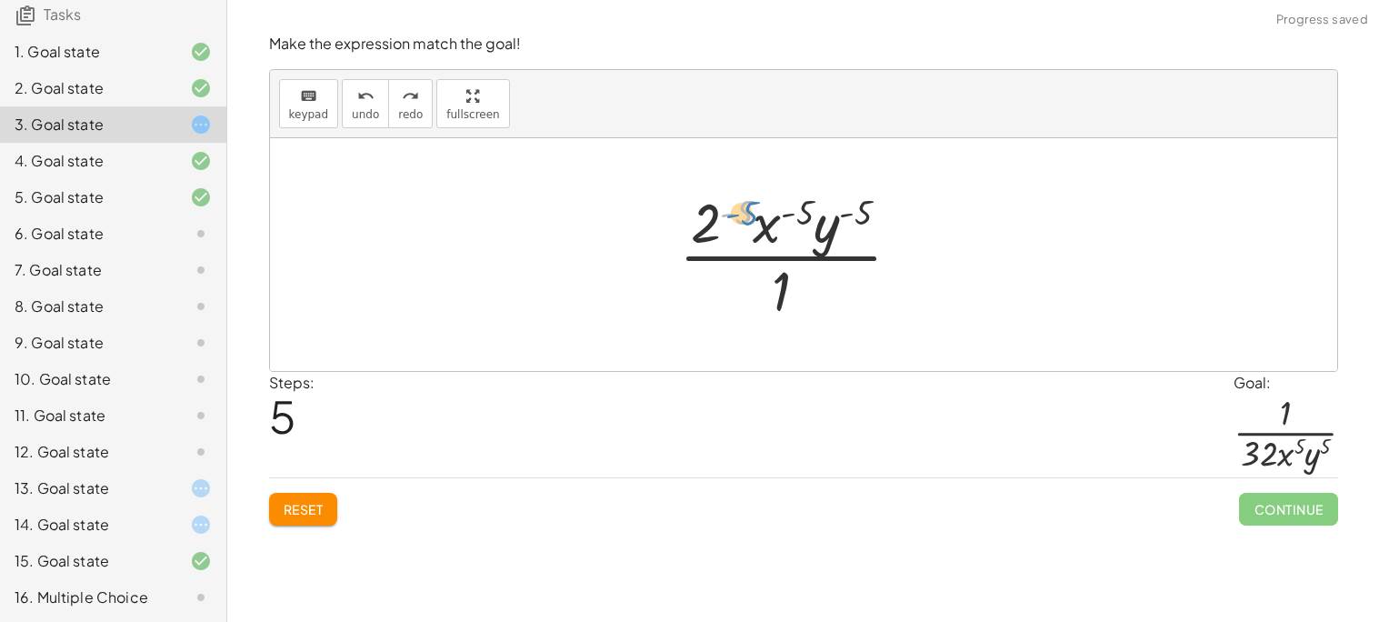
click at [739, 218] on div at bounding box center [797, 254] width 254 height 140
drag, startPoint x: 729, startPoint y: 216, endPoint x: 711, endPoint y: 217, distance: 18.2
click at [711, 217] on div at bounding box center [797, 254] width 254 height 140
click at [740, 214] on div at bounding box center [798, 254] width 274 height 140
click at [354, 110] on span "undo" at bounding box center [365, 114] width 27 height 13
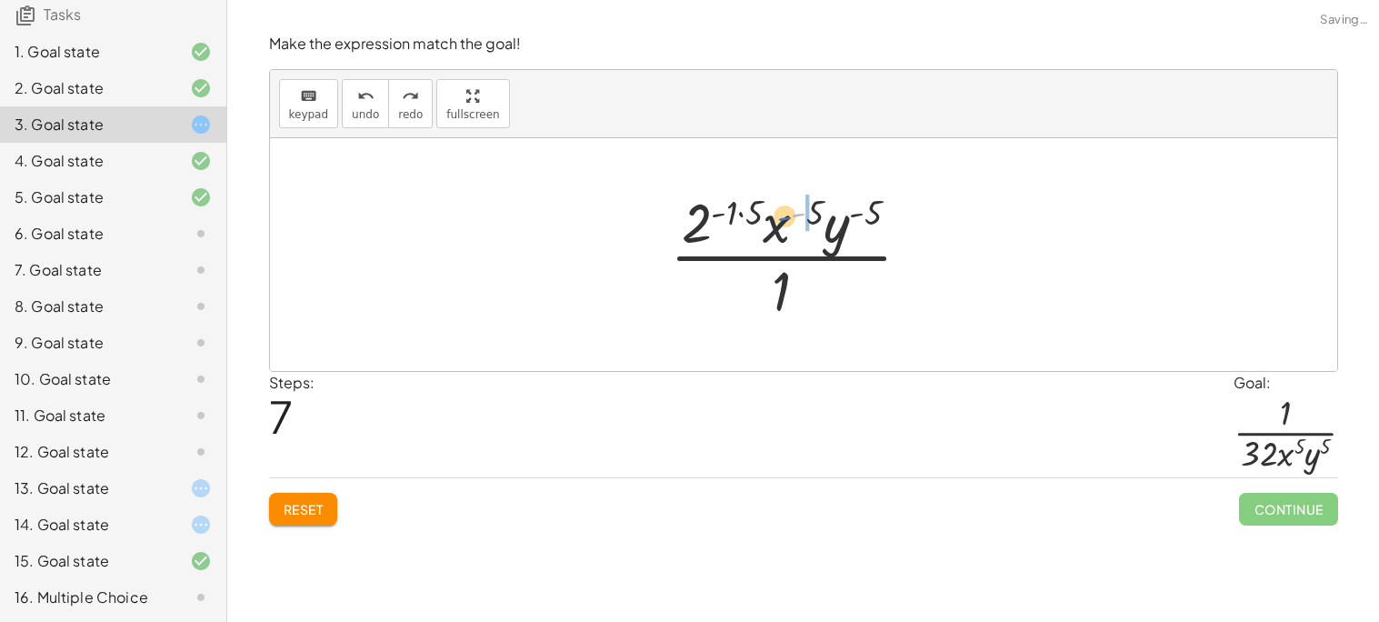
drag, startPoint x: 798, startPoint y: 212, endPoint x: 783, endPoint y: 216, distance: 15.2
click at [783, 216] on div at bounding box center [798, 254] width 274 height 140
drag, startPoint x: 807, startPoint y: 209, endPoint x: 743, endPoint y: 211, distance: 63.6
click at [743, 211] on div at bounding box center [797, 254] width 293 height 140
drag, startPoint x: 800, startPoint y: 214, endPoint x: 693, endPoint y: 220, distance: 106.5
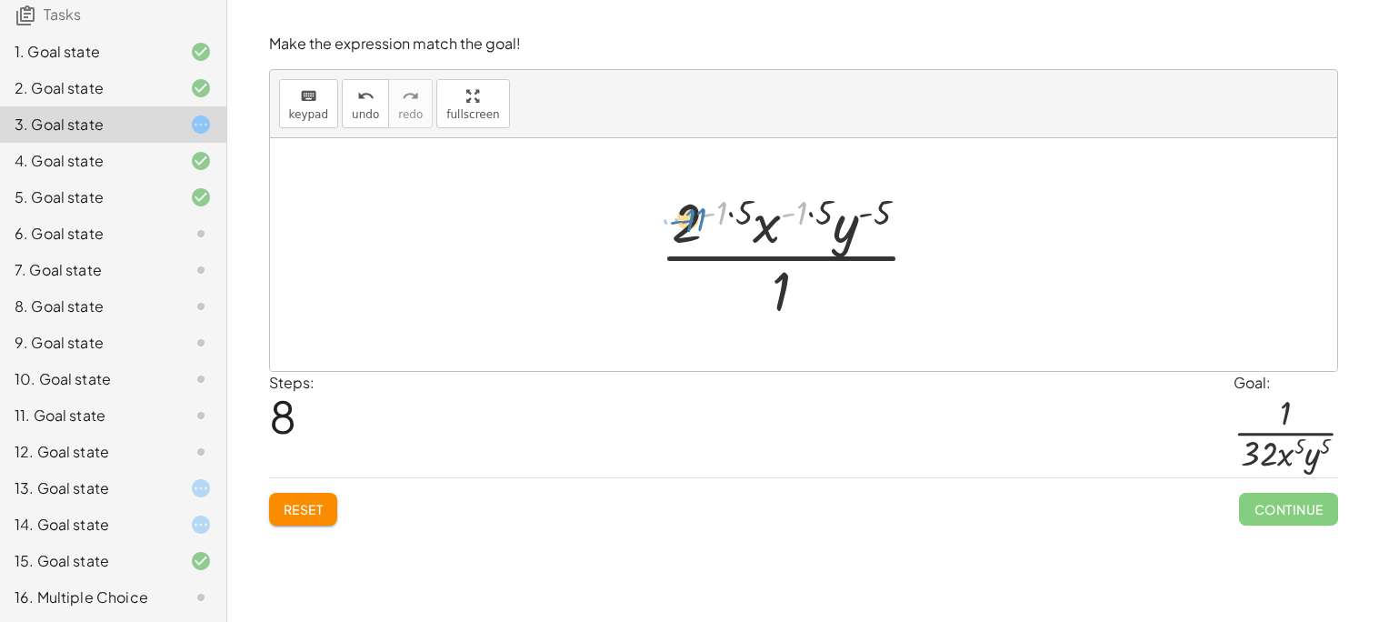
click at [693, 220] on div at bounding box center [797, 254] width 293 height 140
click at [792, 211] on div at bounding box center [797, 254] width 293 height 140
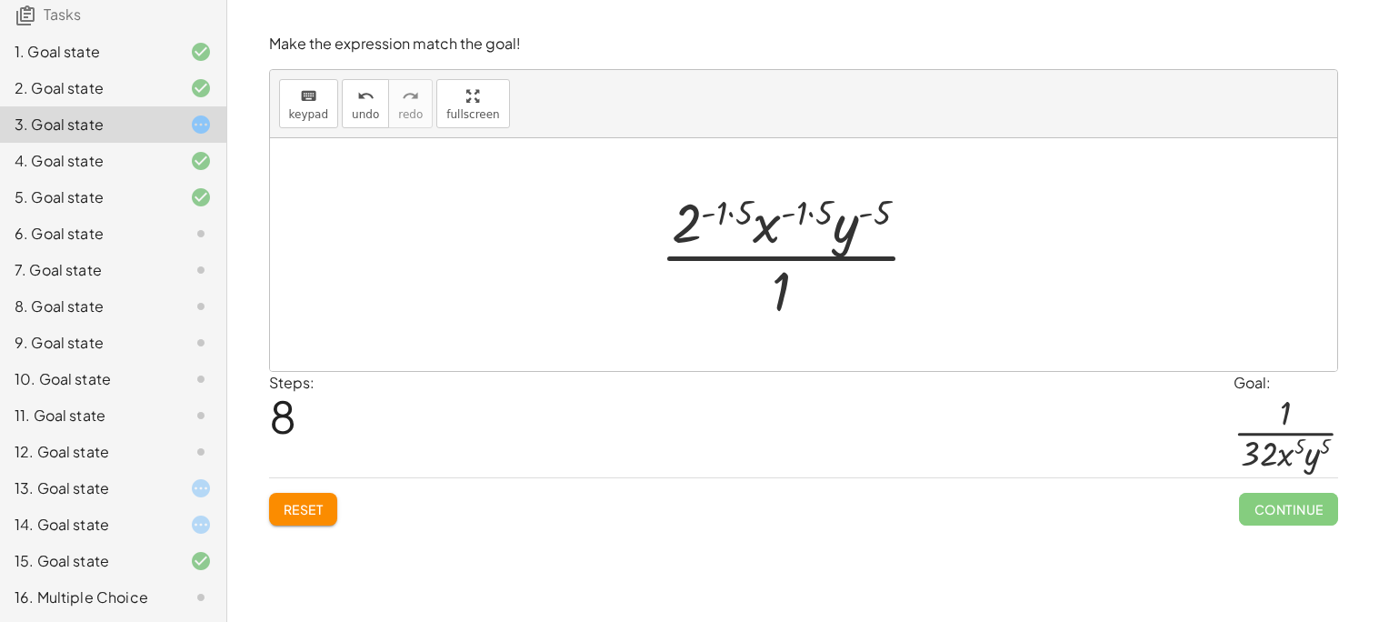
click at [792, 211] on div at bounding box center [797, 254] width 293 height 140
click at [816, 203] on div at bounding box center [797, 254] width 293 height 140
click at [847, 216] on div at bounding box center [798, 254] width 274 height 140
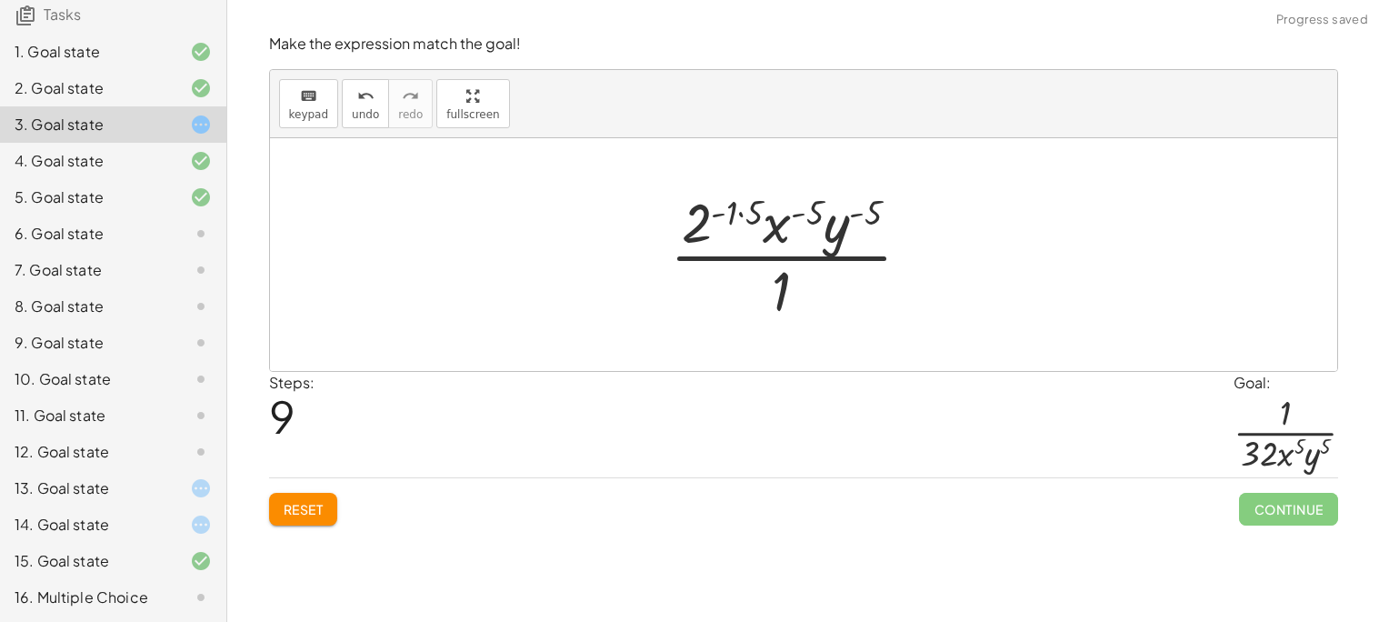
click at [847, 216] on div at bounding box center [798, 254] width 274 height 140
click at [313, 526] on div "Make the expression match the goal! keyboard keypad undo undo redo redo fullscr…" at bounding box center [803, 279] width 1091 height 513
click at [316, 520] on button "Reset" at bounding box center [303, 509] width 69 height 33
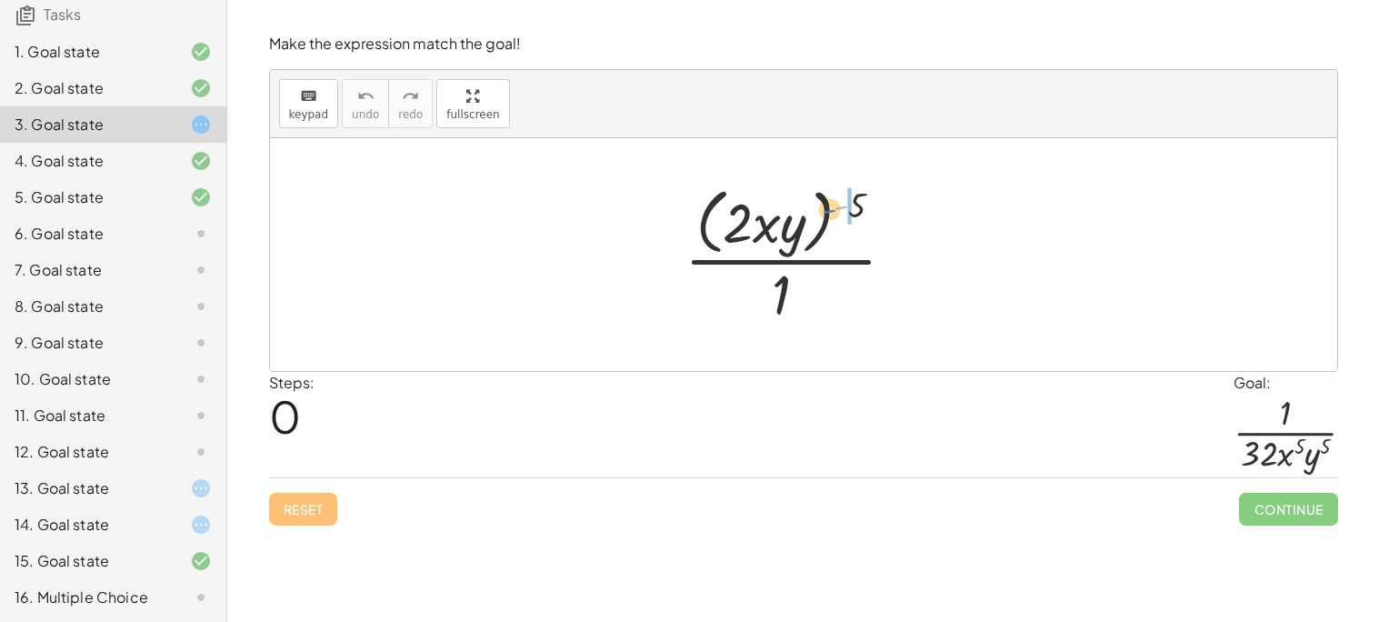
drag, startPoint x: 843, startPoint y: 205, endPoint x: 832, endPoint y: 209, distance: 12.4
click at [832, 209] on div at bounding box center [797, 254] width 244 height 148
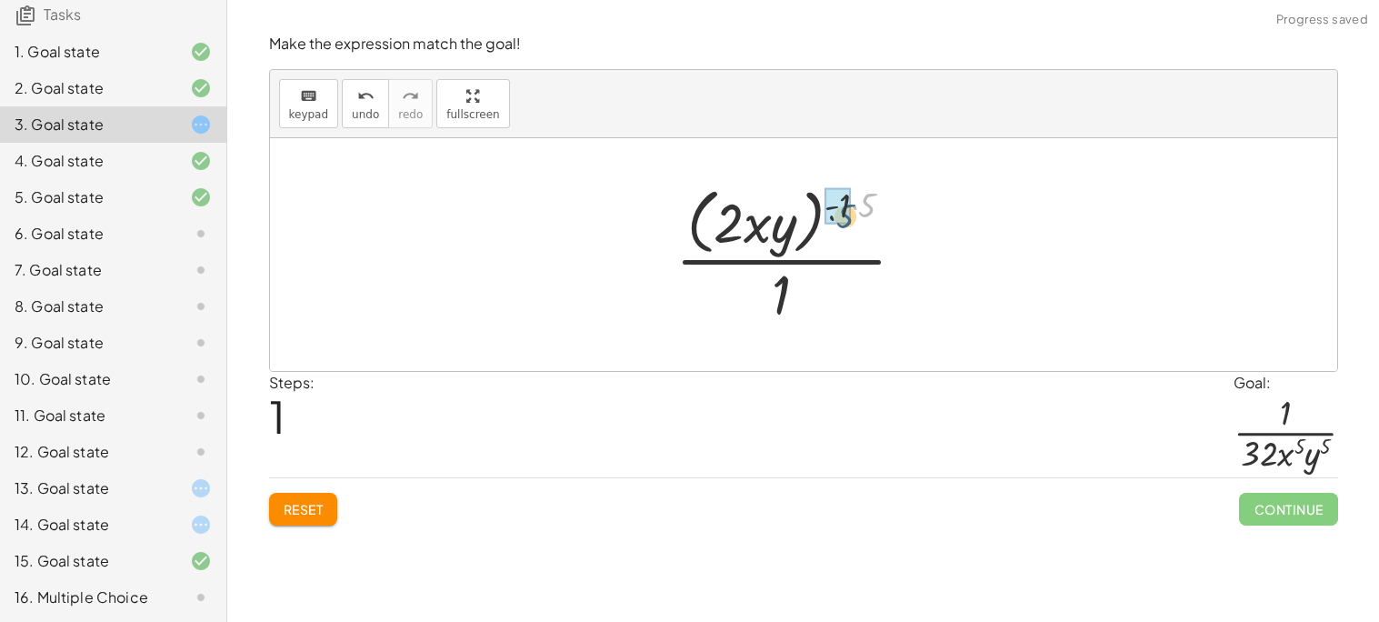
drag, startPoint x: 872, startPoint y: 204, endPoint x: 843, endPoint y: 214, distance: 30.2
click at [852, 208] on div at bounding box center [797, 254] width 244 height 148
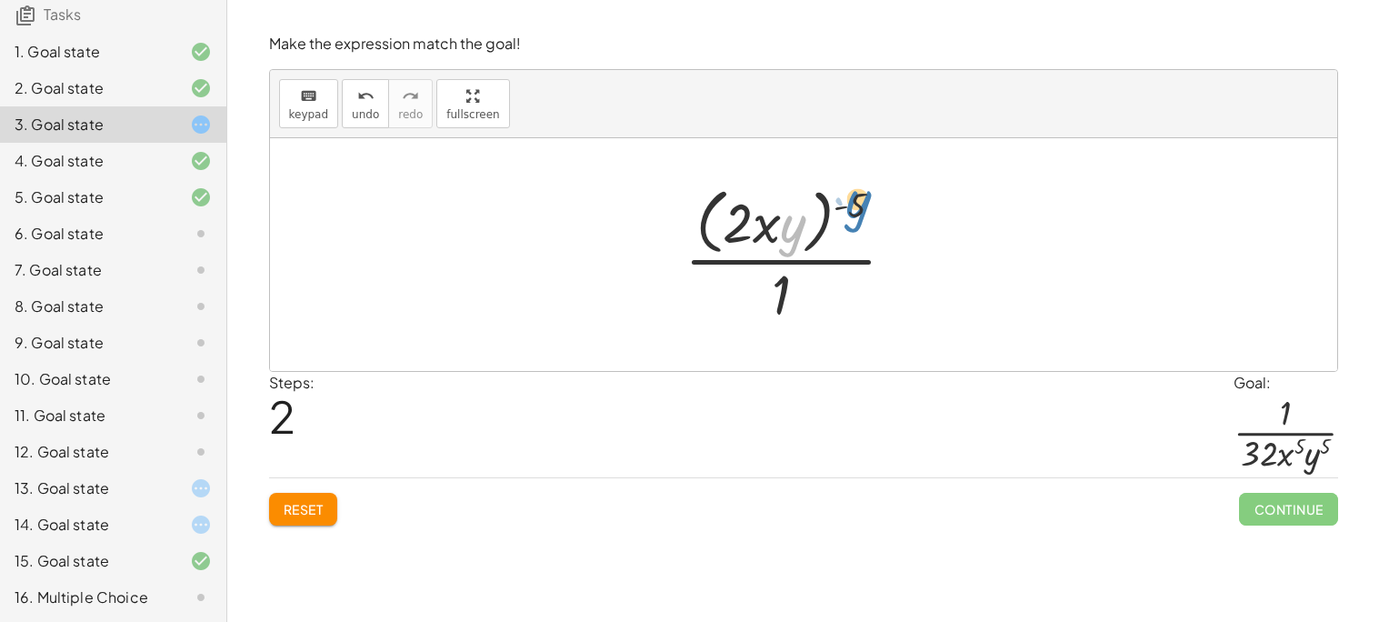
drag, startPoint x: 805, startPoint y: 228, endPoint x: 871, endPoint y: 204, distance: 69.6
click at [871, 204] on div at bounding box center [797, 254] width 244 height 148
drag, startPoint x: 851, startPoint y: 201, endPoint x: 810, endPoint y: 209, distance: 41.7
click at [810, 209] on div at bounding box center [797, 254] width 244 height 148
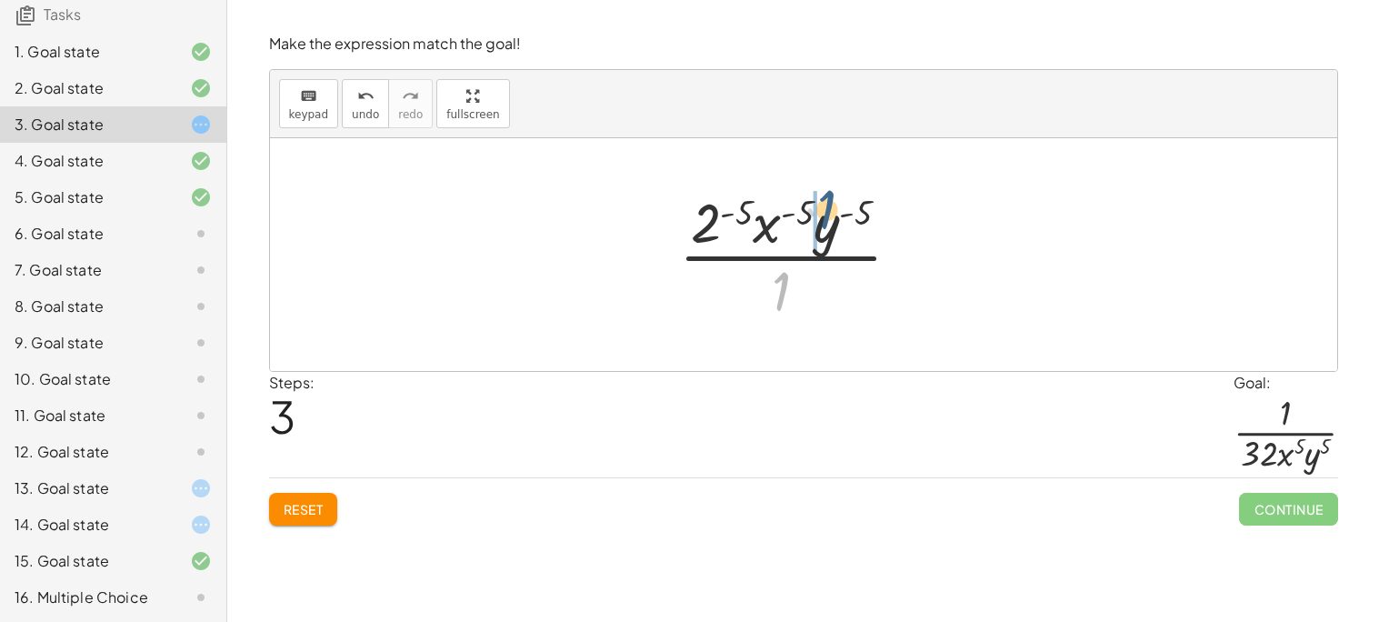
drag, startPoint x: 805, startPoint y: 288, endPoint x: 856, endPoint y: 205, distance: 97.1
click at [856, 205] on div at bounding box center [797, 254] width 254 height 140
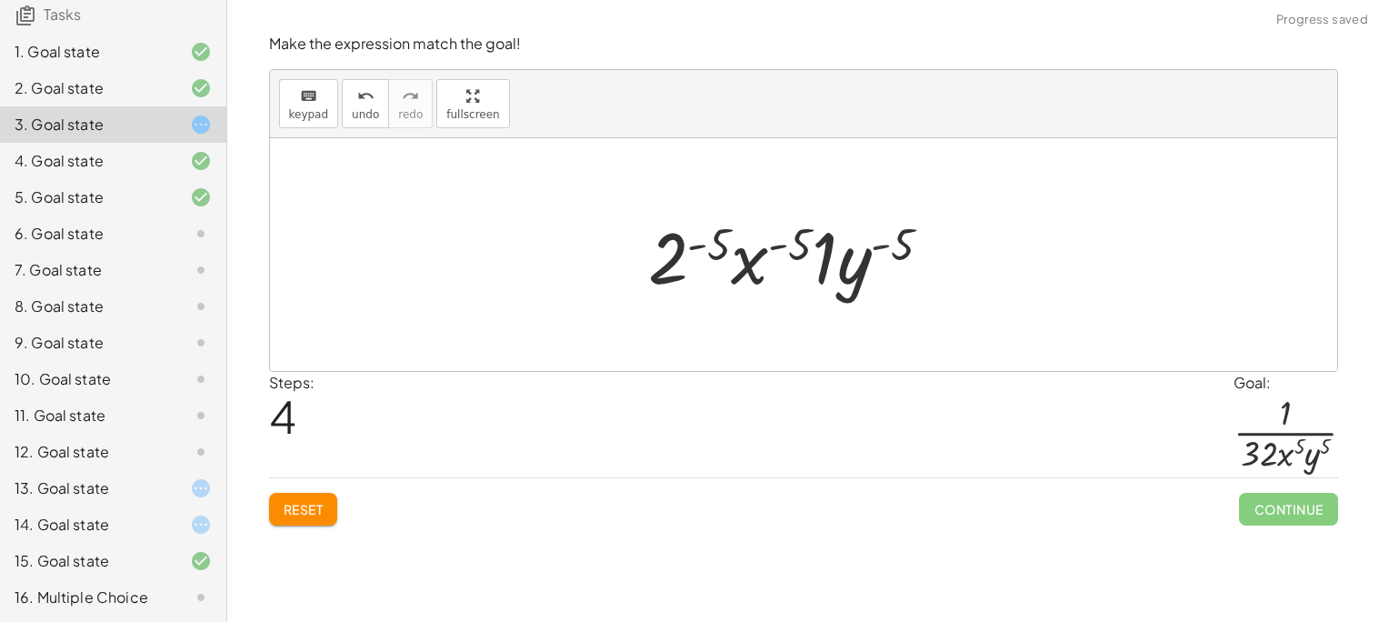
drag, startPoint x: 888, startPoint y: 249, endPoint x: 830, endPoint y: 259, distance: 59.0
click at [830, 259] on div at bounding box center [797, 255] width 317 height 94
click at [305, 490] on div "Reset Continue" at bounding box center [803, 501] width 1069 height 48
click at [312, 507] on span "Reset" at bounding box center [304, 509] width 40 height 16
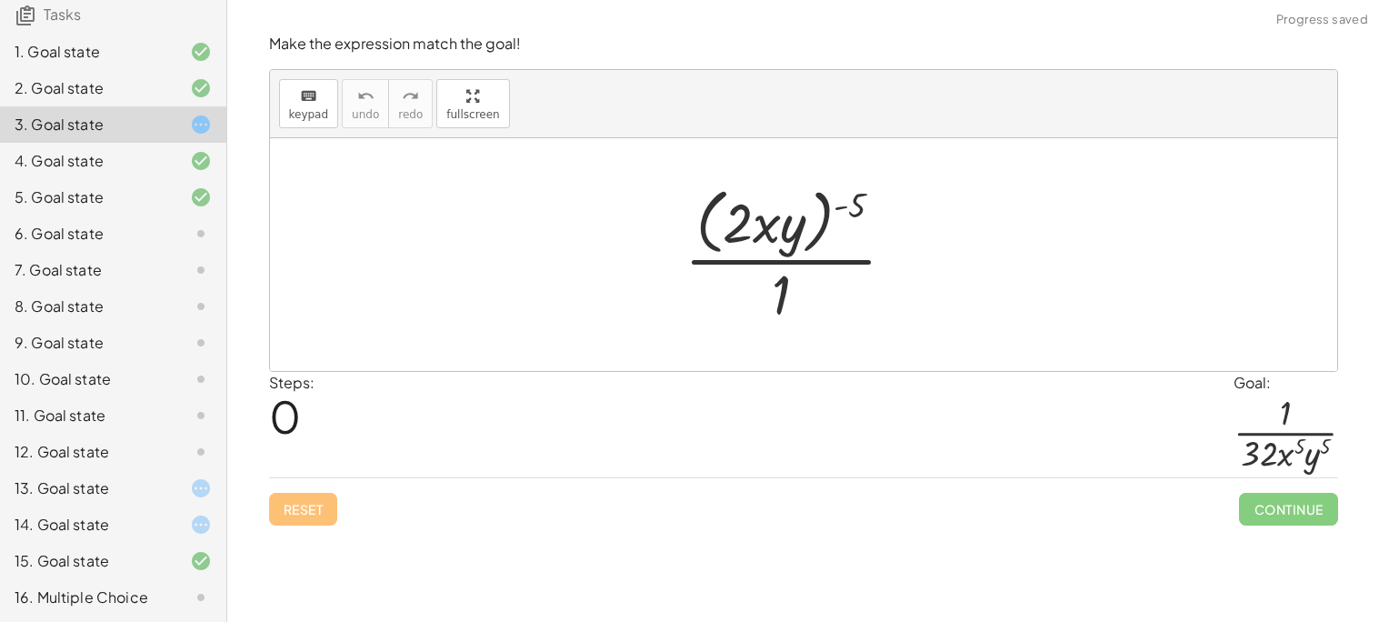
click at [199, 239] on icon at bounding box center [201, 234] width 22 height 22
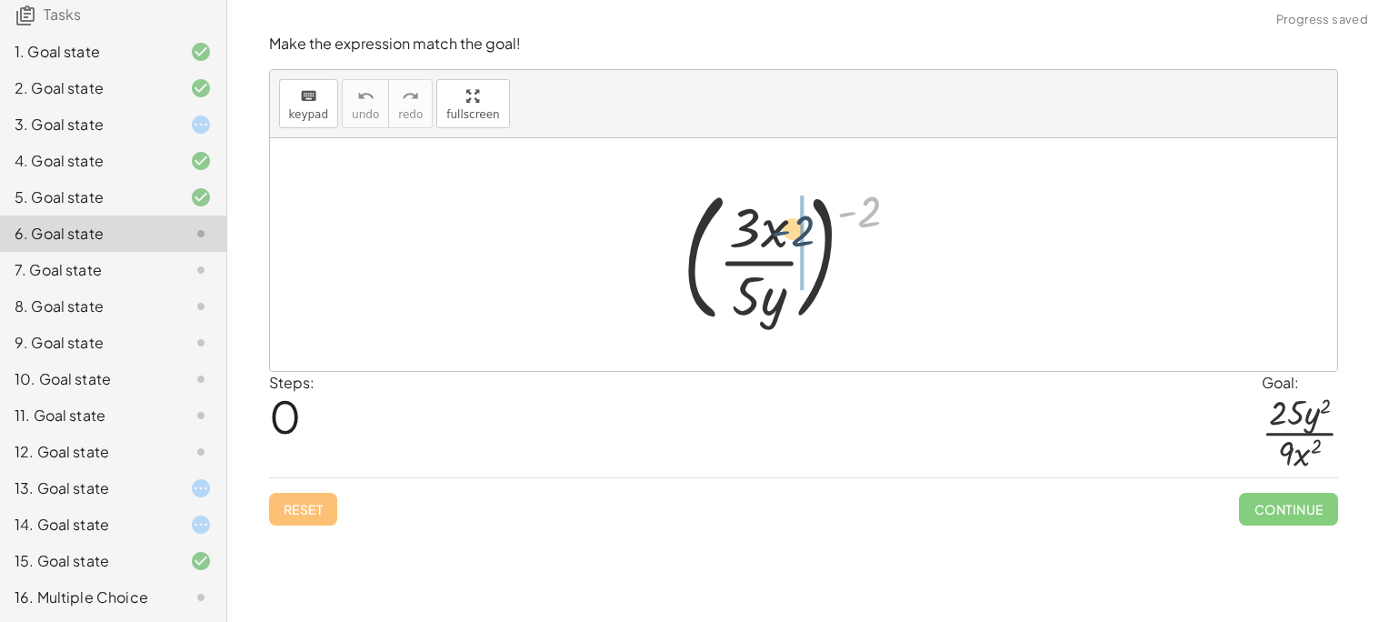
drag, startPoint x: 855, startPoint y: 218, endPoint x: 789, endPoint y: 237, distance: 69.0
click at [789, 237] on div at bounding box center [797, 254] width 249 height 151
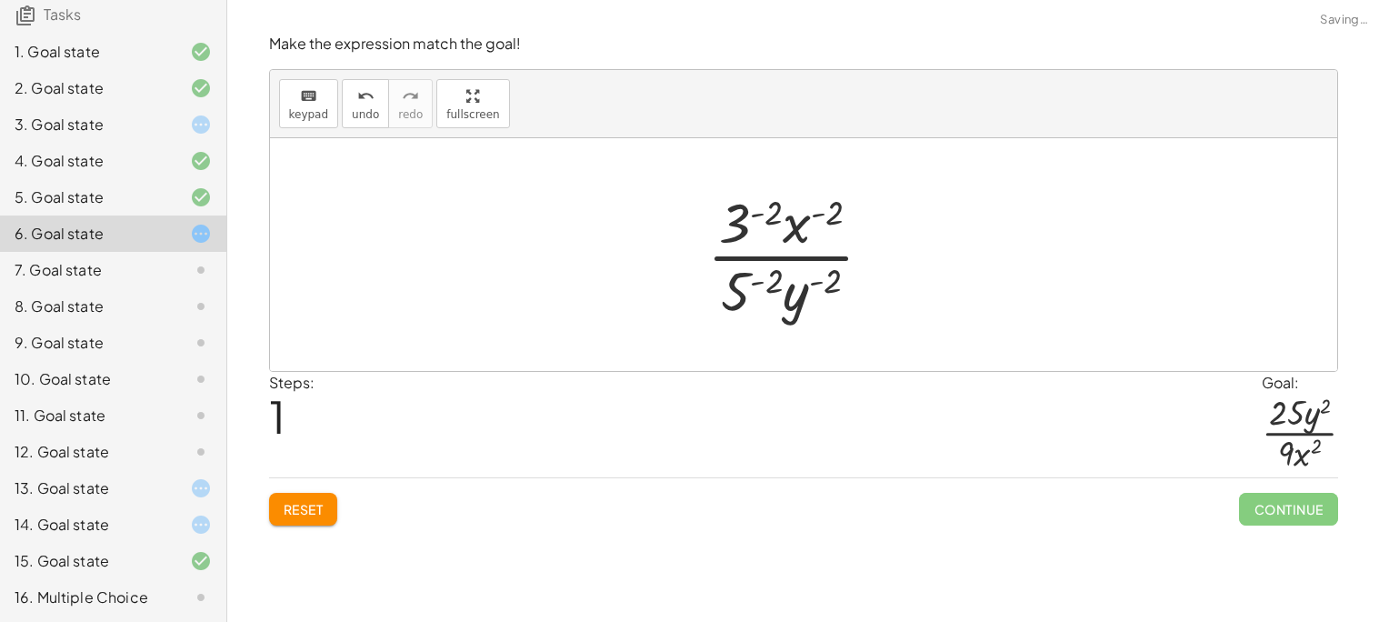
click at [831, 214] on div at bounding box center [797, 254] width 199 height 140
click at [807, 226] on div at bounding box center [797, 254] width 199 height 140
drag, startPoint x: 767, startPoint y: 212, endPoint x: 743, endPoint y: 217, distance: 24.2
click at [329, 506] on button "Reset" at bounding box center [303, 509] width 69 height 33
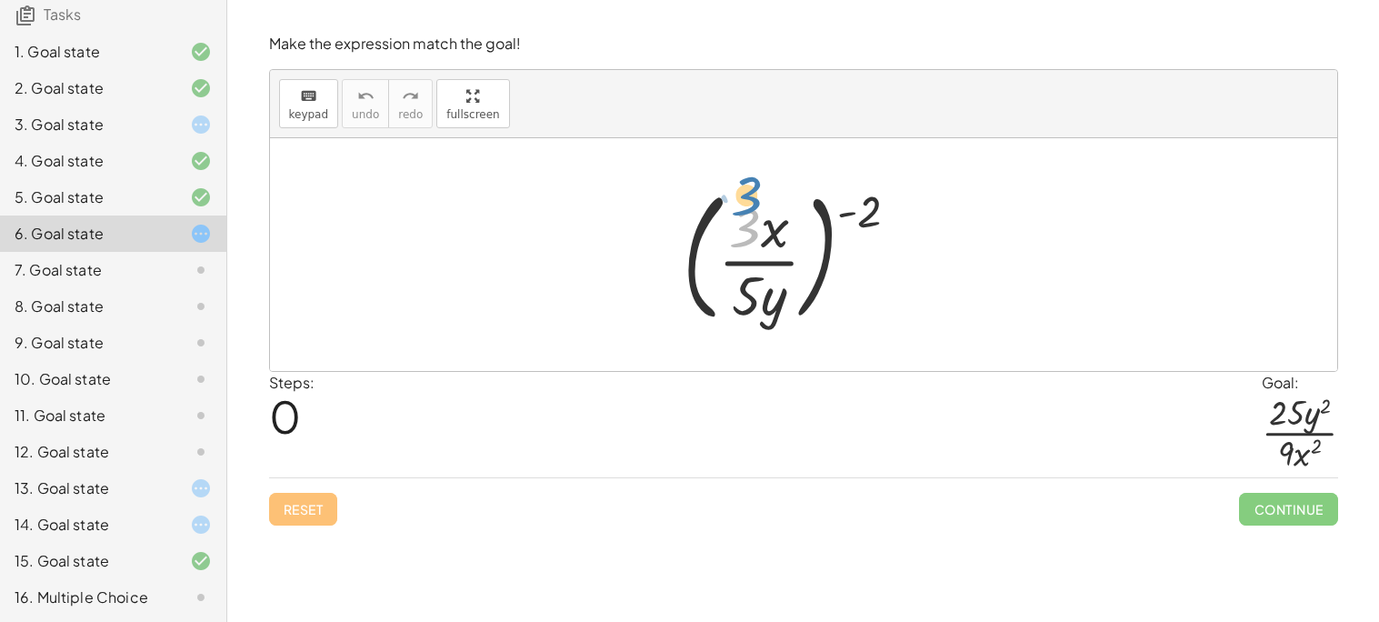
drag, startPoint x: 755, startPoint y: 233, endPoint x: 749, endPoint y: 186, distance: 46.8
click at [749, 186] on div at bounding box center [797, 254] width 249 height 151
drag, startPoint x: 785, startPoint y: 238, endPoint x: 796, endPoint y: 270, distance: 33.6
click at [796, 270] on div at bounding box center [797, 254] width 249 height 151
drag, startPoint x: 750, startPoint y: 224, endPoint x: 780, endPoint y: 241, distance: 34.6
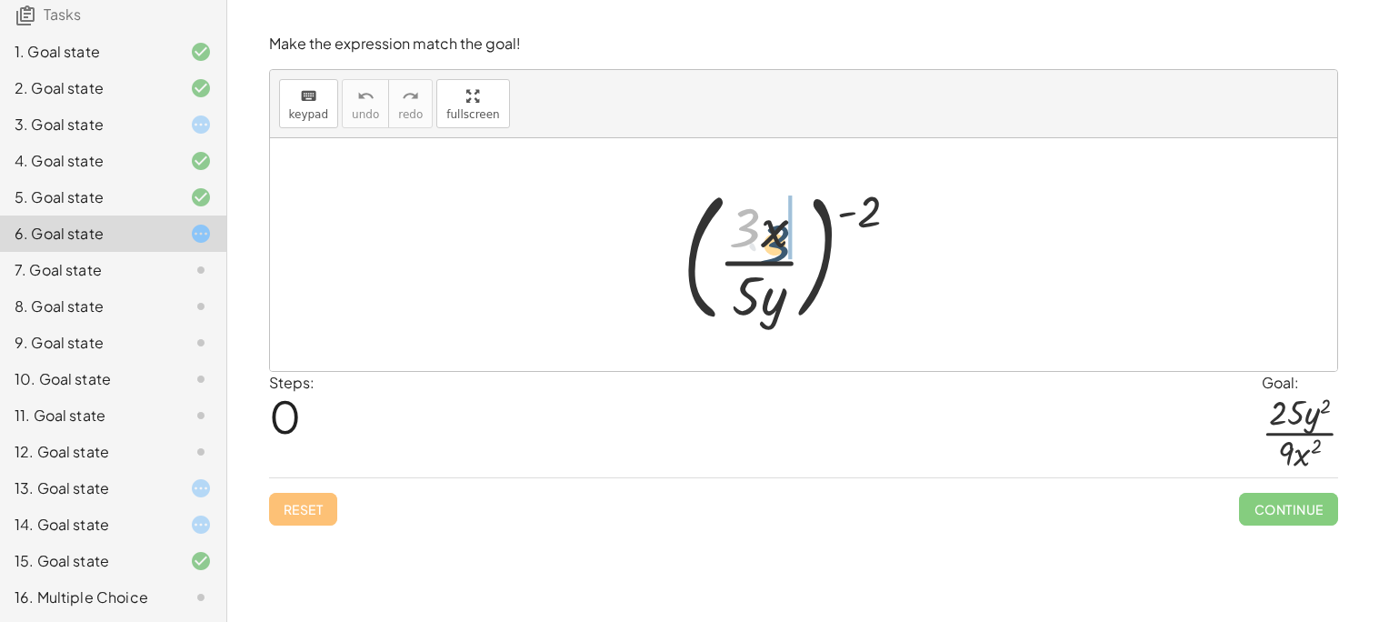
click at [780, 241] on div at bounding box center [797, 254] width 249 height 151
click at [323, 505] on span "Reset" at bounding box center [304, 509] width 40 height 16
drag, startPoint x: 863, startPoint y: 215, endPoint x: 795, endPoint y: 250, distance: 76.4
click at [795, 250] on div at bounding box center [797, 254] width 249 height 151
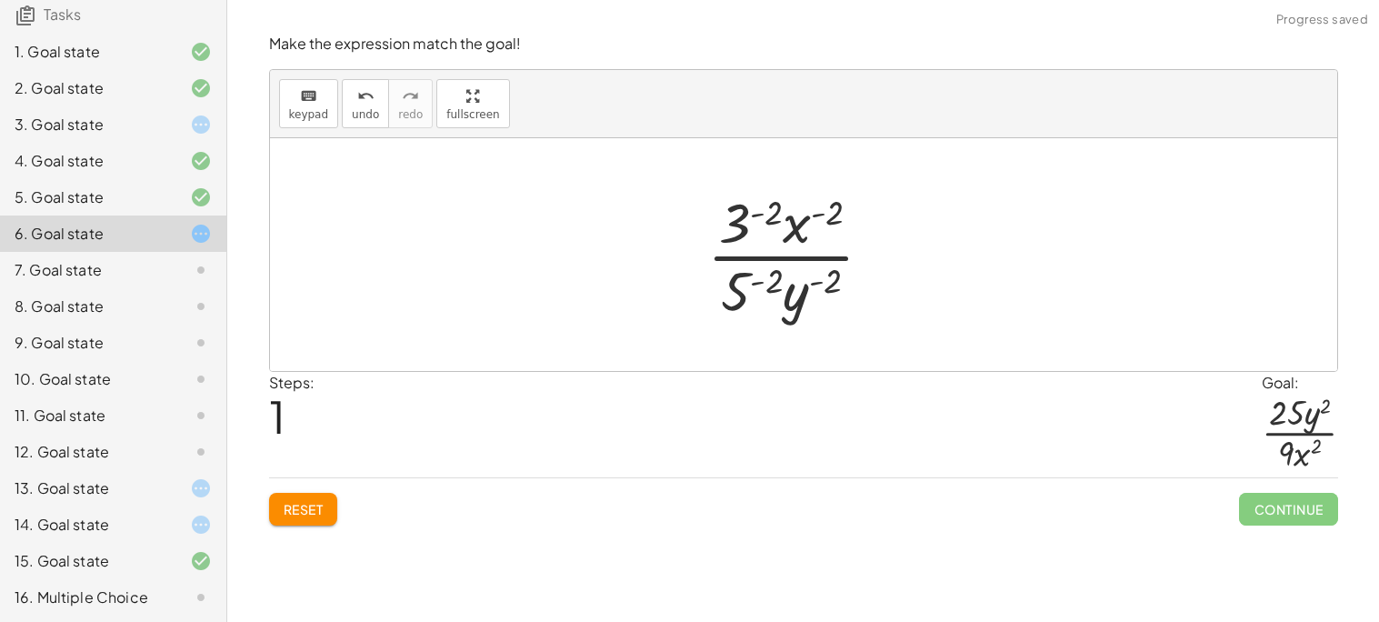
click at [815, 225] on div at bounding box center [797, 254] width 199 height 140
click at [309, 517] on span "Reset" at bounding box center [304, 509] width 40 height 16
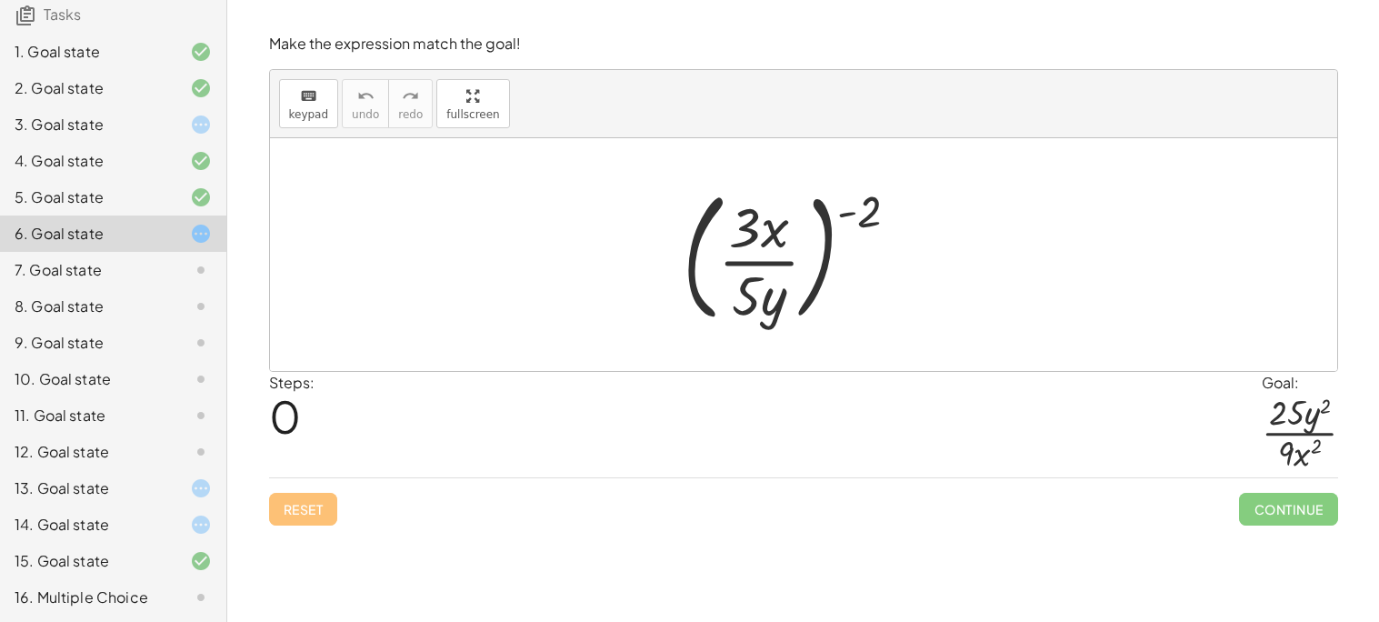
click at [851, 250] on div at bounding box center [797, 254] width 249 height 151
click at [858, 232] on div at bounding box center [797, 254] width 249 height 151
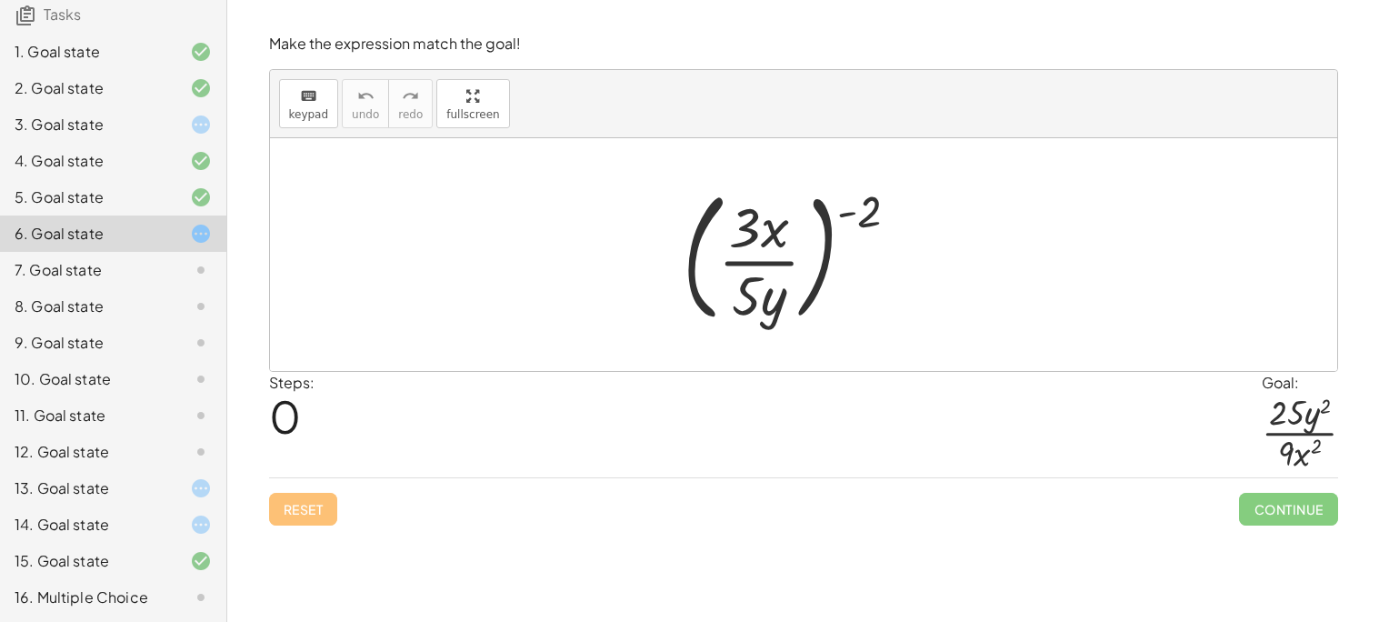
click at [858, 232] on div at bounding box center [797, 254] width 249 height 151
click at [869, 202] on div at bounding box center [797, 254] width 249 height 151
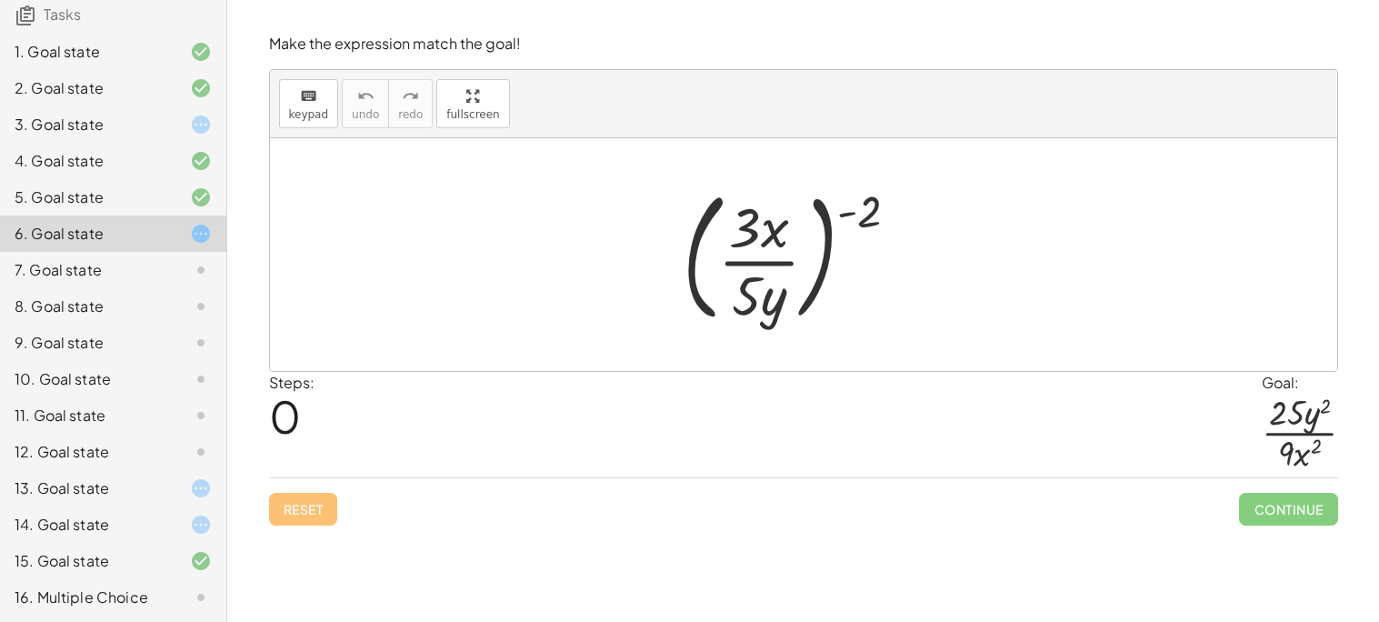
click at [869, 202] on div at bounding box center [797, 254] width 249 height 151
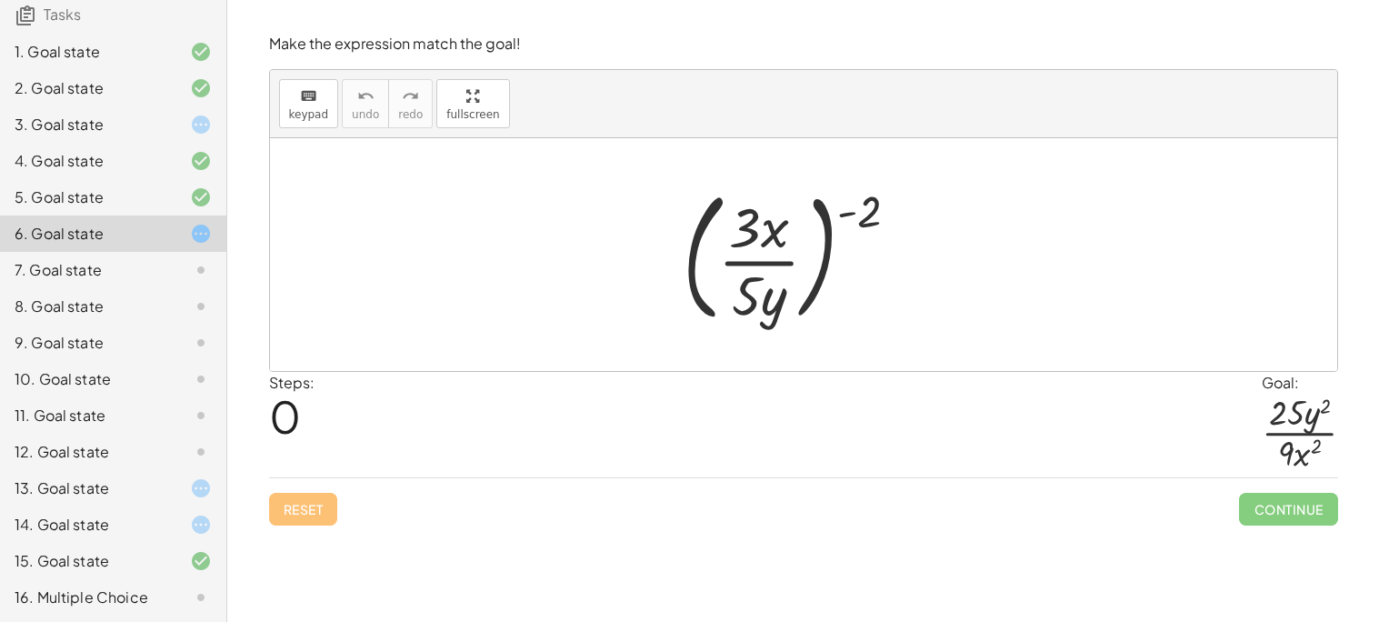
click at [869, 202] on div at bounding box center [797, 254] width 249 height 151
drag, startPoint x: 871, startPoint y: 226, endPoint x: 851, endPoint y: 212, distance: 24.7
click at [851, 212] on div at bounding box center [797, 254] width 249 height 151
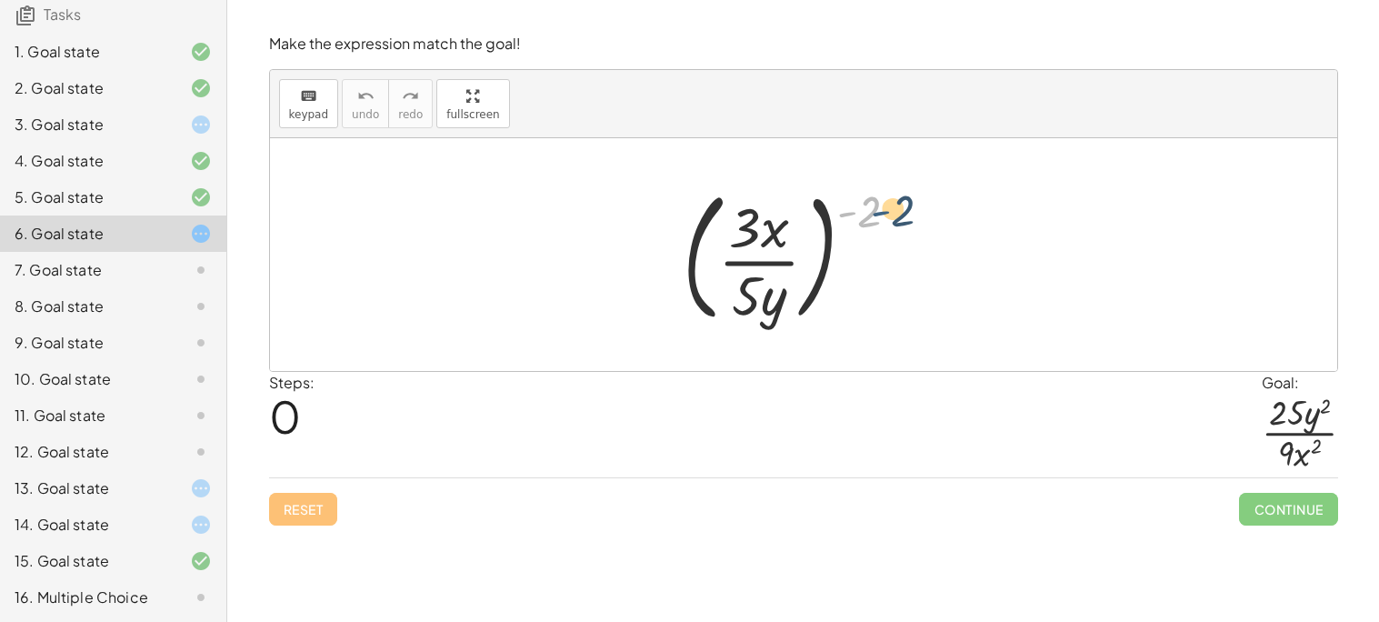
drag, startPoint x: 847, startPoint y: 216, endPoint x: 881, endPoint y: 214, distance: 33.7
click at [881, 214] on div at bounding box center [797, 254] width 249 height 151
drag, startPoint x: 849, startPoint y: 215, endPoint x: 812, endPoint y: 277, distance: 72.2
click at [812, 277] on div at bounding box center [797, 254] width 249 height 151
drag, startPoint x: 757, startPoint y: 220, endPoint x: 778, endPoint y: 200, distance: 28.9
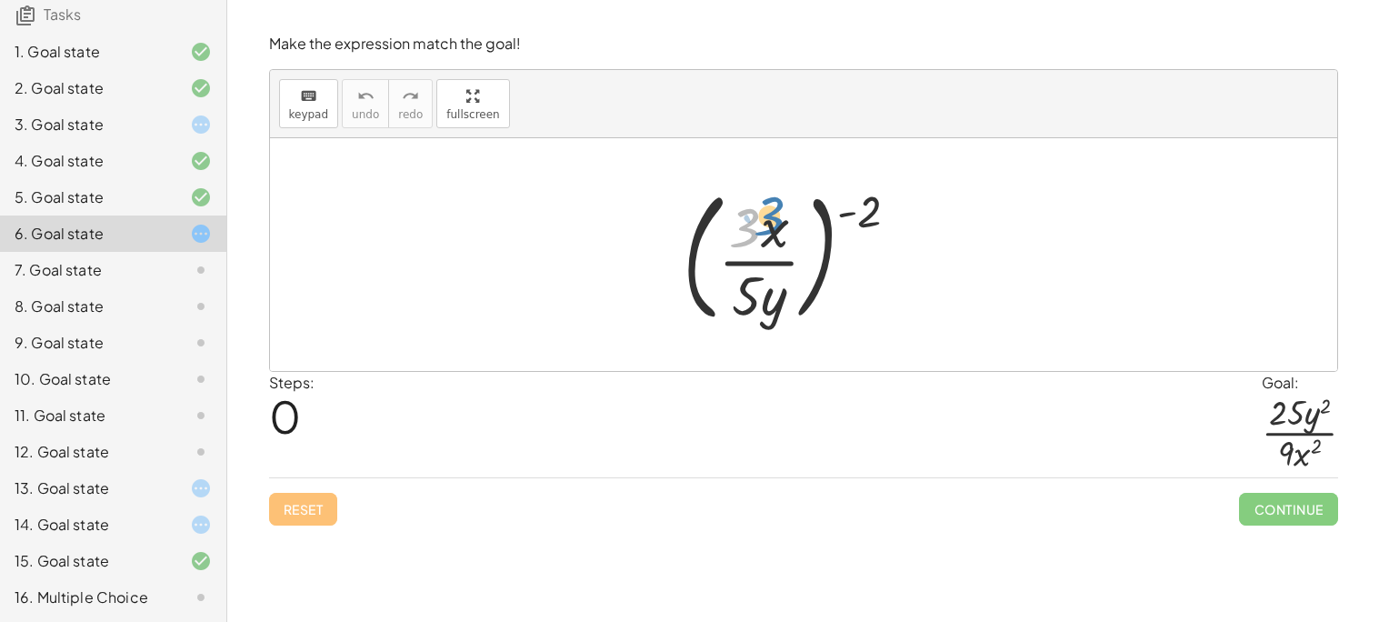
click at [778, 200] on div at bounding box center [797, 254] width 249 height 151
drag, startPoint x: 780, startPoint y: 230, endPoint x: 804, endPoint y: 304, distance: 77.6
click at [804, 304] on div at bounding box center [797, 254] width 249 height 151
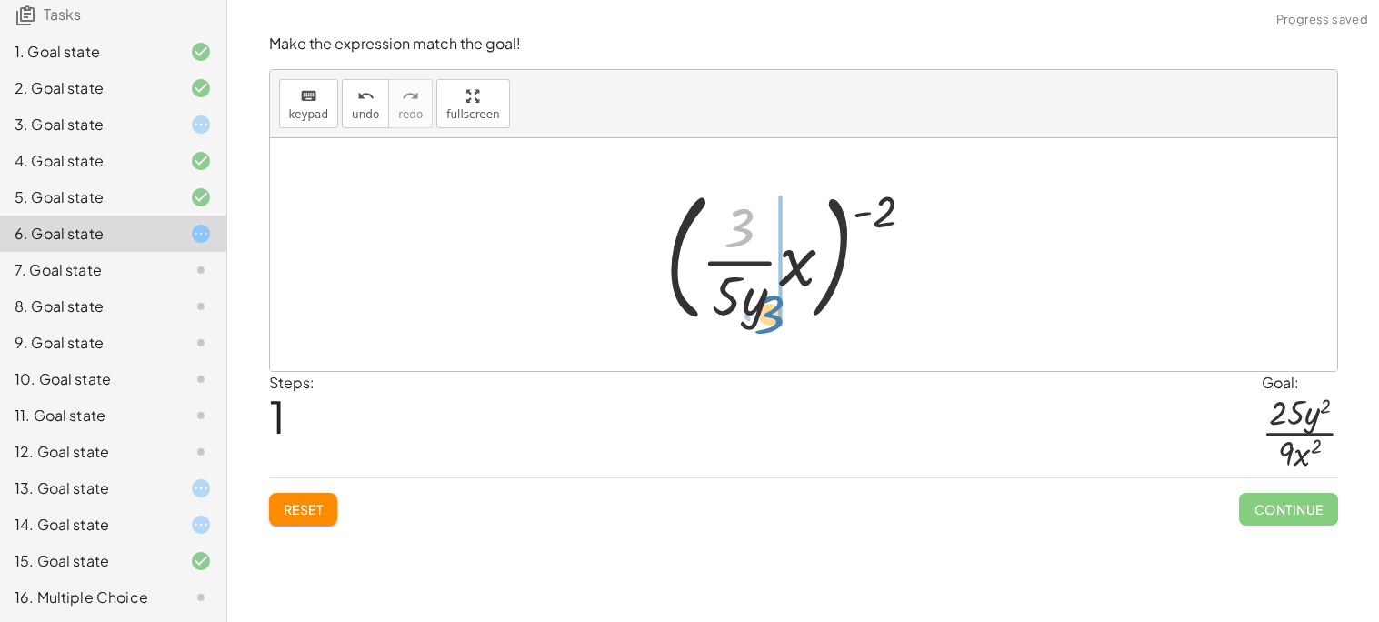
drag, startPoint x: 743, startPoint y: 231, endPoint x: 775, endPoint y: 317, distance: 92.0
click at [775, 317] on div at bounding box center [797, 254] width 282 height 151
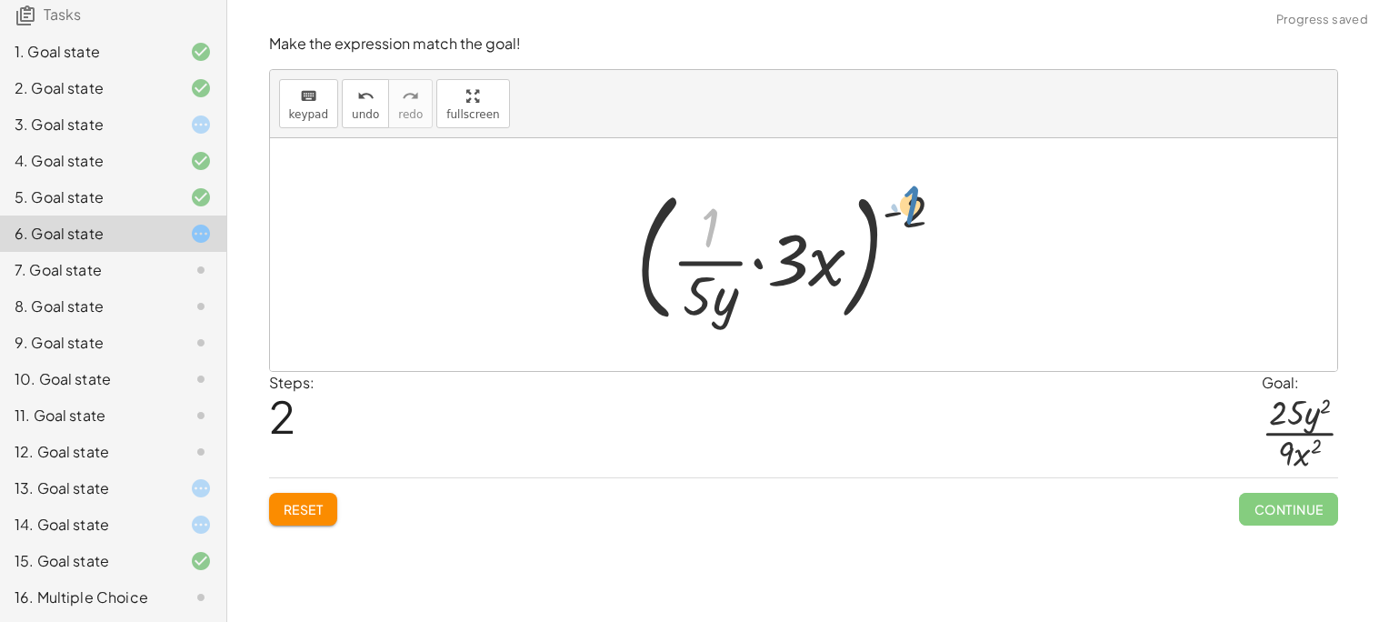
drag, startPoint x: 712, startPoint y: 232, endPoint x: 913, endPoint y: 203, distance: 203.8
click at [913, 203] on div at bounding box center [797, 254] width 341 height 151
drag, startPoint x: 917, startPoint y: 212, endPoint x: 723, endPoint y: 230, distance: 194.4
click at [723, 230] on div at bounding box center [797, 254] width 341 height 151
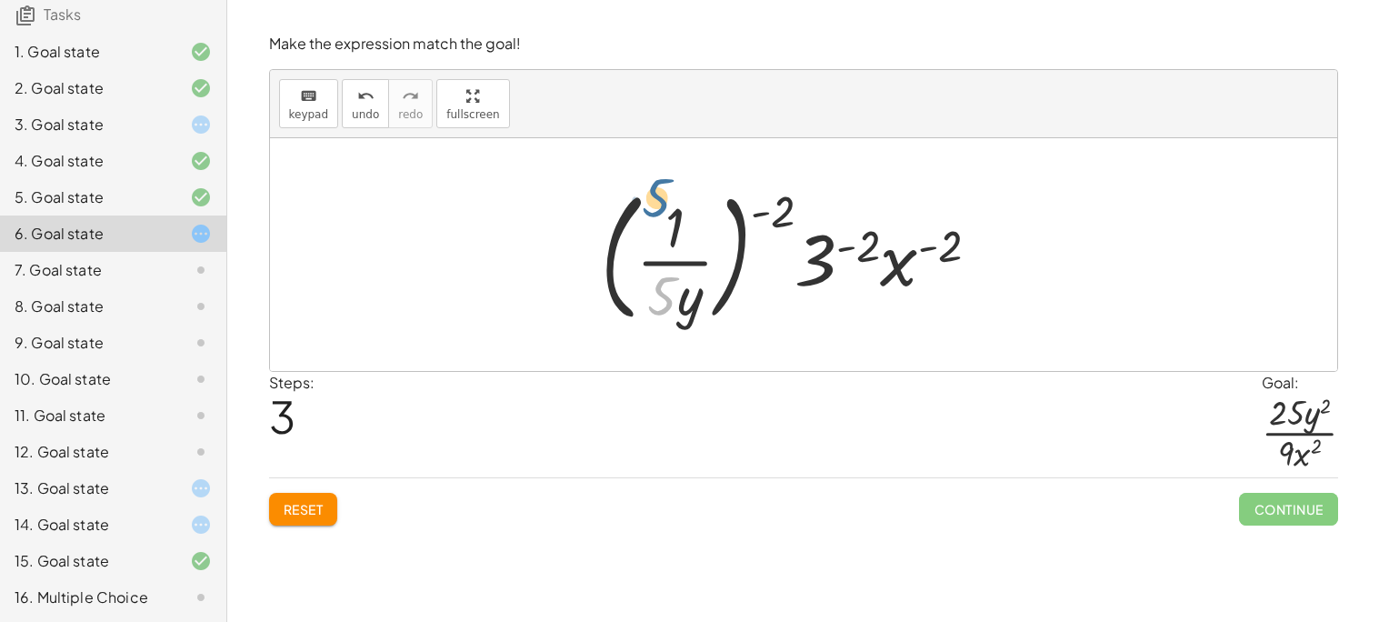
drag, startPoint x: 676, startPoint y: 288, endPoint x: 671, endPoint y: 190, distance: 98.3
click at [671, 190] on div at bounding box center [797, 254] width 411 height 151
drag, startPoint x: 662, startPoint y: 285, endPoint x: 680, endPoint y: 220, distance: 67.7
click at [680, 220] on div at bounding box center [797, 254] width 411 height 151
drag, startPoint x: 778, startPoint y: 218, endPoint x: 682, endPoint y: 238, distance: 98.4
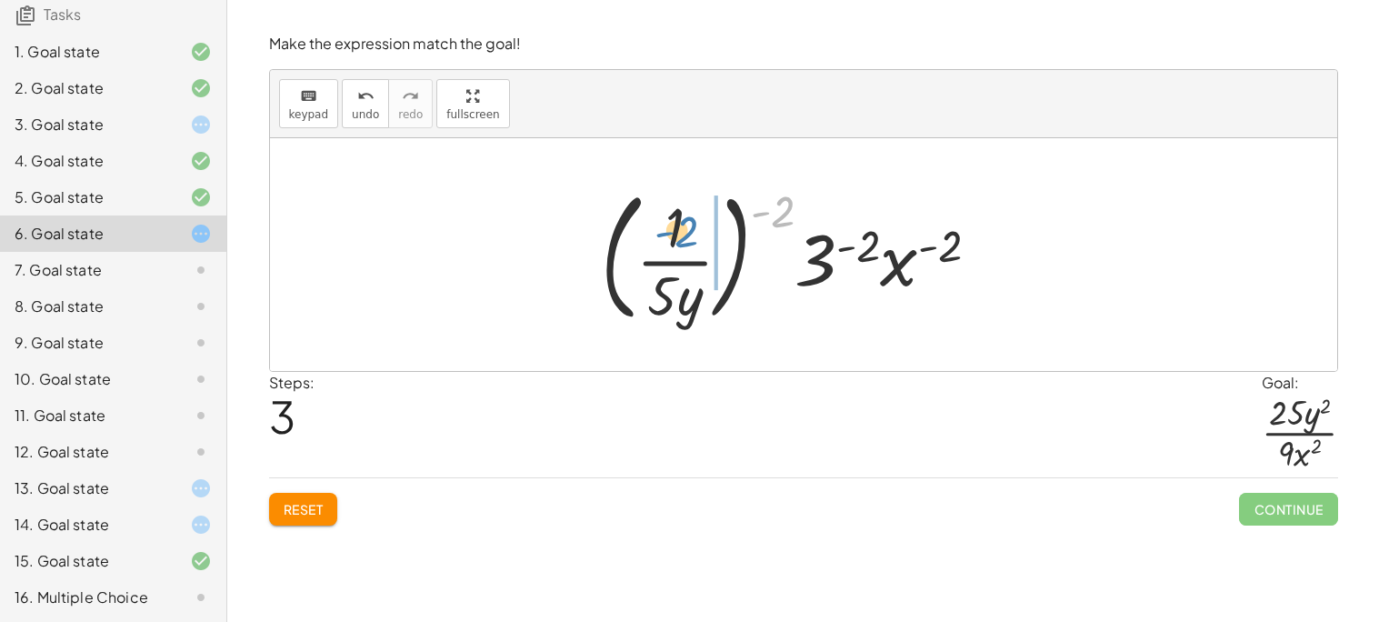
click at [682, 238] on div at bounding box center [797, 254] width 411 height 151
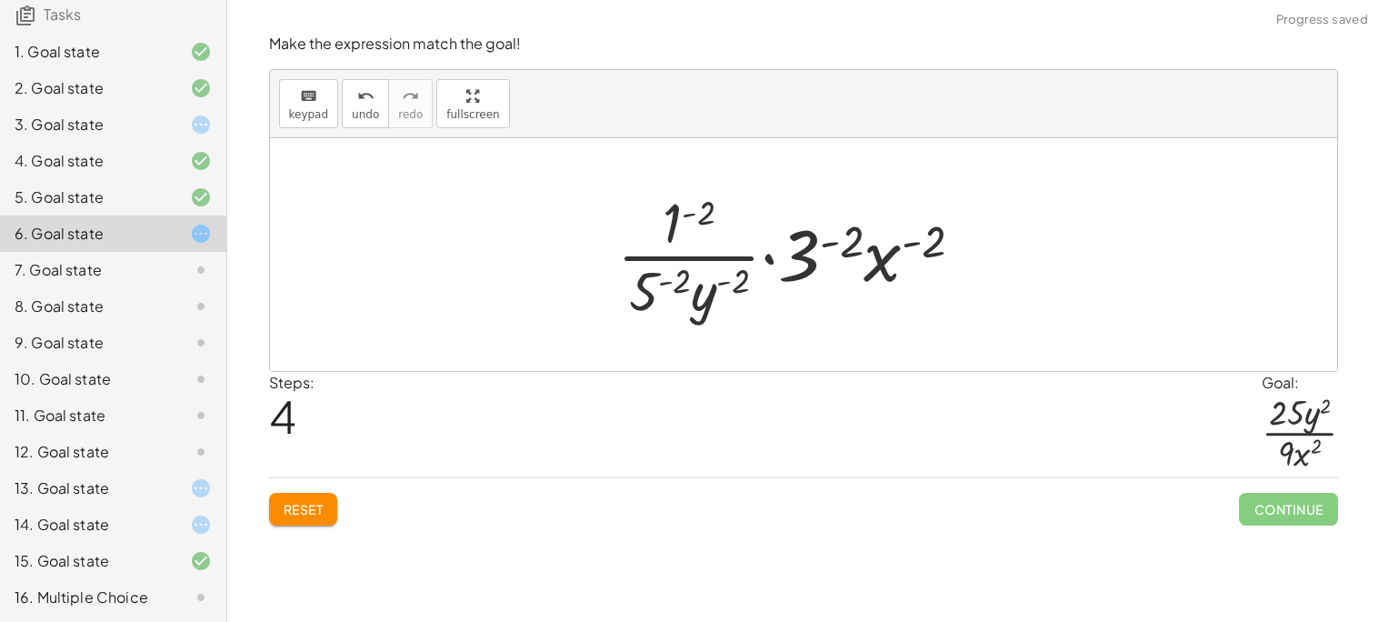
click at [707, 220] on div at bounding box center [797, 254] width 378 height 140
click at [743, 281] on div at bounding box center [797, 254] width 378 height 140
click at [734, 284] on div at bounding box center [797, 254] width 378 height 140
click at [684, 276] on div at bounding box center [797, 254] width 378 height 140
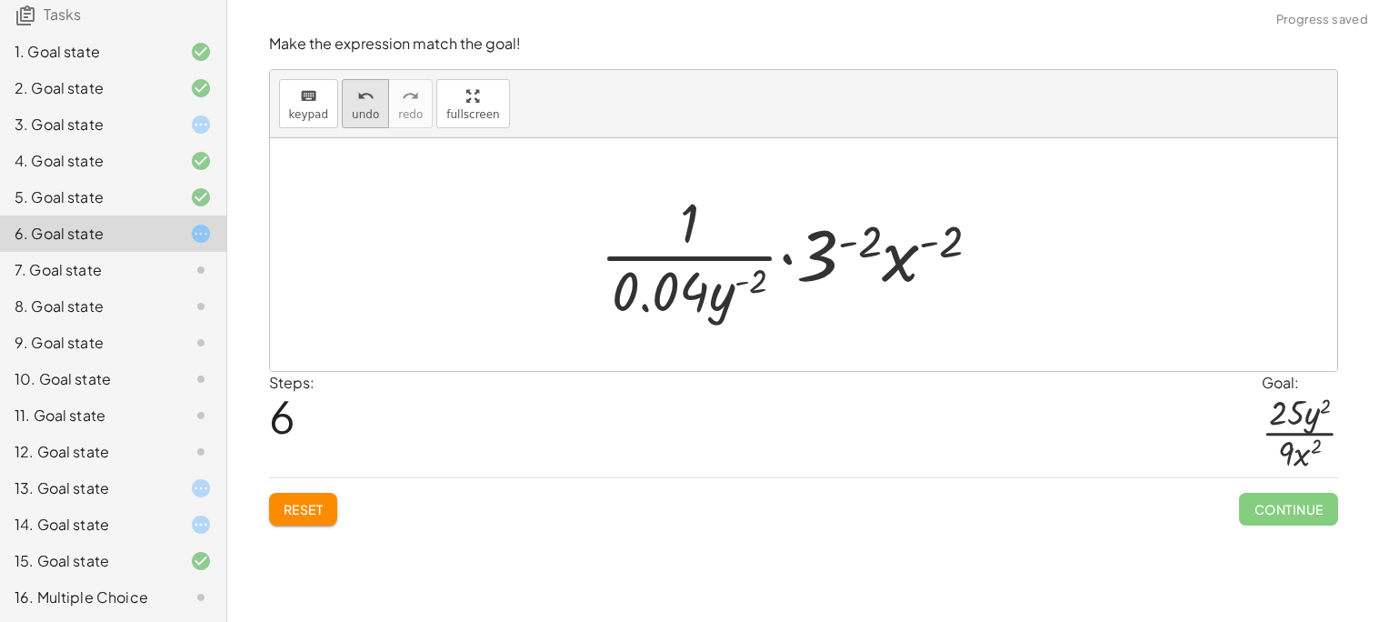
click at [359, 94] on icon "undo" at bounding box center [365, 96] width 17 height 22
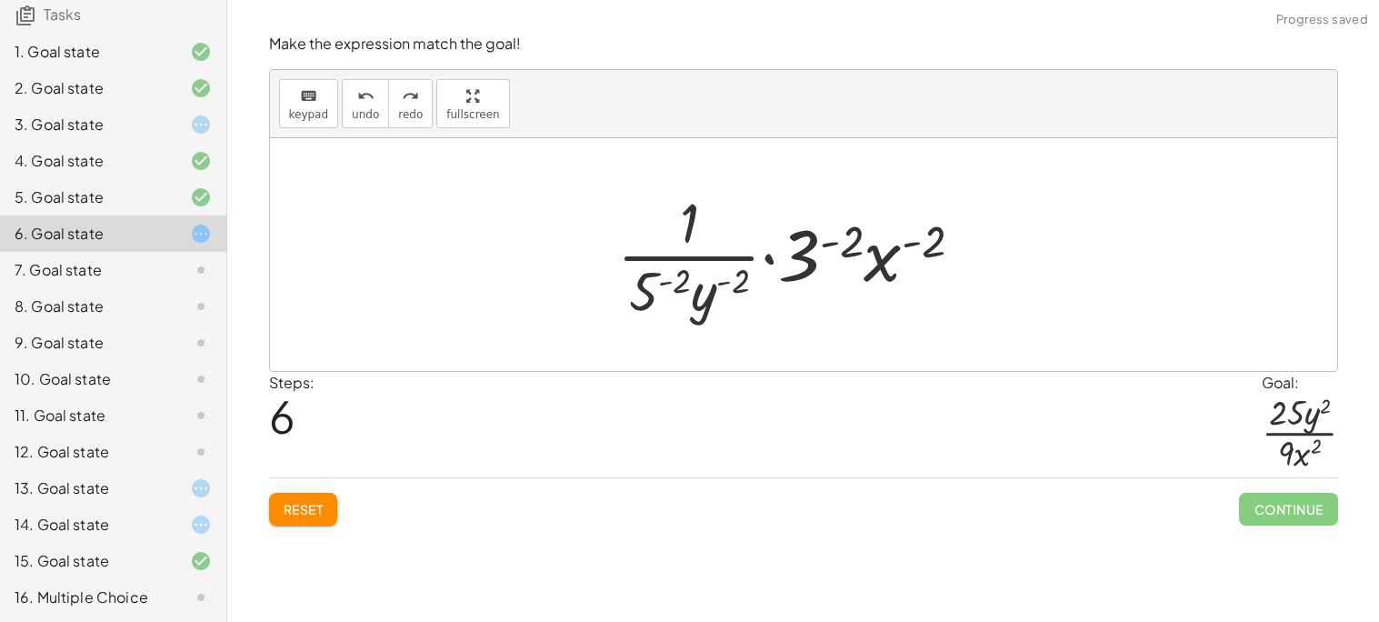
click at [330, 511] on button "Reset" at bounding box center [303, 509] width 69 height 33
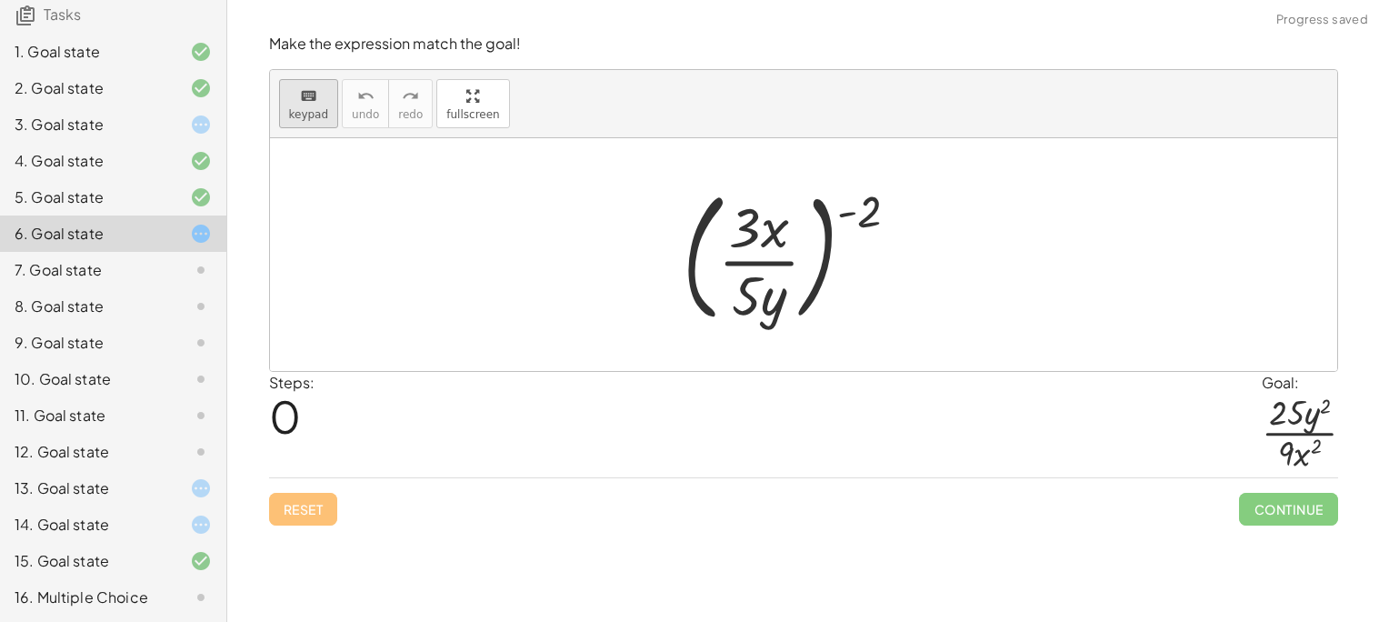
click at [301, 97] on icon "keyboard" at bounding box center [308, 96] width 17 height 22
click at [300, 100] on icon "keyboard" at bounding box center [308, 96] width 17 height 22
click at [385, 214] on div at bounding box center [803, 254] width 1067 height 233
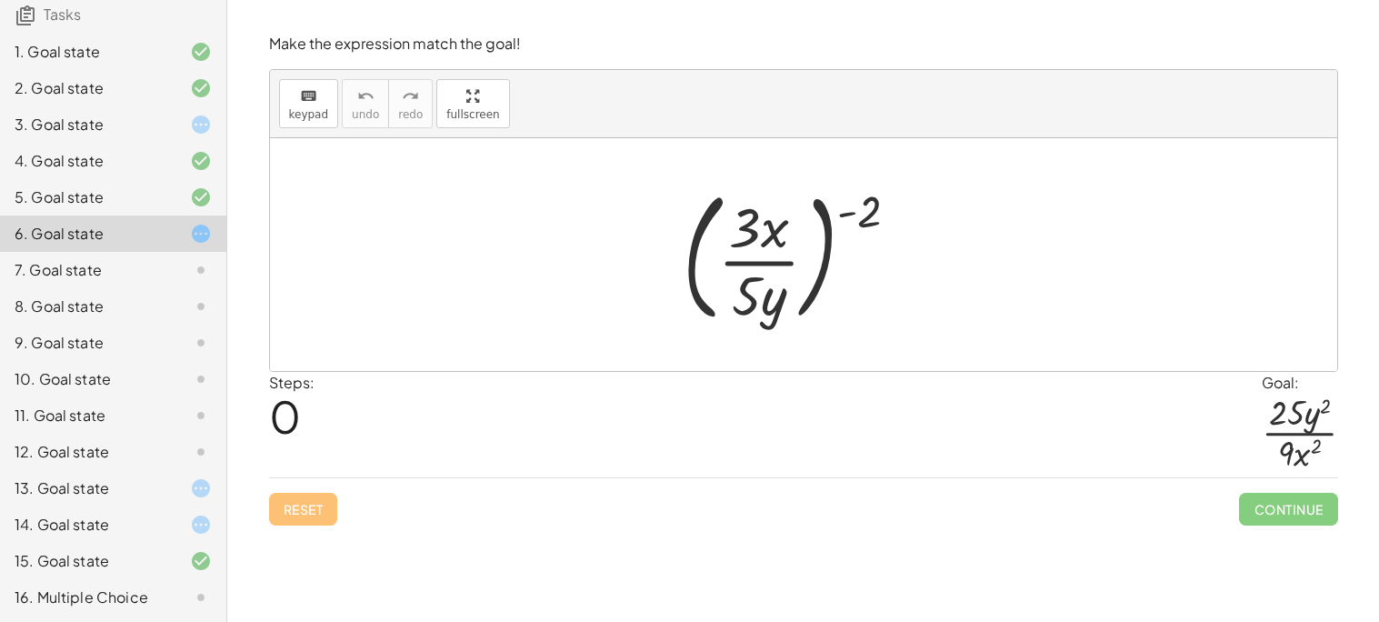
click at [816, 204] on div at bounding box center [797, 254] width 249 height 151
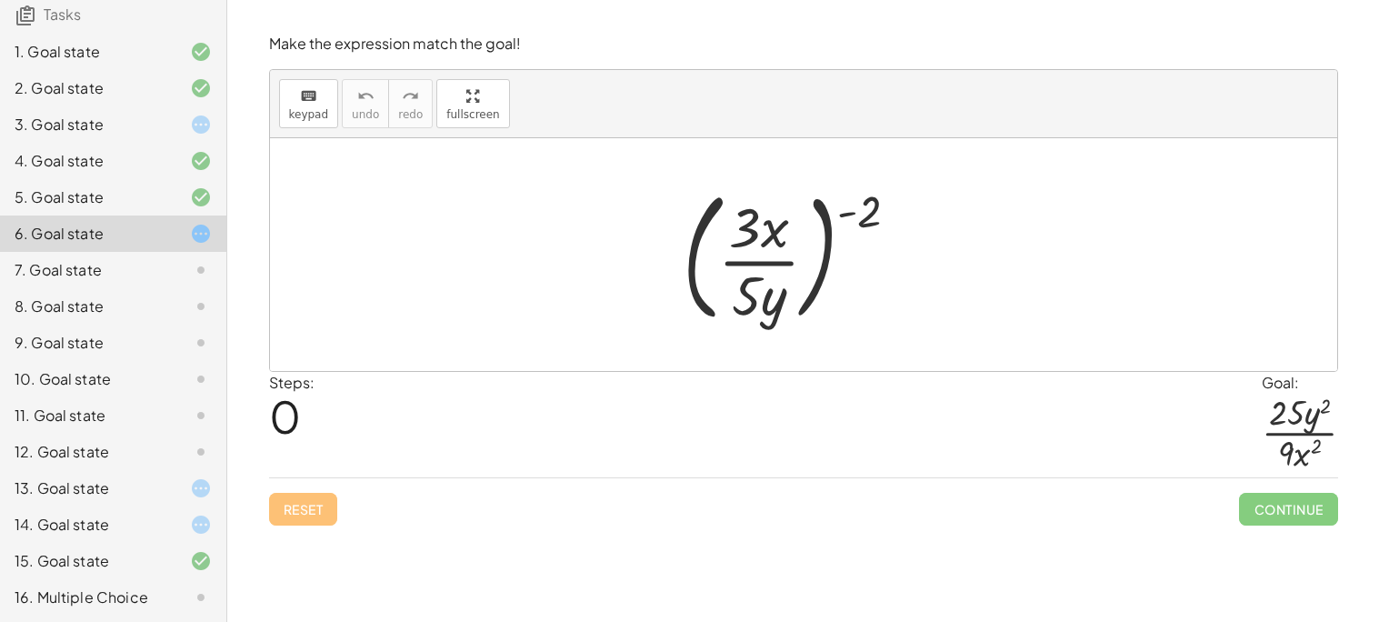
click at [856, 209] on div at bounding box center [797, 254] width 249 height 151
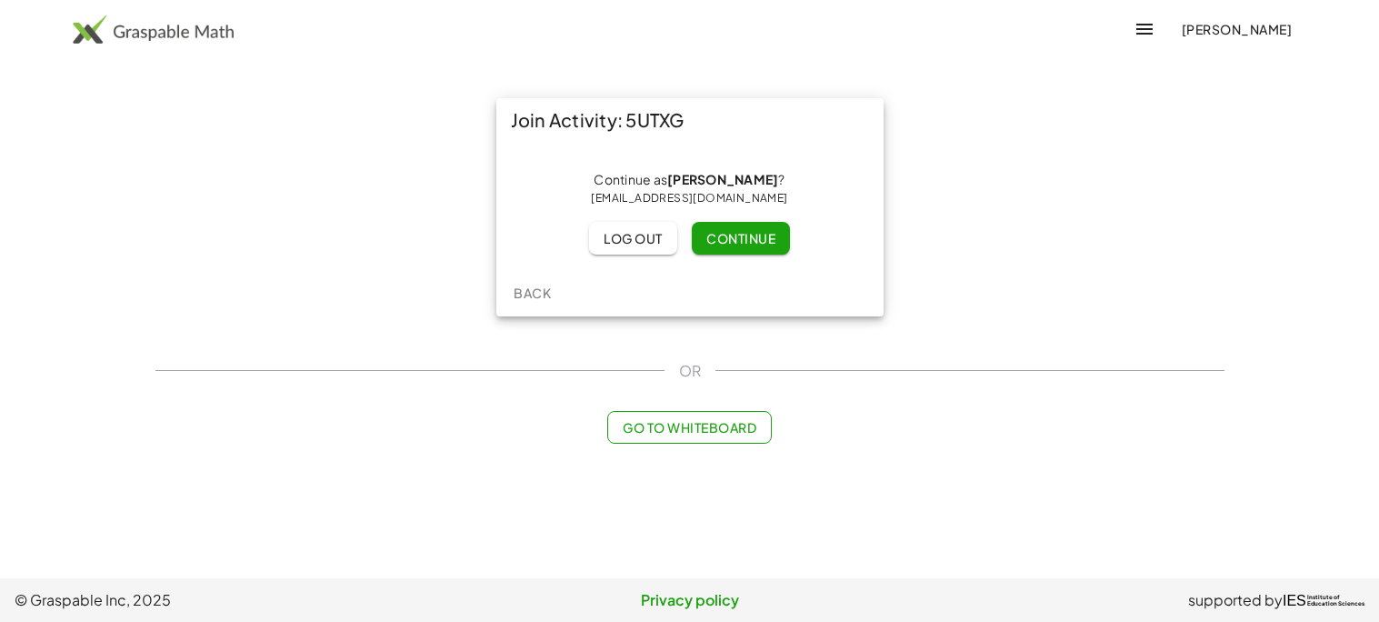
click at [717, 231] on span "Continue" at bounding box center [740, 238] width 69 height 16
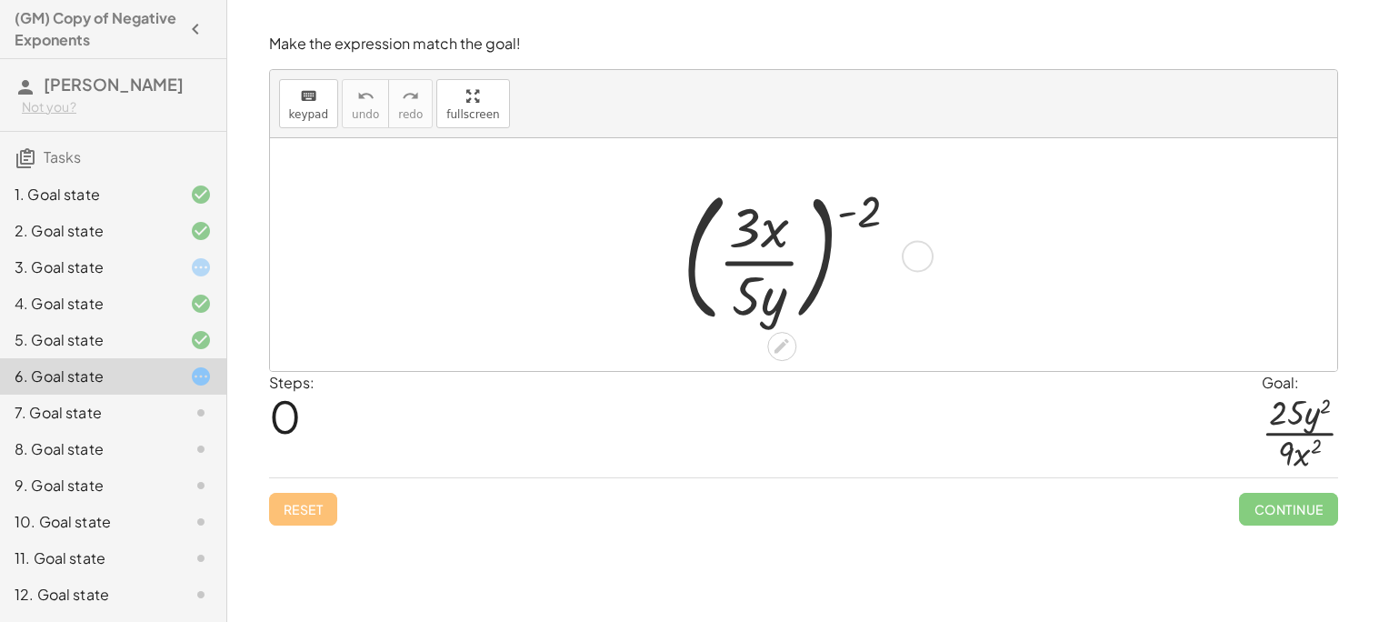
click at [915, 252] on div at bounding box center [918, 256] width 32 height 32
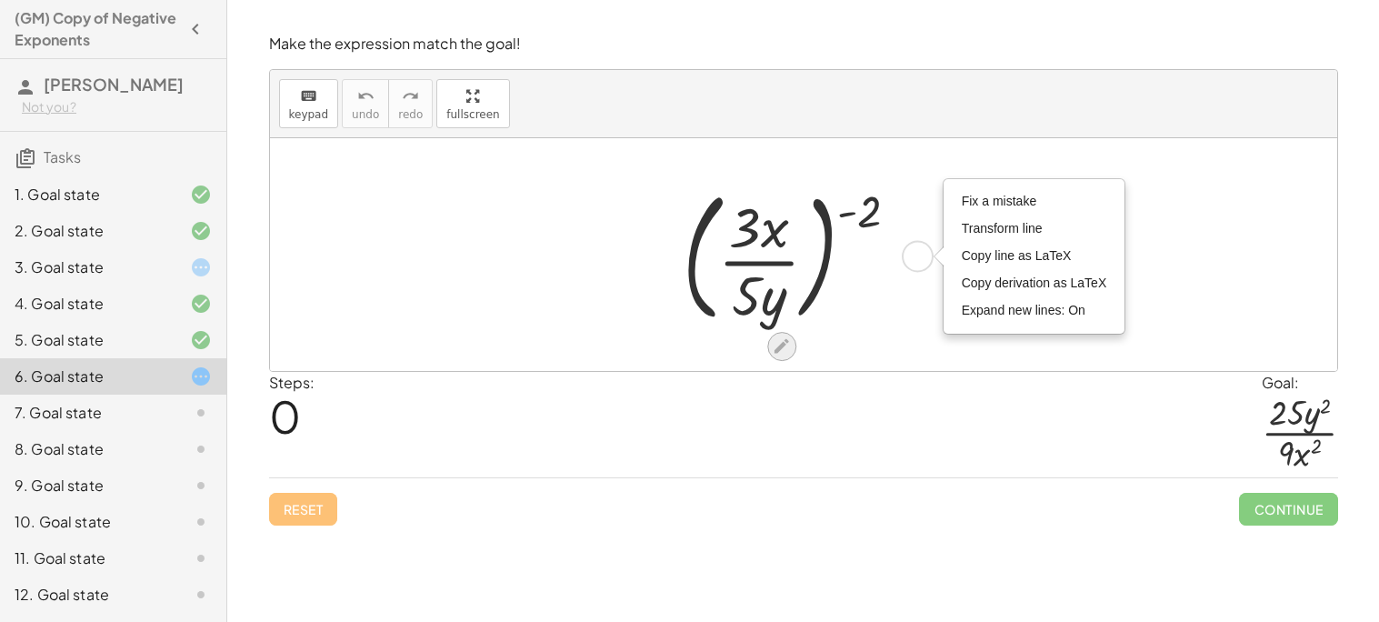
click at [789, 344] on icon at bounding box center [781, 345] width 19 height 19
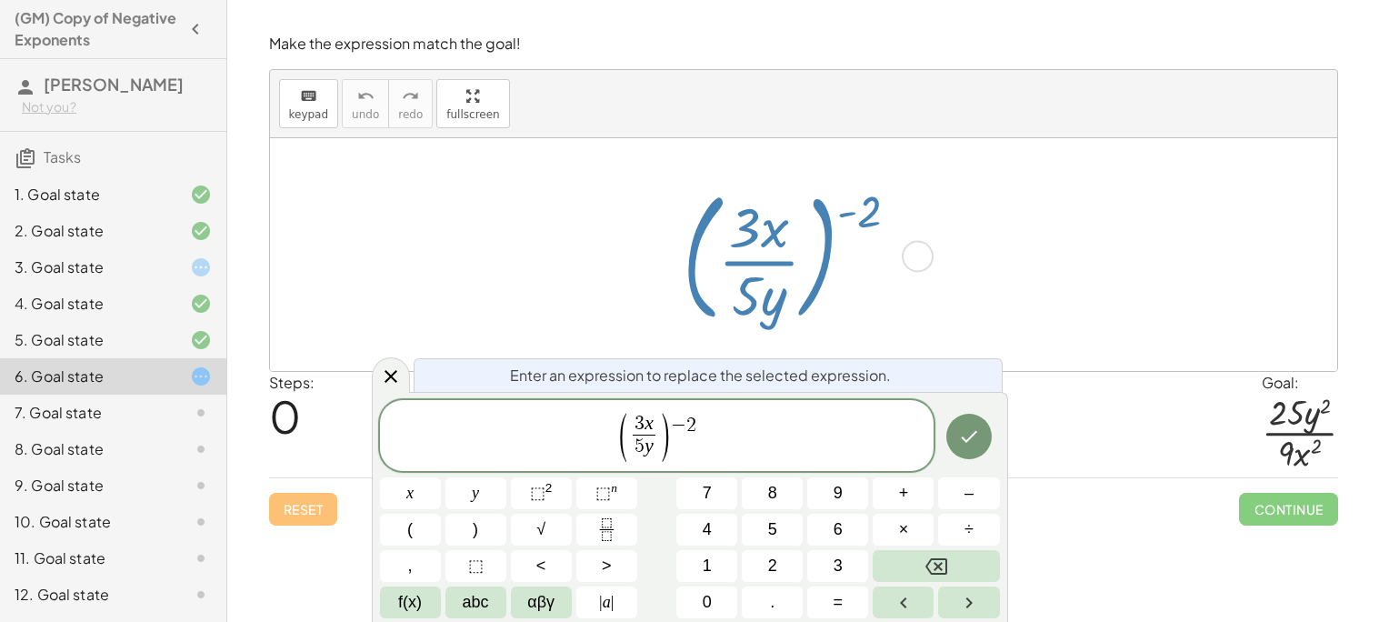
click at [680, 424] on span "−" at bounding box center [678, 425] width 15 height 20
click at [975, 421] on button "Done" at bounding box center [968, 435] width 45 height 45
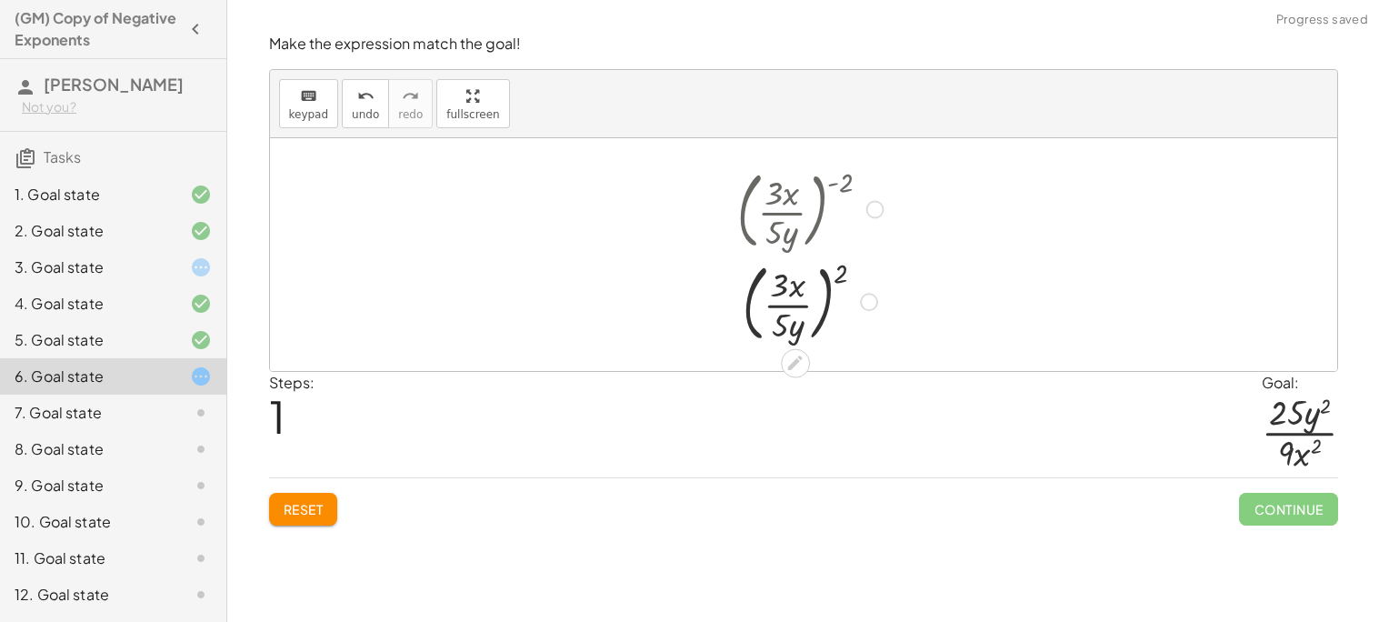
click at [837, 274] on div at bounding box center [811, 300] width 166 height 93
drag, startPoint x: 842, startPoint y: 278, endPoint x: 796, endPoint y: 287, distance: 47.2
click at [796, 287] on div at bounding box center [811, 300] width 166 height 93
click at [793, 279] on div at bounding box center [810, 304] width 172 height 90
click at [792, 322] on div at bounding box center [811, 303] width 172 height 89
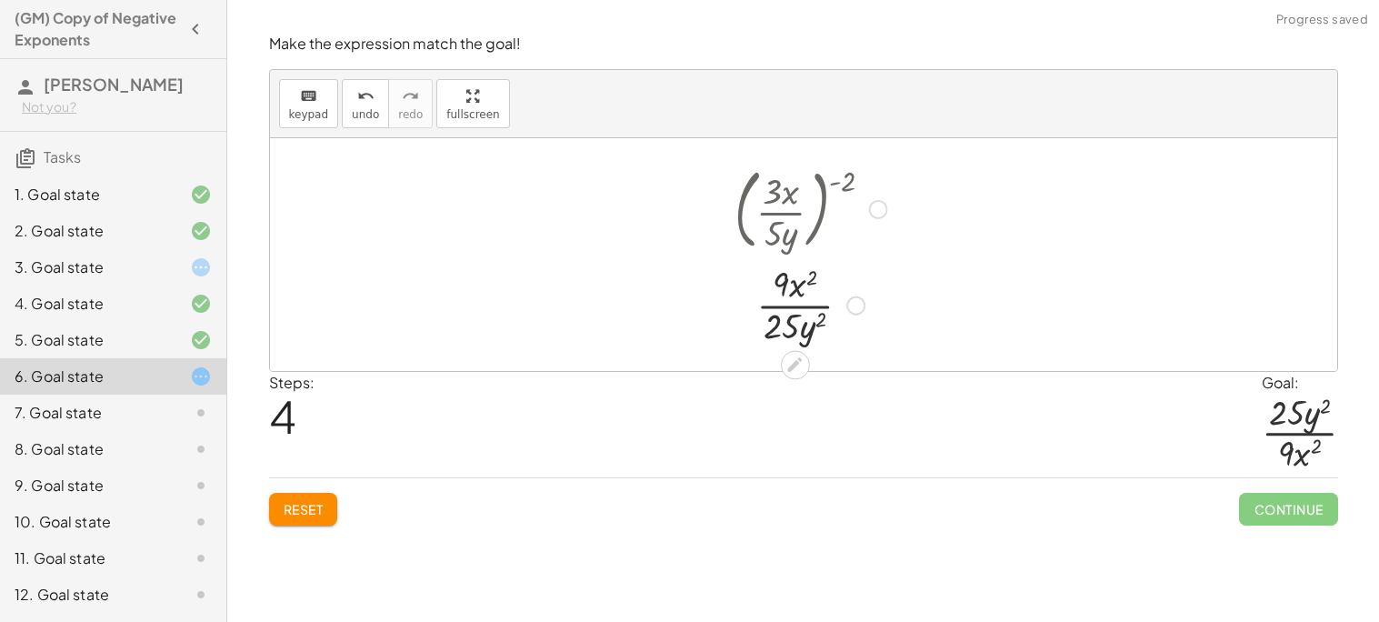
click at [884, 206] on div at bounding box center [878, 210] width 20 height 20
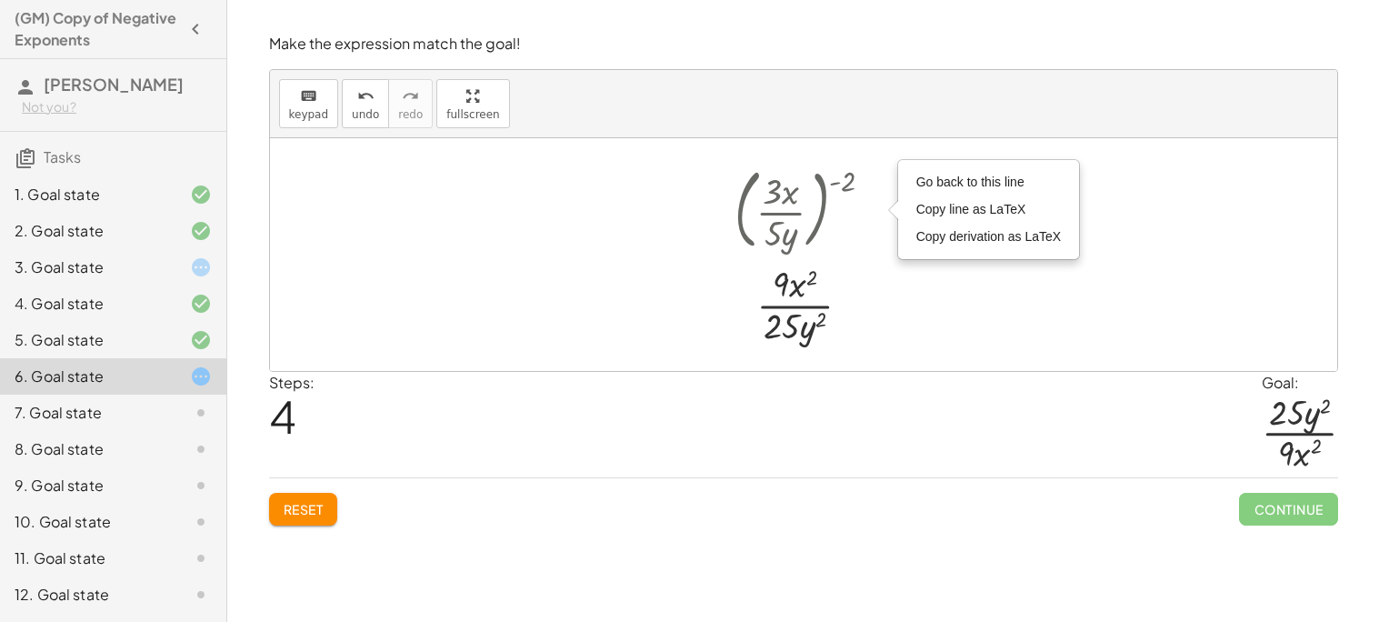
click at [956, 282] on div at bounding box center [803, 254] width 1067 height 233
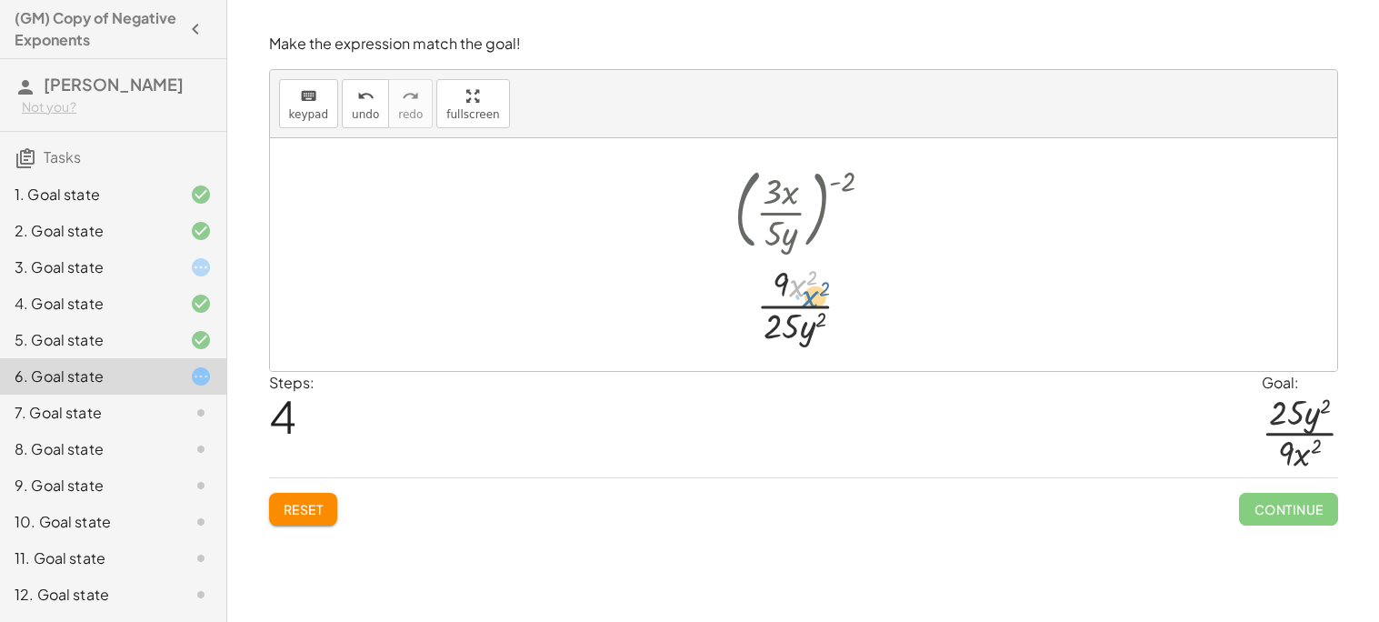
click at [797, 296] on div at bounding box center [811, 303] width 172 height 89
drag, startPoint x: 743, startPoint y: 273, endPoint x: 815, endPoint y: 282, distance: 72.4
click at [815, 282] on div at bounding box center [811, 303] width 172 height 89
drag, startPoint x: 851, startPoint y: 305, endPoint x: 772, endPoint y: 293, distance: 80.1
click at [772, 293] on div at bounding box center [811, 303] width 172 height 89
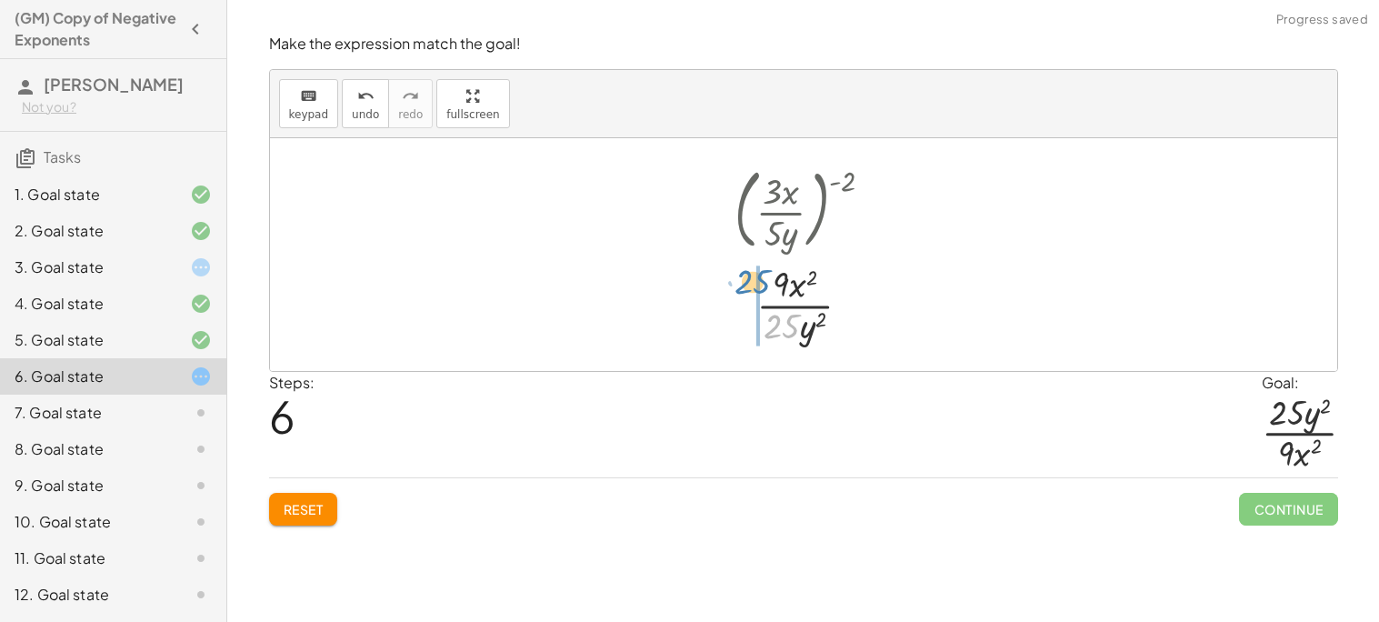
drag, startPoint x: 784, startPoint y: 324, endPoint x: 755, endPoint y: 277, distance: 54.7
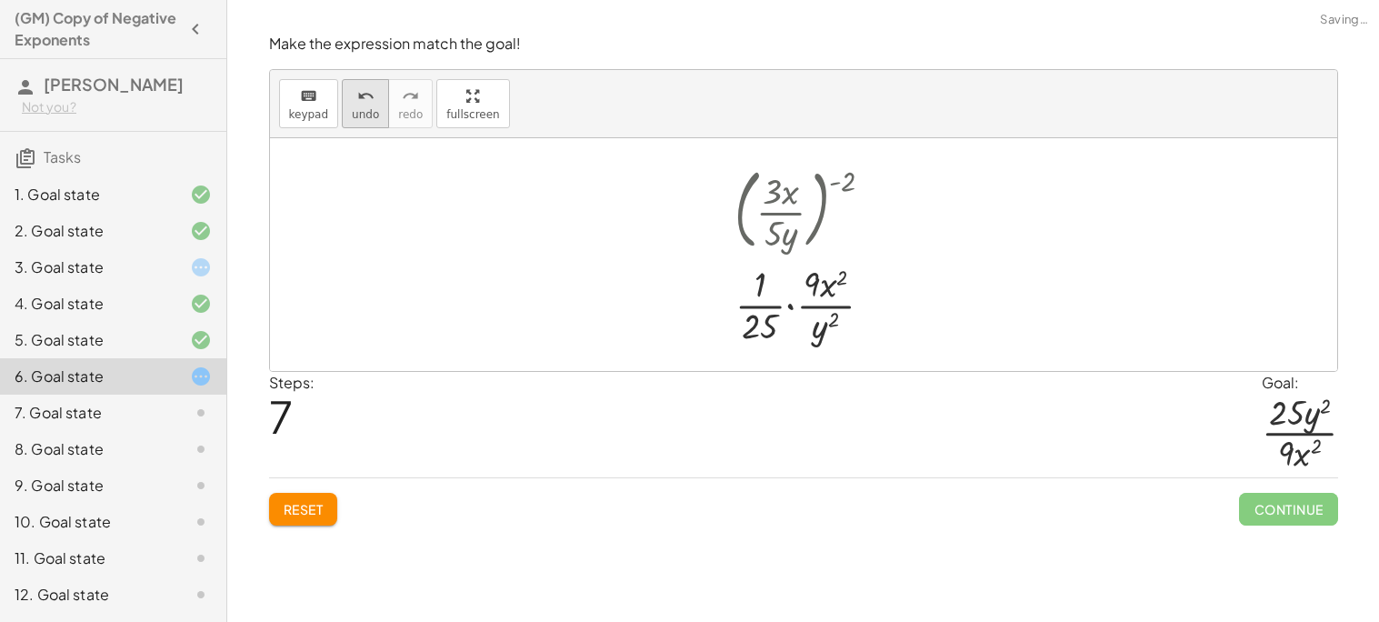
click at [354, 110] on span "undo" at bounding box center [365, 114] width 27 height 13
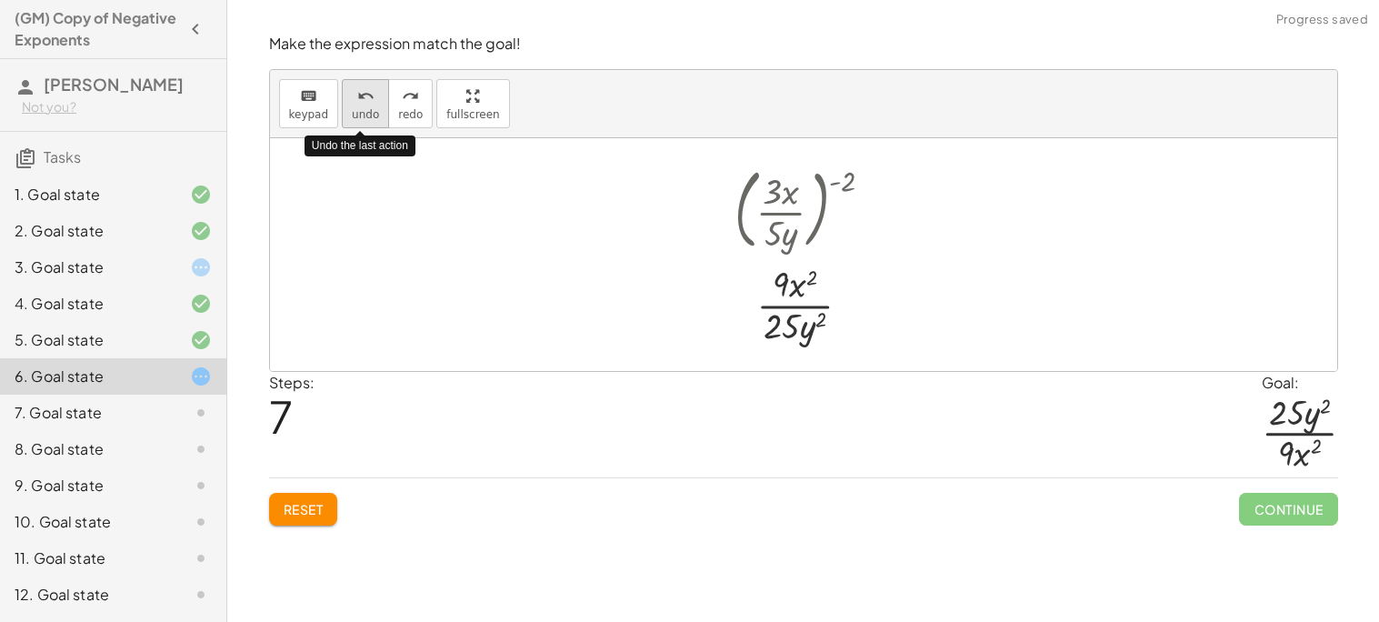
click at [354, 110] on span "undo" at bounding box center [365, 114] width 27 height 13
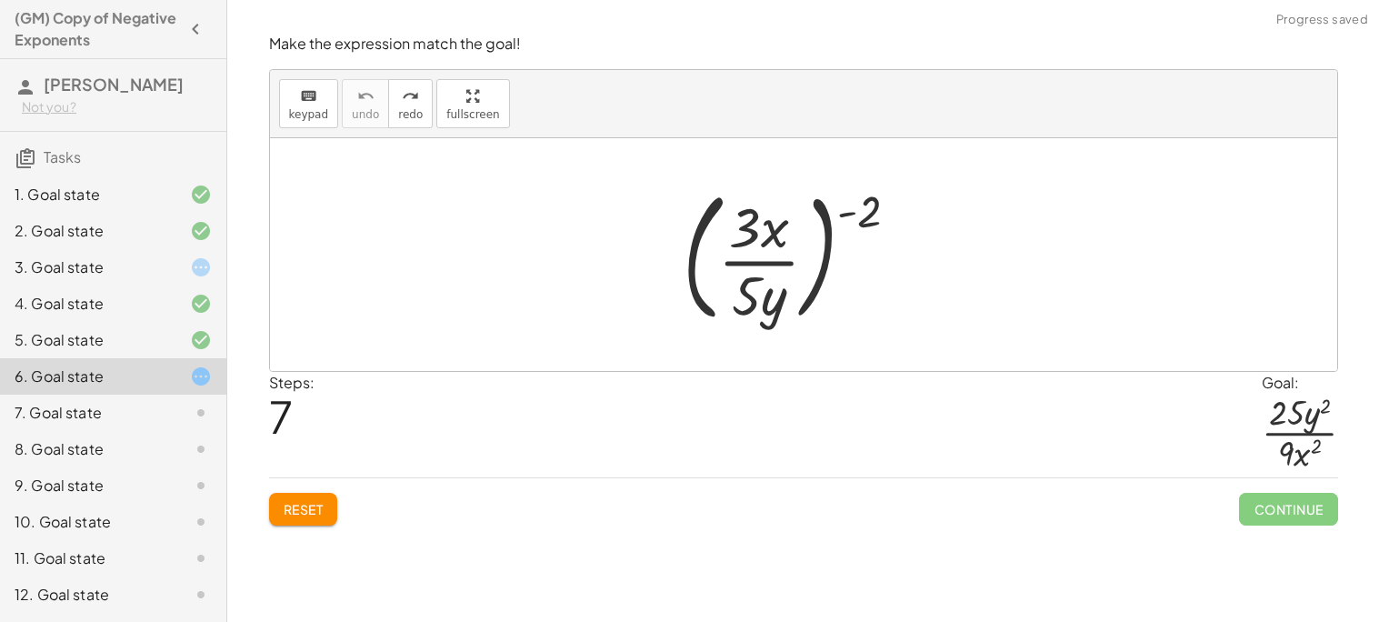
click at [307, 511] on span "Reset" at bounding box center [304, 509] width 40 height 16
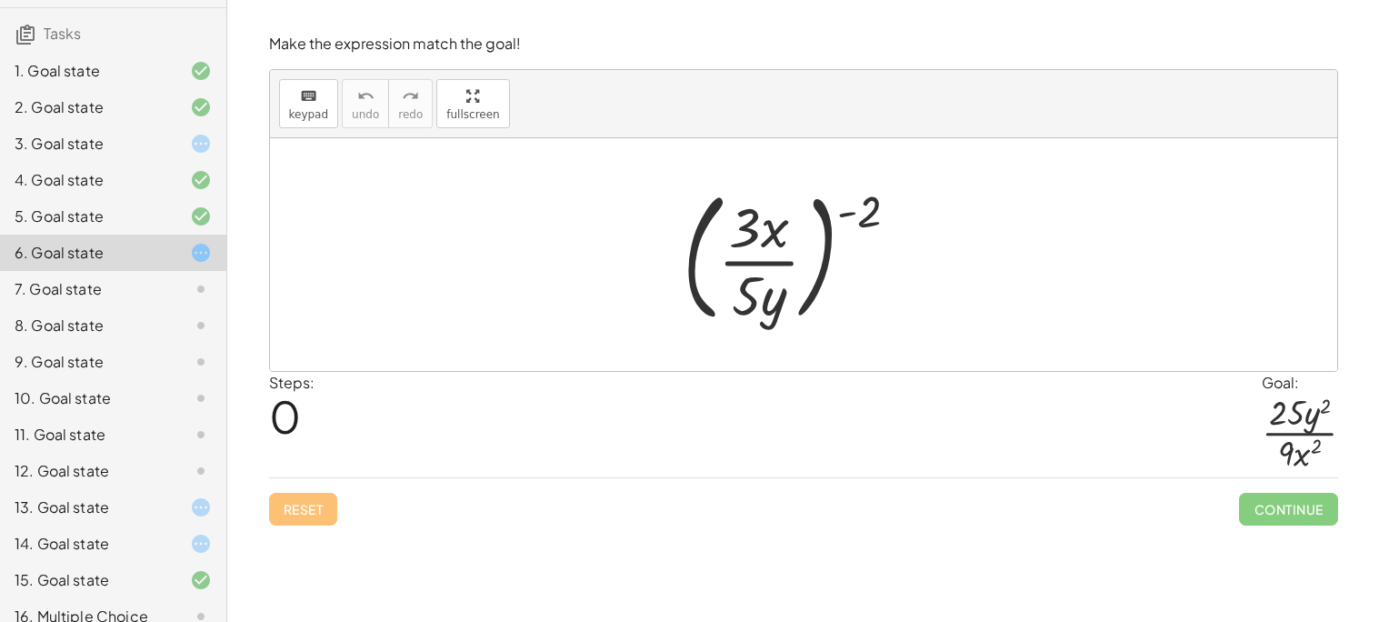
scroll to position [143, 0]
